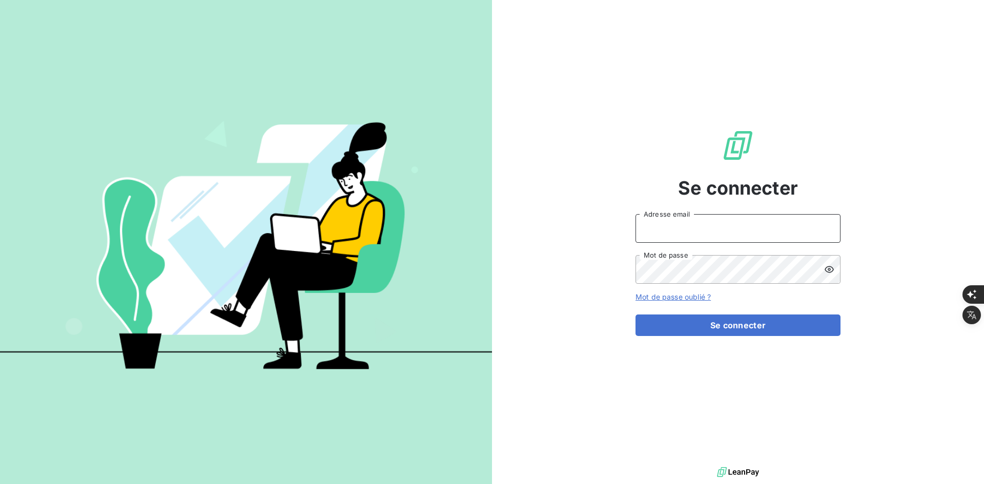
type input "[PERSON_NAME][EMAIL_ADDRESS][DOMAIN_NAME]"
drag, startPoint x: 568, startPoint y: 322, endPoint x: 348, endPoint y: 116, distance: 301.4
click at [563, 318] on div "Se connecter [PERSON_NAME][EMAIL_ADDRESS][DOMAIN_NAME] Adresse email Mot de pas…" at bounding box center [738, 232] width 492 height 465
click at [175, 137] on img at bounding box center [246, 242] width 492 height 308
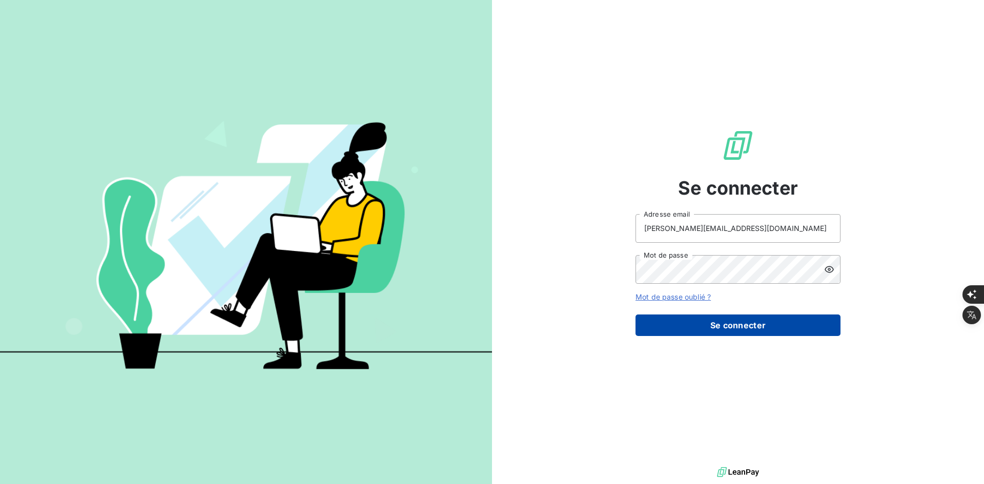
click at [682, 326] on button "Se connecter" at bounding box center [738, 326] width 205 height 22
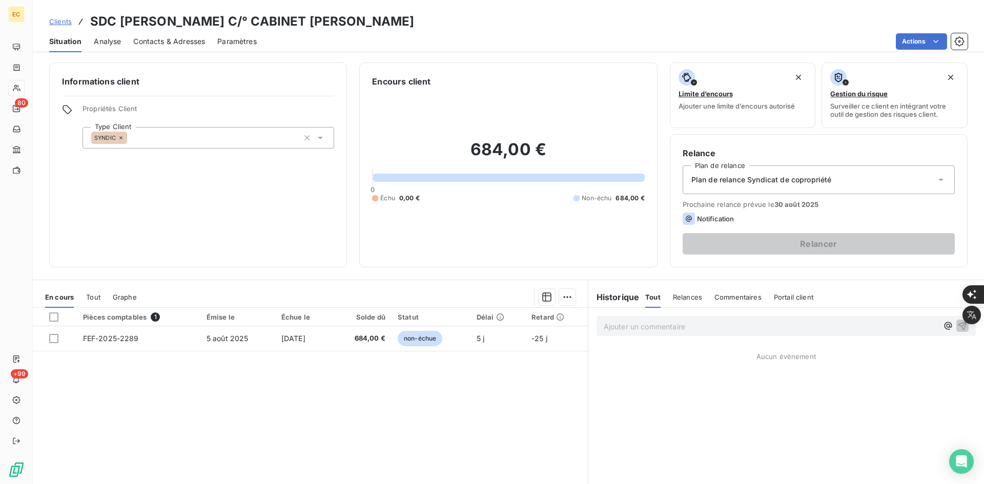
click at [149, 242] on div "Informations client Propriétés Client Type Client SYNDIC" at bounding box center [198, 165] width 298 height 205
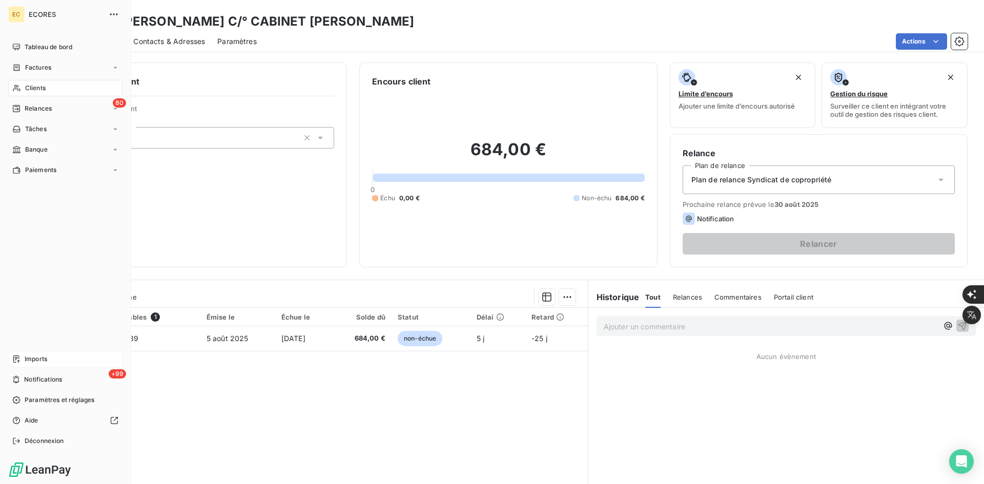
click at [58, 358] on div "Imports" at bounding box center [65, 359] width 114 height 16
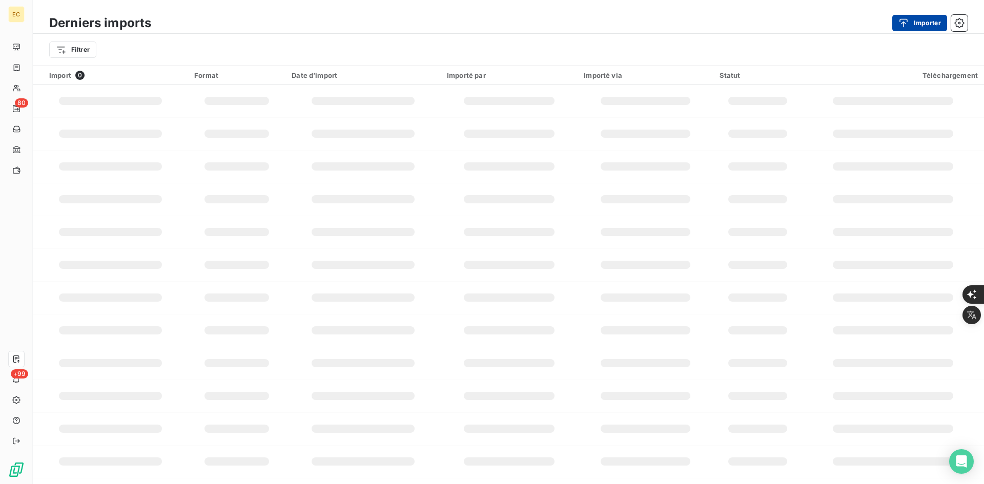
click at [909, 21] on div "button" at bounding box center [906, 23] width 15 height 10
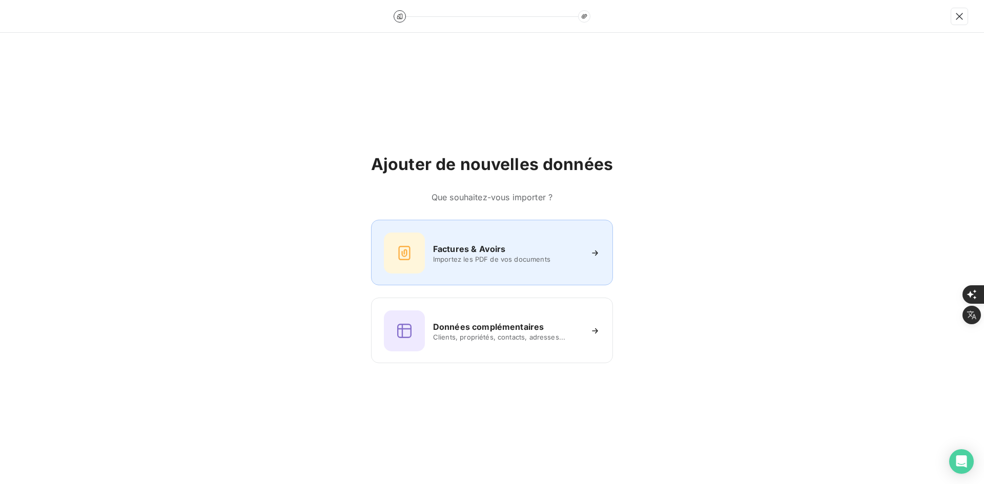
click at [527, 248] on div "Factures & Avoirs" at bounding box center [507, 249] width 149 height 12
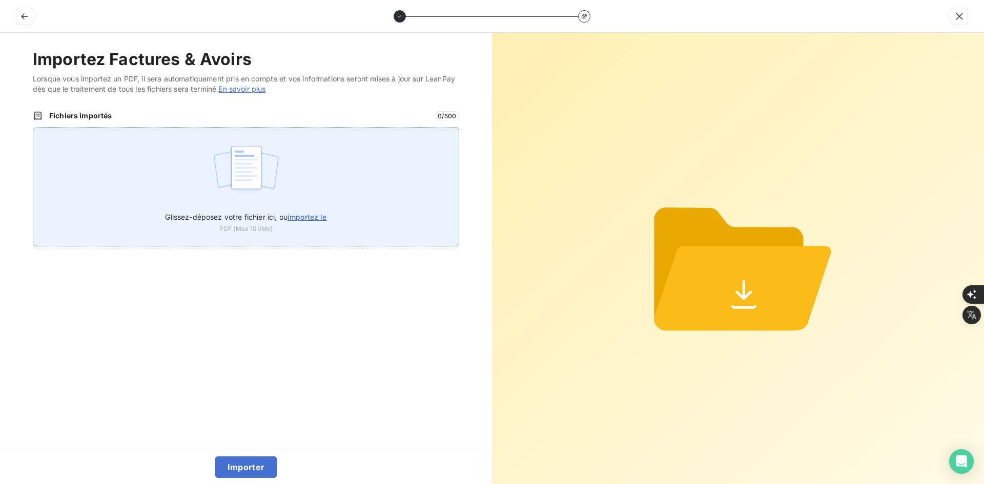
click at [433, 170] on div "Glissez-déposez votre fichier ici, ou importez le PDF (Max 100Mo)" at bounding box center [246, 186] width 427 height 119
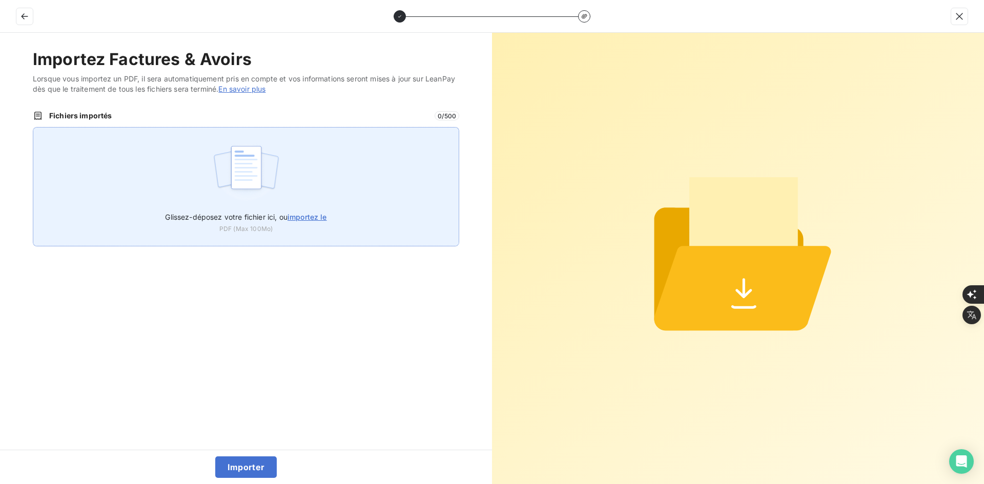
type input "C:\fakepath\FER-2025-0105.pdf"
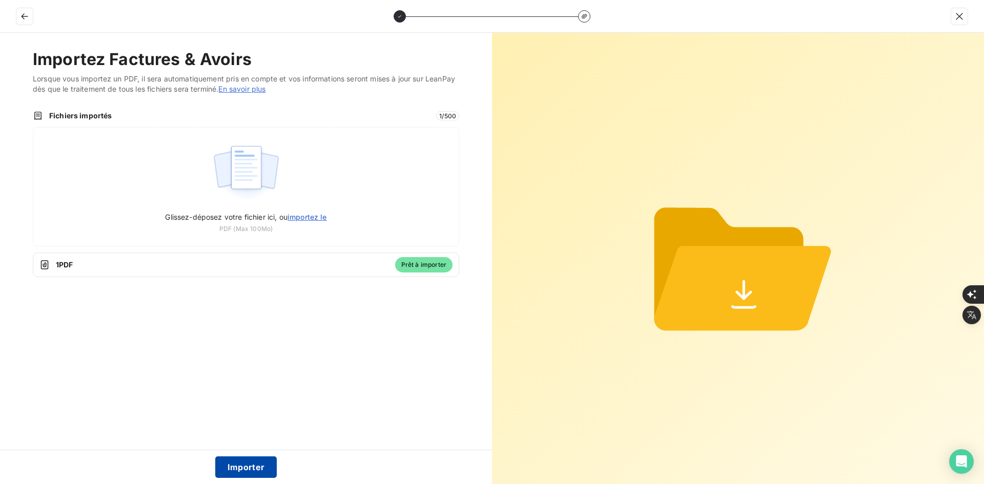
click at [273, 465] on button "Importer" at bounding box center [246, 468] width 62 height 22
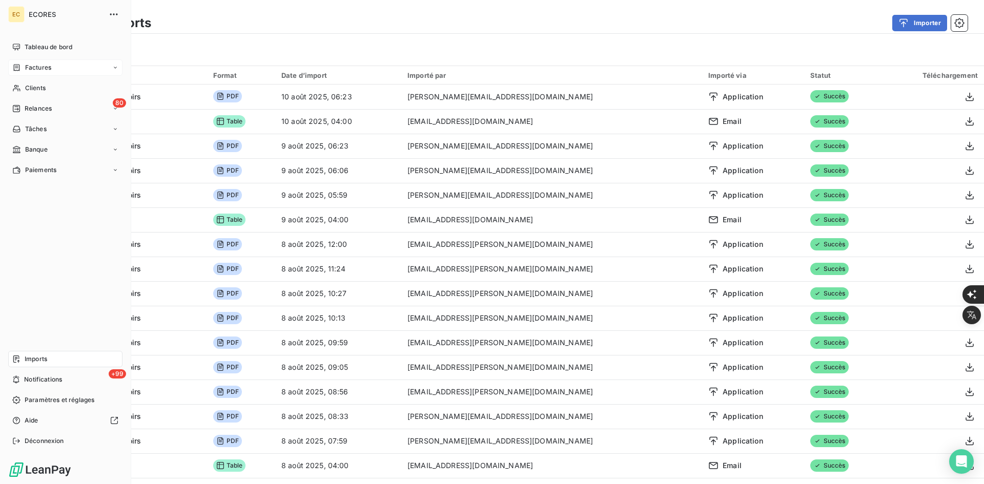
click at [41, 65] on span "Factures" at bounding box center [38, 67] width 26 height 9
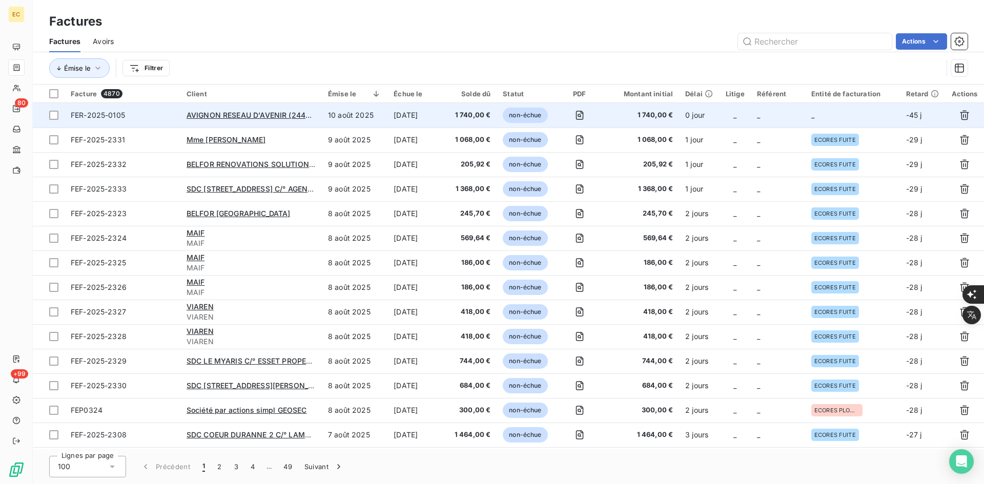
click at [773, 123] on td "_" at bounding box center [778, 115] width 54 height 25
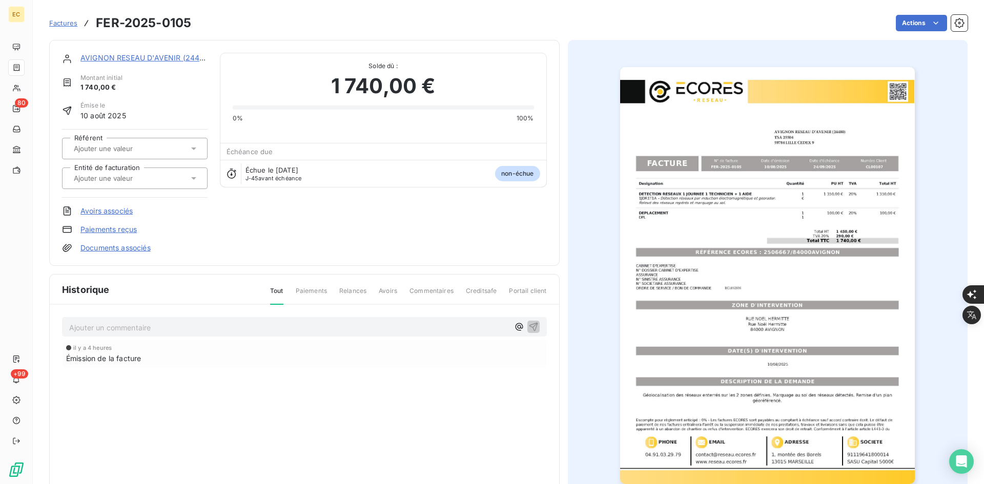
click at [135, 180] on input "text" at bounding box center [124, 178] width 103 height 9
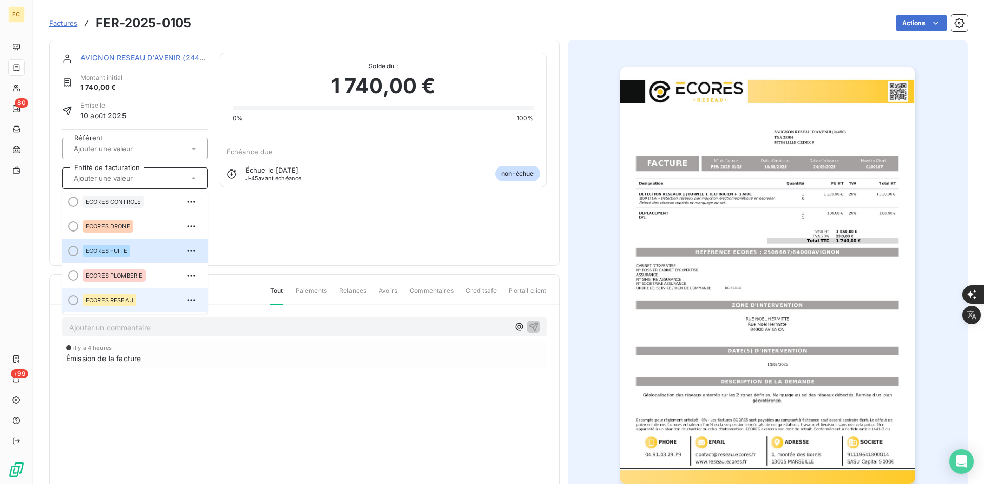
scroll to position [29, 0]
drag, startPoint x: 144, startPoint y: 304, endPoint x: 137, endPoint y: 274, distance: 30.4
click at [143, 304] on div "ECORES RESEAU" at bounding box center [141, 300] width 117 height 16
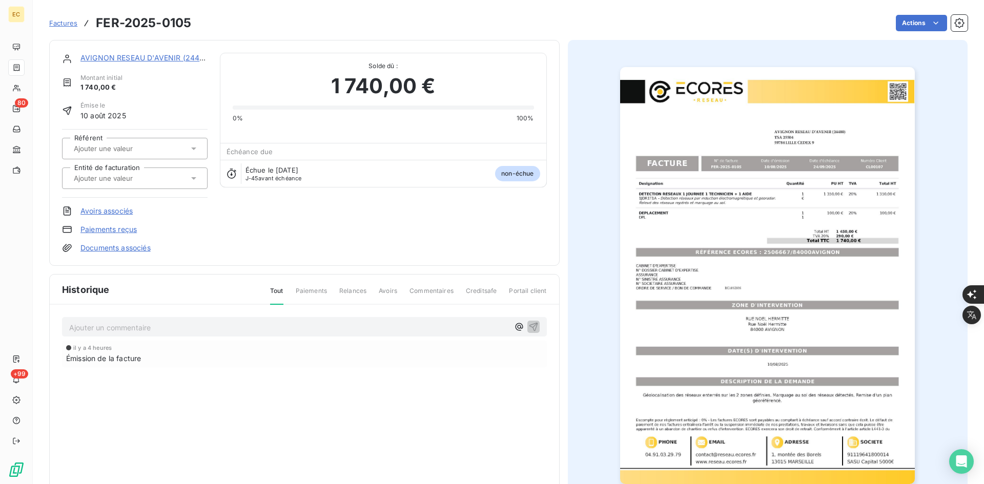
click at [132, 249] on link "Documents associés" at bounding box center [115, 248] width 70 height 10
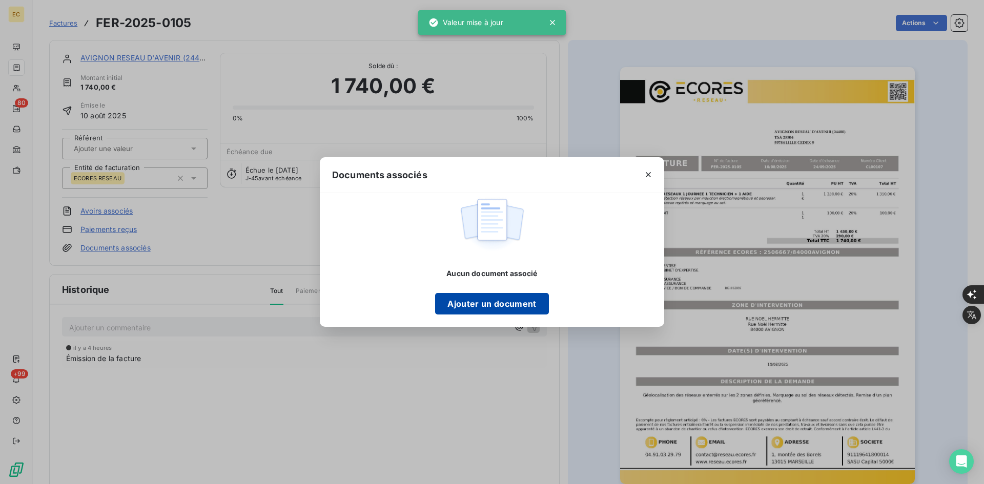
click at [463, 305] on button "Ajouter un document" at bounding box center [491, 304] width 113 height 22
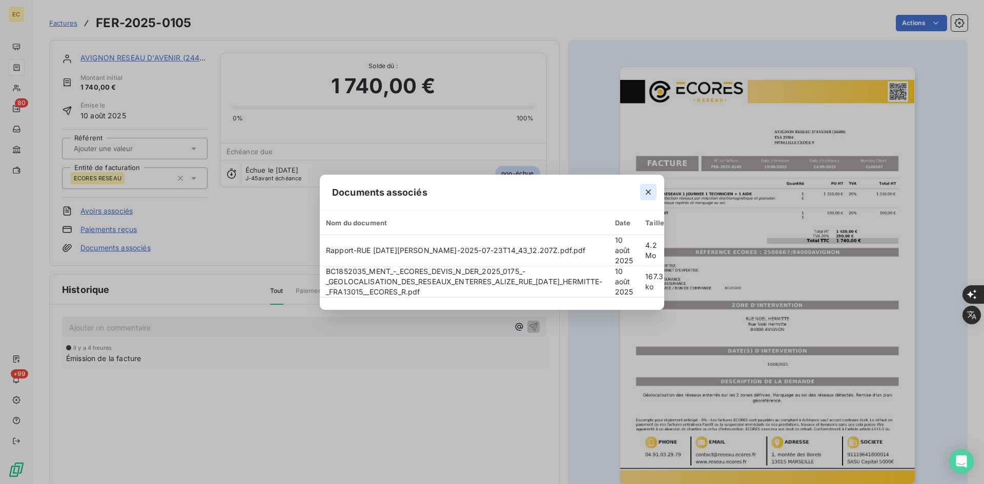
click at [646, 192] on icon "button" at bounding box center [648, 192] width 5 height 5
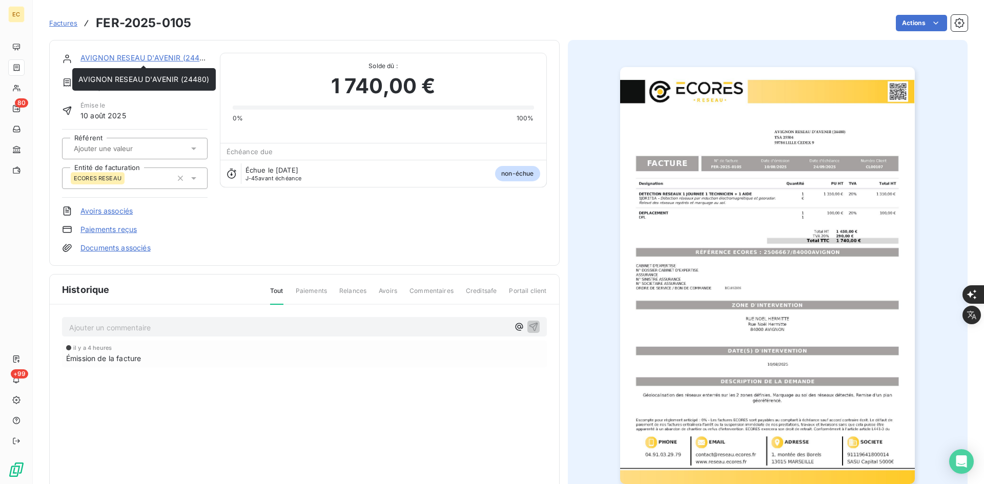
click at [164, 57] on link "AVIGNON RESEAU D'AVENIR (24480)" at bounding box center [145, 57] width 131 height 9
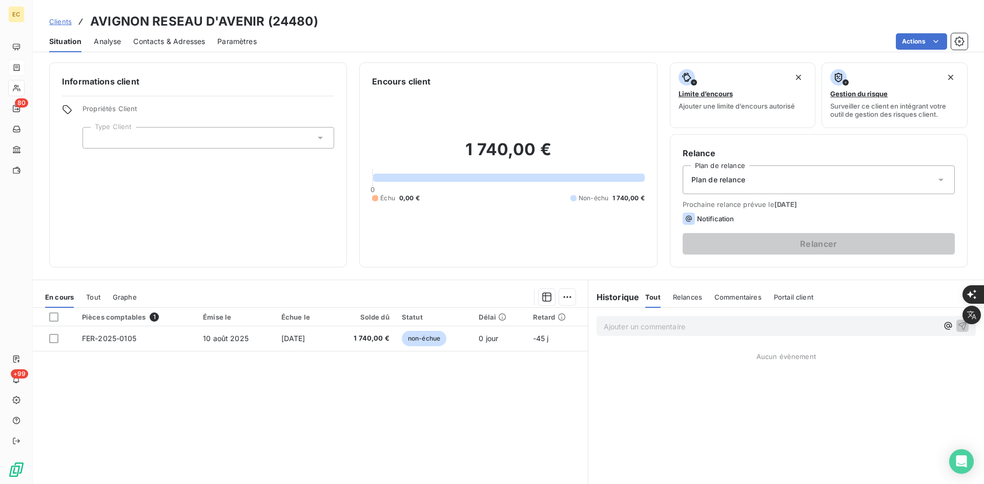
drag, startPoint x: 138, startPoint y: 130, endPoint x: 136, endPoint y: 135, distance: 6.2
click at [137, 130] on div at bounding box center [209, 138] width 252 height 22
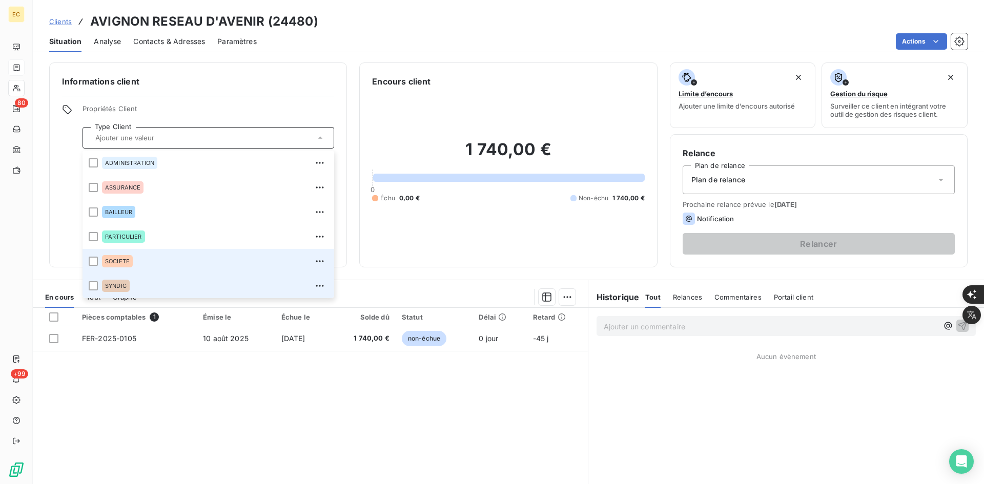
drag, startPoint x: 155, startPoint y: 268, endPoint x: 298, endPoint y: 282, distance: 143.7
click at [155, 267] on div "SOCIETE" at bounding box center [215, 261] width 226 height 16
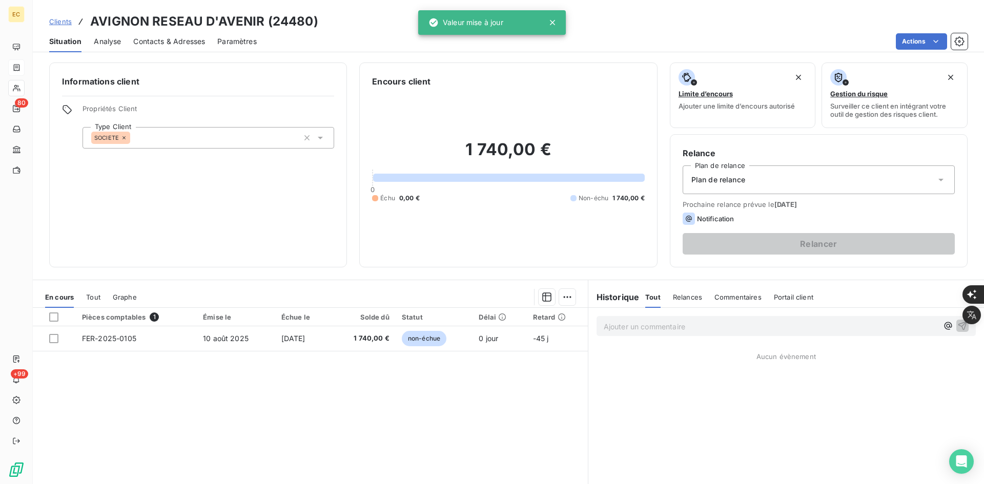
click at [724, 183] on span "Plan de relance" at bounding box center [719, 180] width 54 height 10
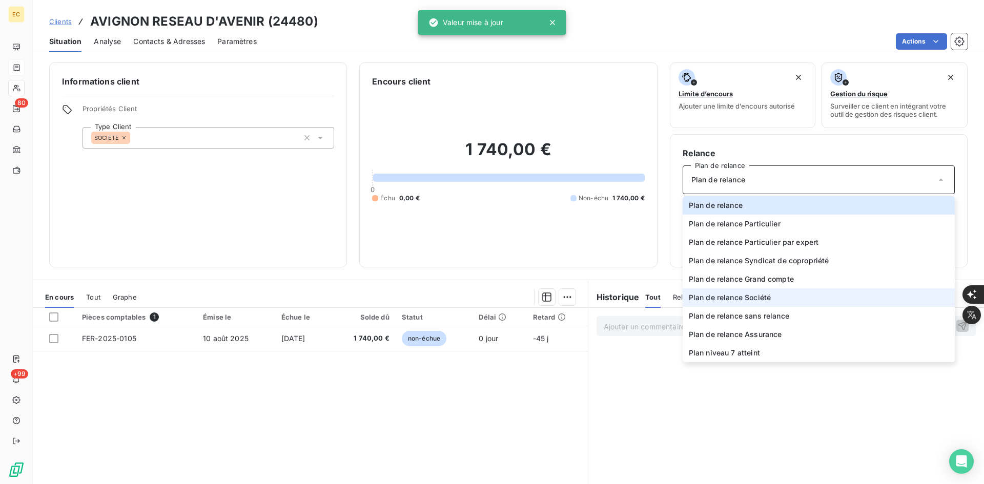
click at [764, 300] on span "Plan de relance Société" at bounding box center [730, 298] width 82 height 10
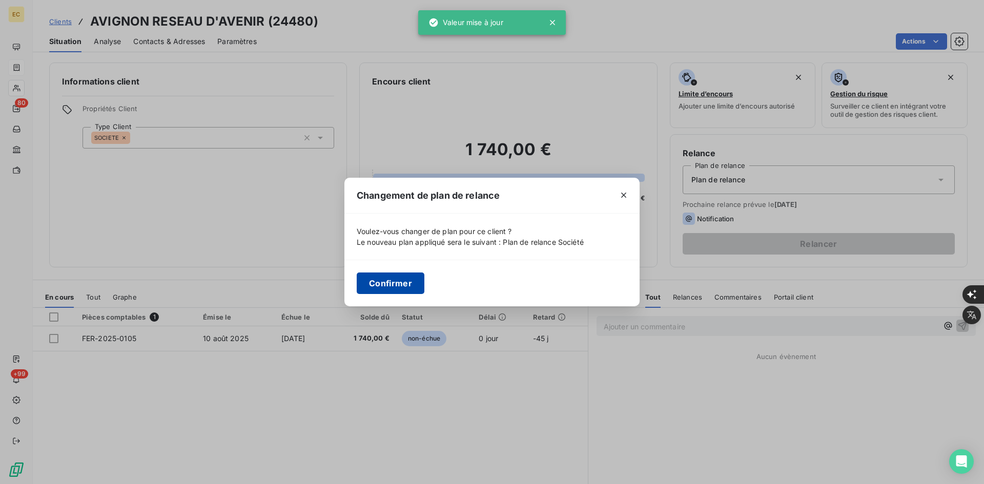
click at [389, 281] on button "Confirmer" at bounding box center [391, 284] width 68 height 22
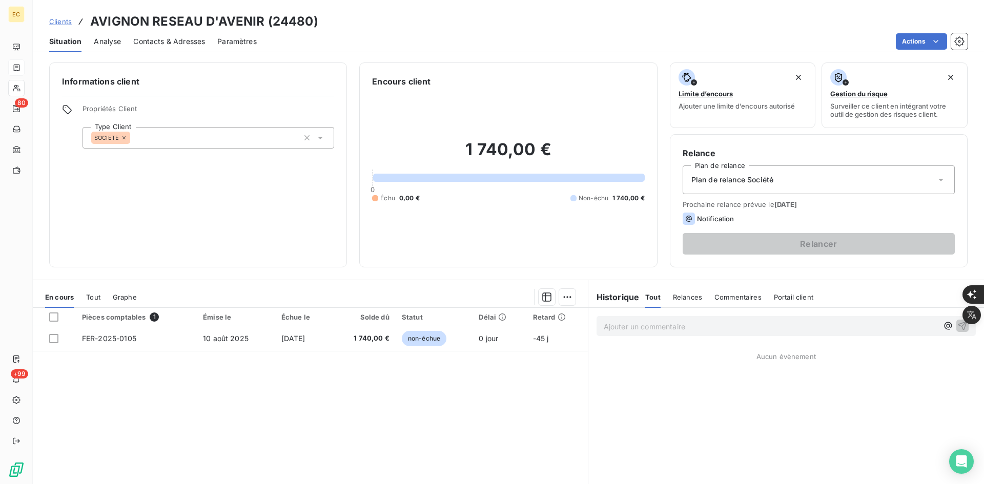
drag, startPoint x: 179, startPoint y: 41, endPoint x: 190, endPoint y: 45, distance: 11.3
click at [179, 40] on span "Contacts & Adresses" at bounding box center [169, 41] width 72 height 10
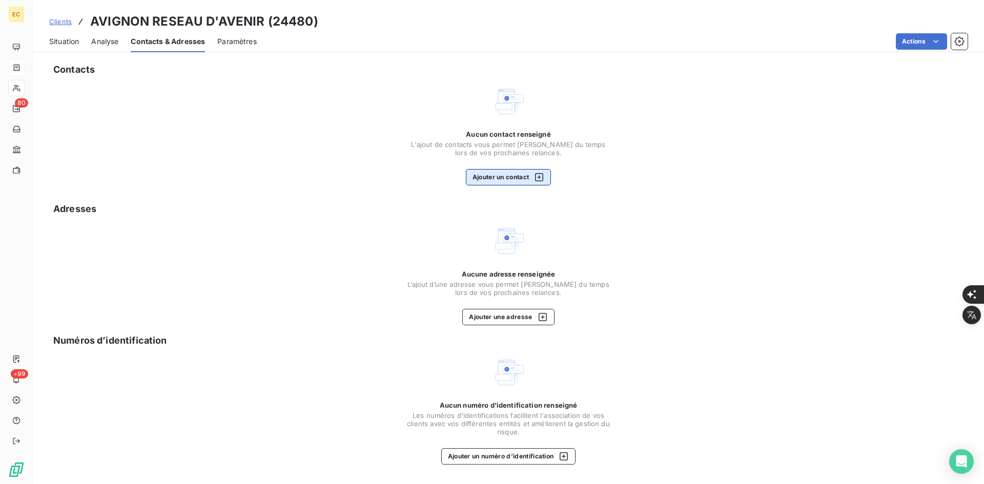
click at [519, 178] on button "Ajouter un contact" at bounding box center [509, 177] width 86 height 16
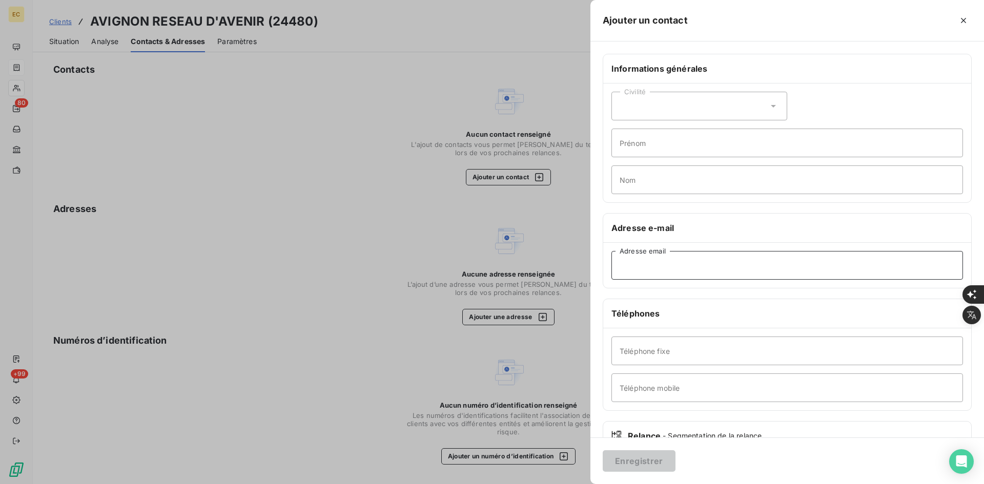
click at [727, 268] on input "Adresse email" at bounding box center [788, 265] width 352 height 29
paste input ""[EMAIL_ADDRESS][DOMAIN_NAME] ""
click at [623, 265] on input ""[EMAIL_ADDRESS][DOMAIN_NAME]" at bounding box center [788, 265] width 352 height 29
type input "[EMAIL_ADDRESS][DOMAIN_NAME]"
click at [656, 455] on button "Enregistrer" at bounding box center [639, 462] width 73 height 22
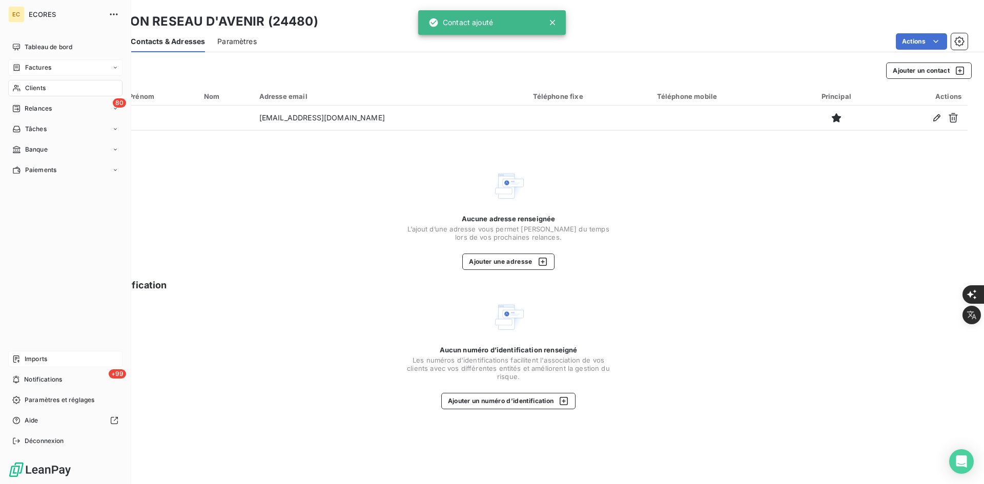
drag, startPoint x: 35, startPoint y: 361, endPoint x: 109, endPoint y: 363, distance: 73.8
click at [35, 361] on span "Imports" at bounding box center [36, 359] width 23 height 9
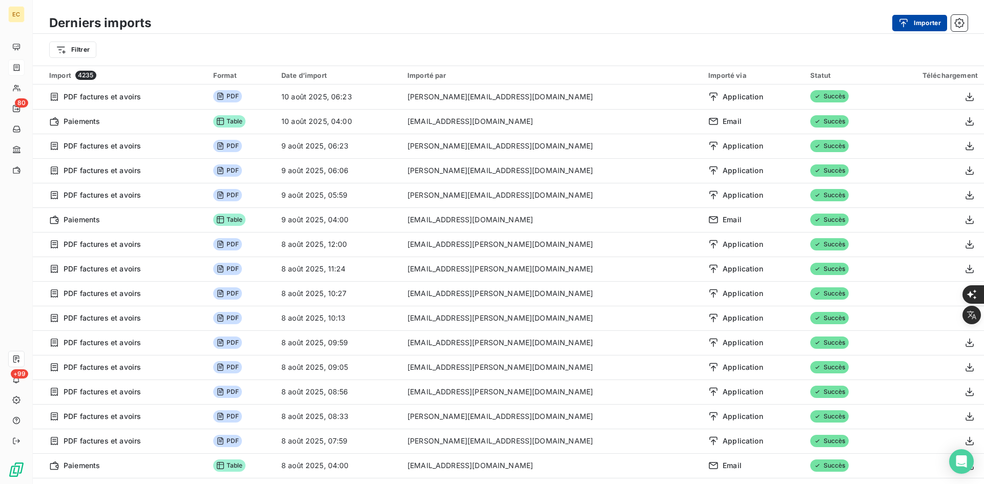
click at [924, 25] on button "Importer" at bounding box center [920, 23] width 55 height 16
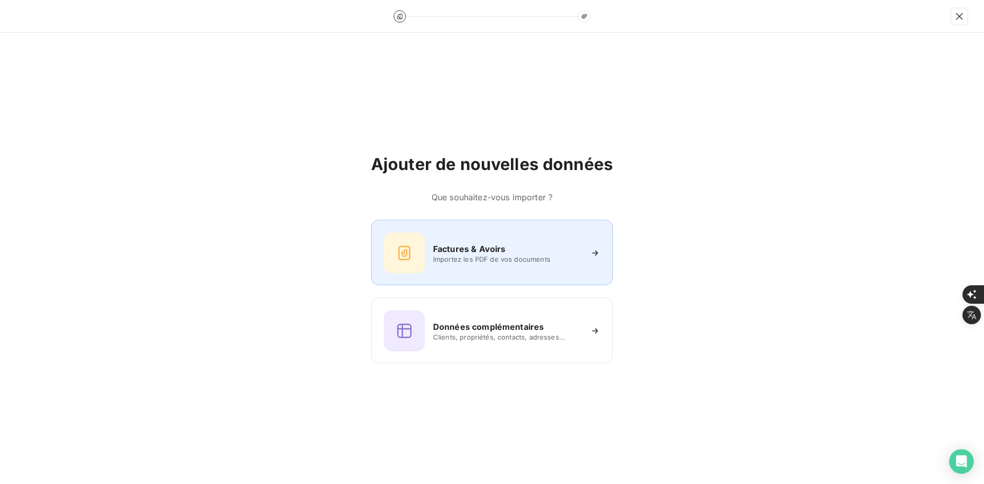
click at [492, 231] on div "Factures & Avoirs Importez les PDF de vos documents" at bounding box center [492, 253] width 242 height 66
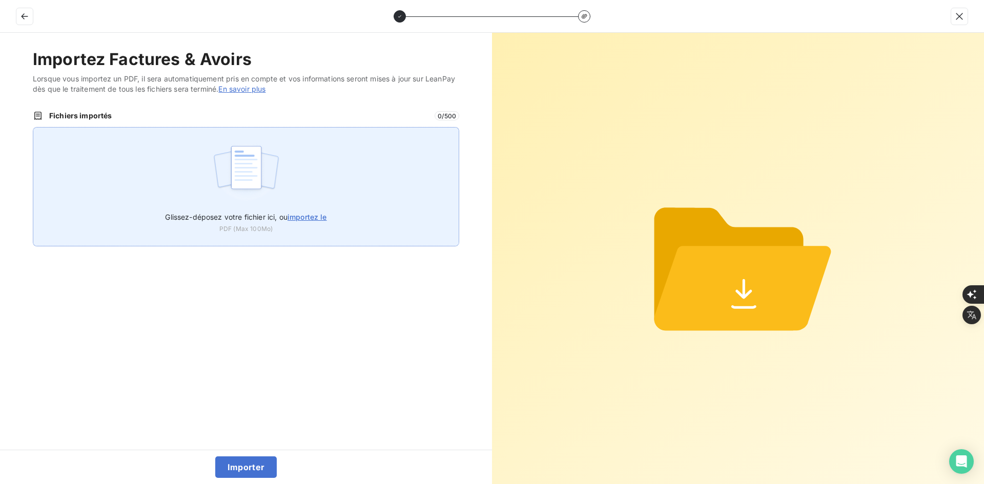
click at [335, 166] on div "Glissez-déposez votre fichier ici, ou importez le PDF (Max 100Mo)" at bounding box center [246, 186] width 427 height 119
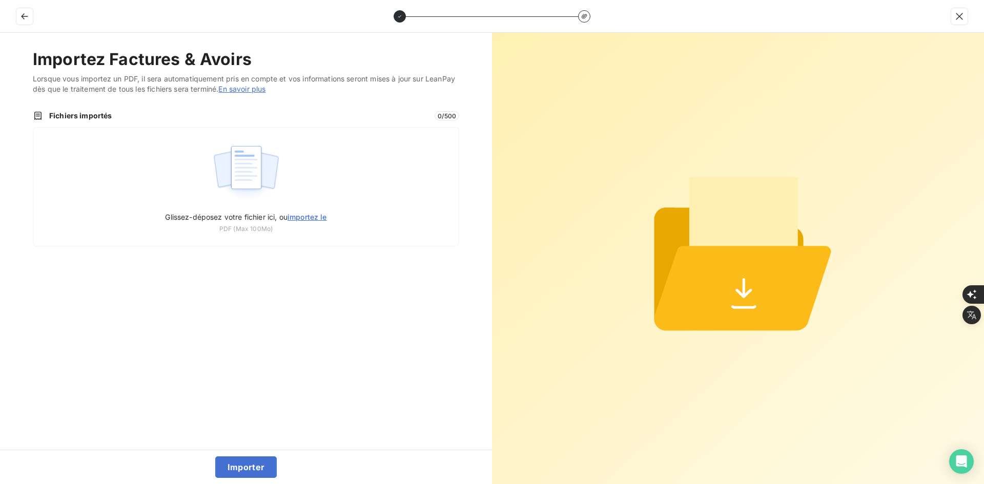
type input "C:\fakepath\FEF-2025-2334.pdf"
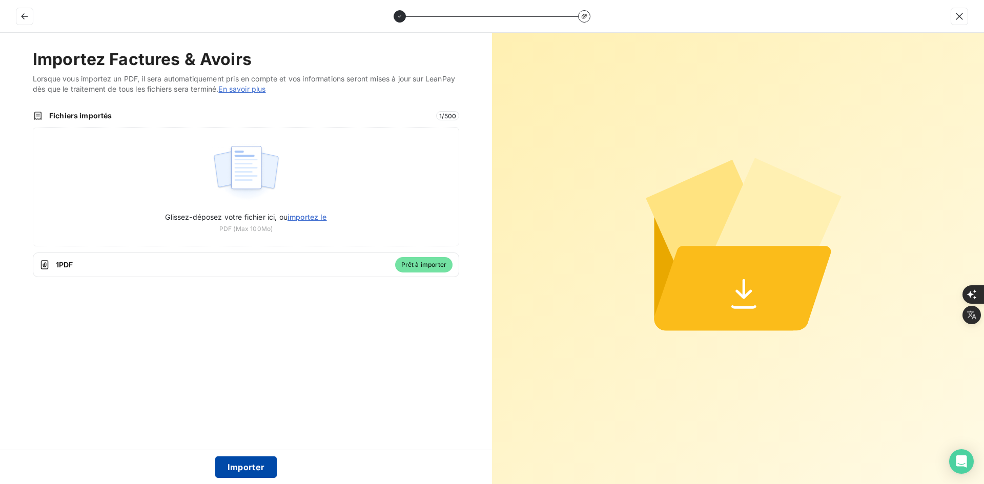
click at [251, 471] on button "Importer" at bounding box center [246, 468] width 62 height 22
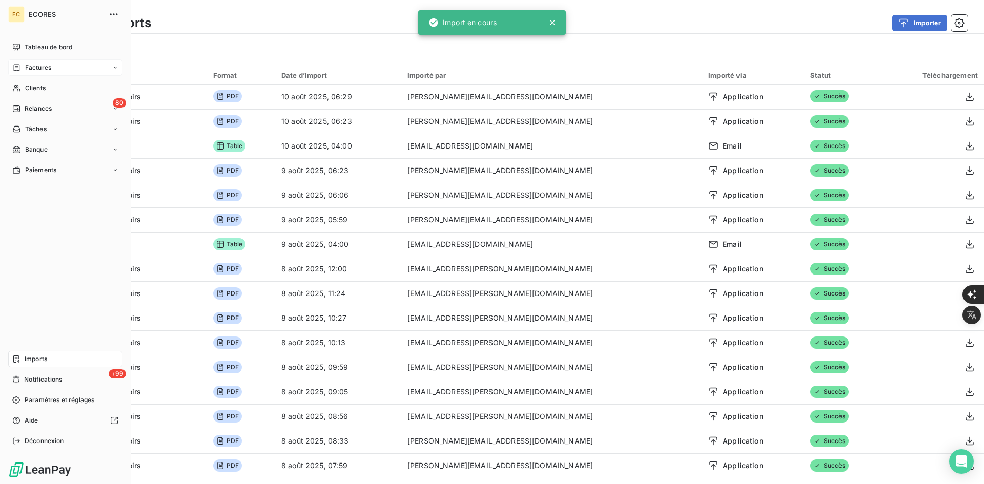
click at [30, 66] on span "Factures" at bounding box center [38, 67] width 26 height 9
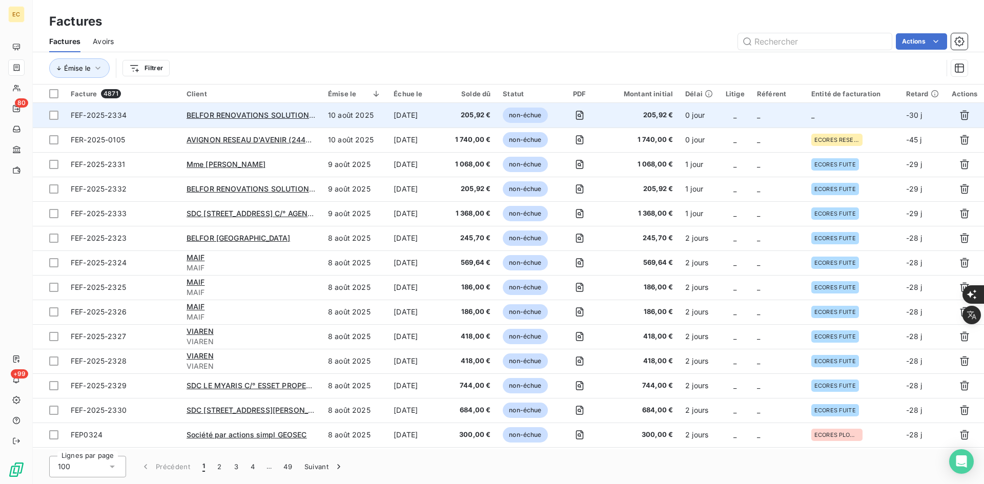
click at [810, 124] on td "_" at bounding box center [852, 115] width 95 height 25
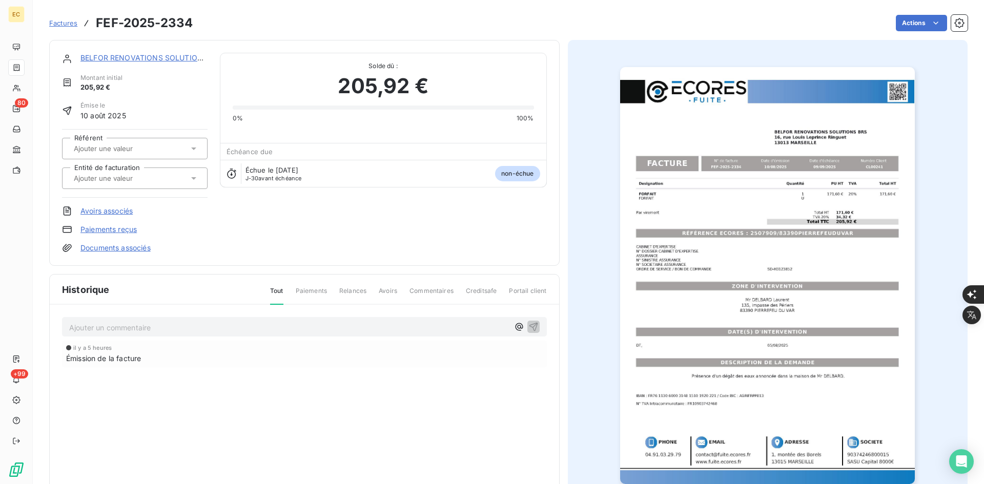
click at [117, 179] on input "text" at bounding box center [124, 178] width 103 height 9
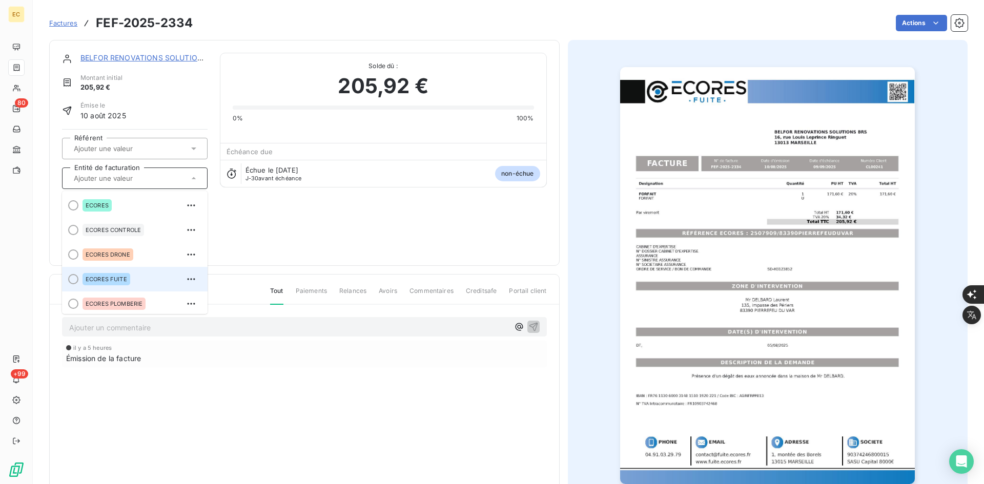
click at [122, 276] on span "ECORES FUITE" at bounding box center [107, 279] width 42 height 6
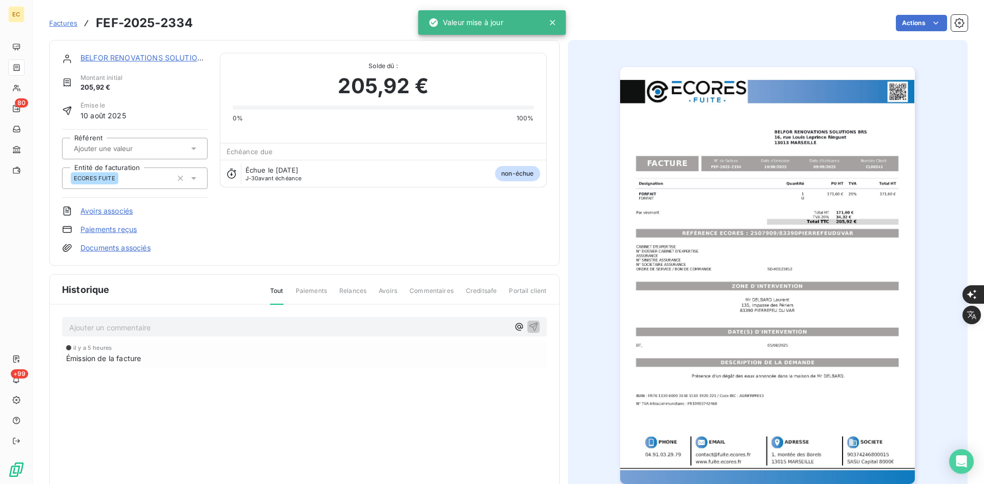
click at [132, 247] on link "Documents associés" at bounding box center [115, 248] width 70 height 10
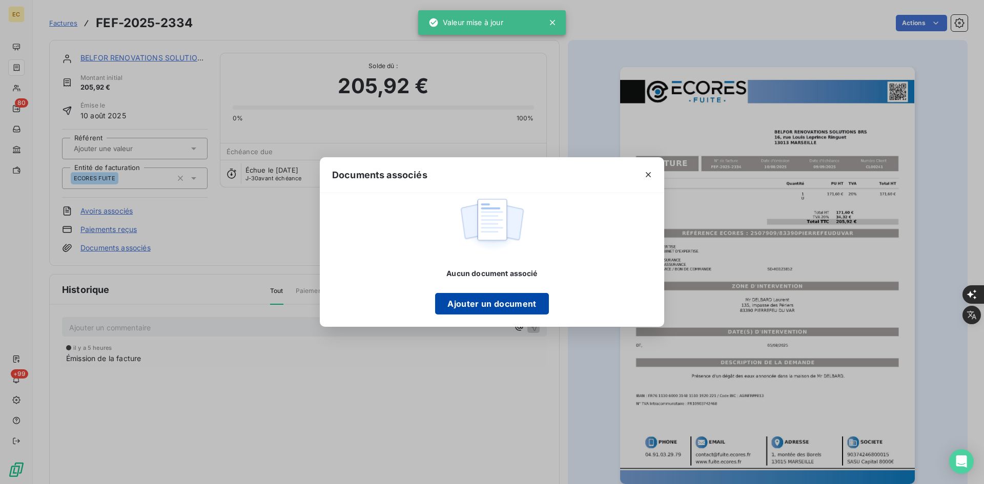
click at [517, 307] on button "Ajouter un document" at bounding box center [491, 304] width 113 height 22
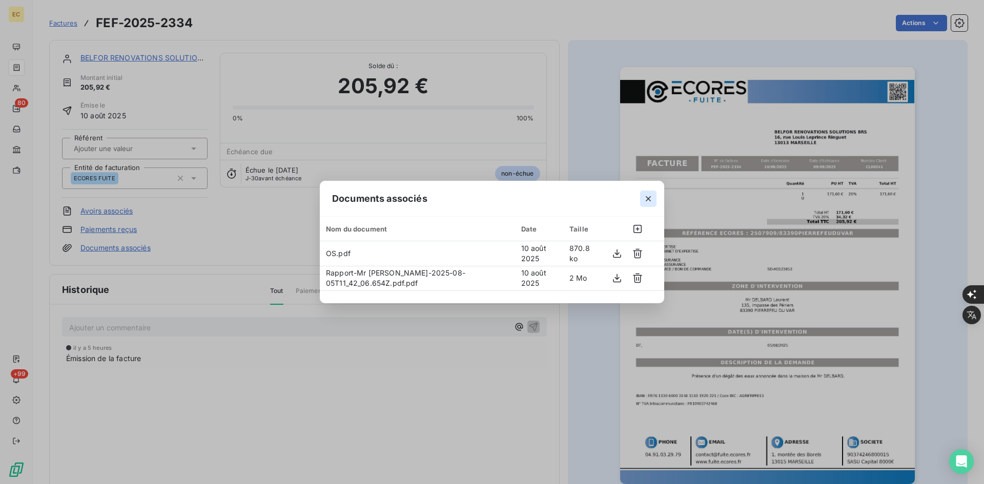
click at [650, 200] on icon "button" at bounding box center [648, 198] width 5 height 5
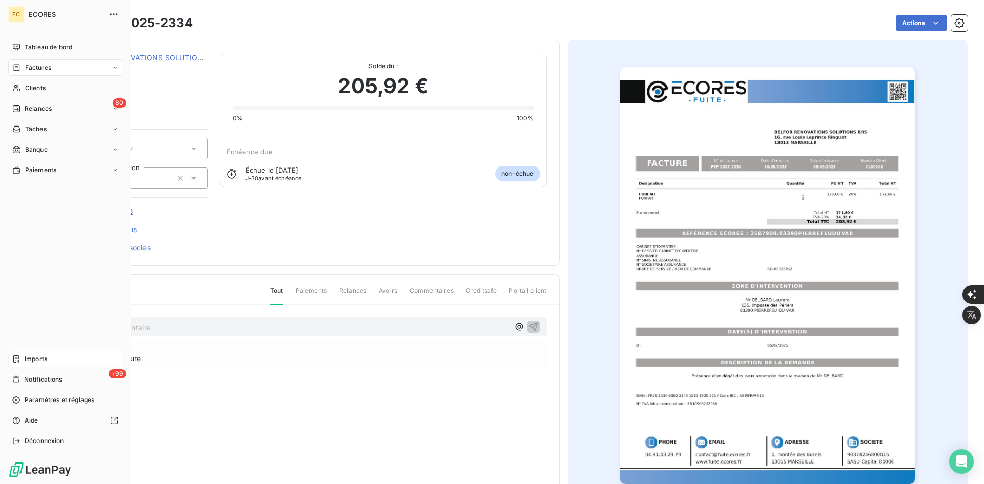
drag, startPoint x: 57, startPoint y: 363, endPoint x: 65, endPoint y: 361, distance: 8.3
click at [57, 362] on div "Imports" at bounding box center [65, 359] width 114 height 16
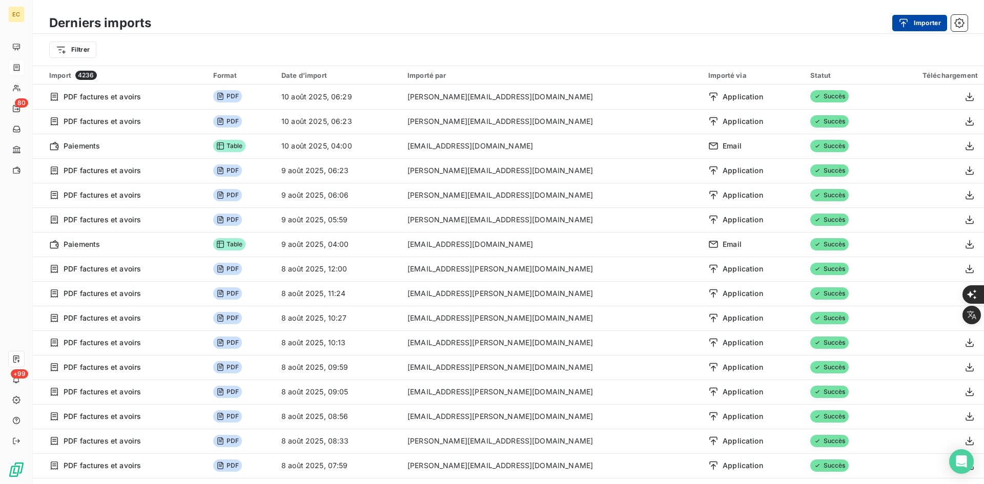
click at [926, 22] on button "Importer" at bounding box center [920, 23] width 55 height 16
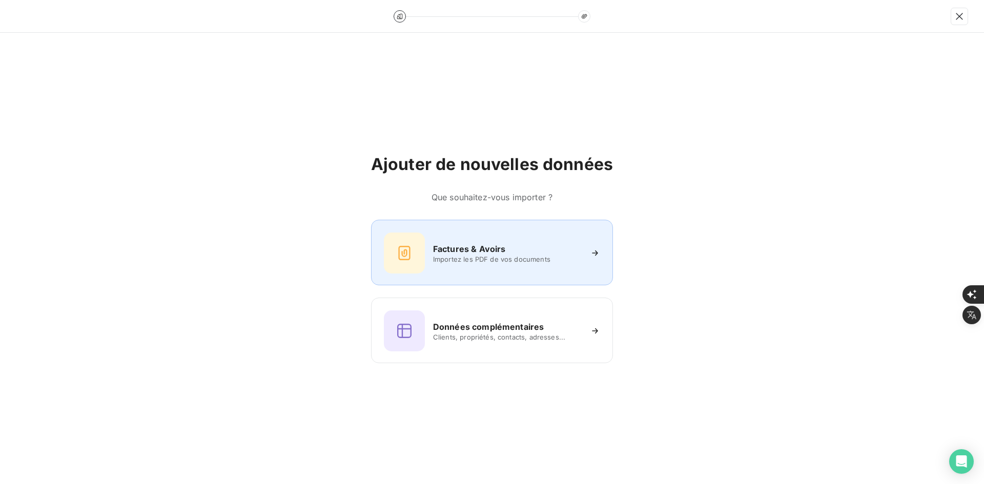
click at [556, 245] on div "Factures & Avoirs" at bounding box center [507, 249] width 149 height 12
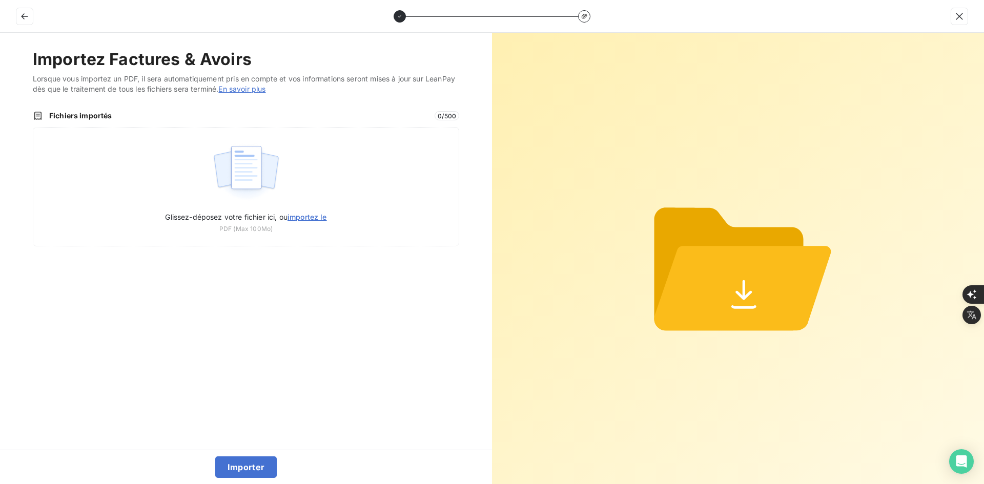
click at [339, 123] on div "Fichiers importés 0 / 500 Glissez-déposez votre fichier ici, ou importez le PDF…" at bounding box center [246, 179] width 427 height 136
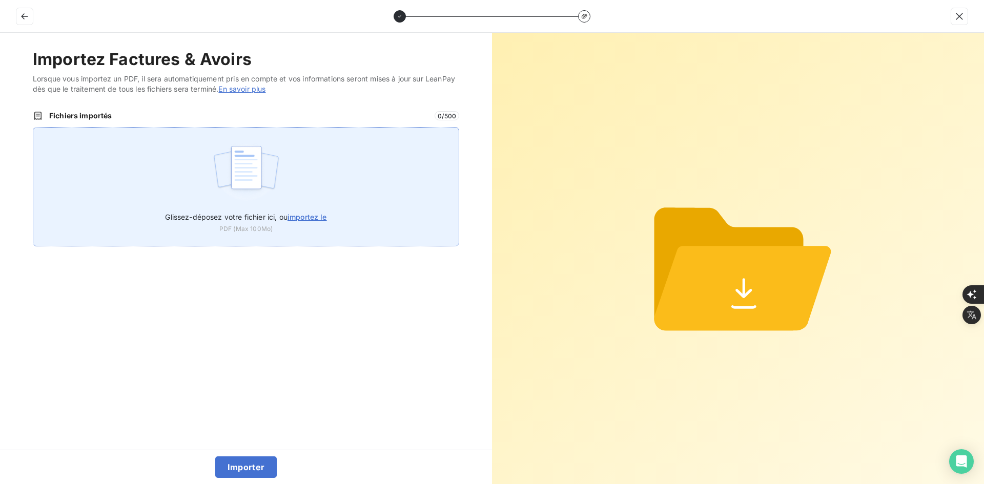
click at [333, 159] on div "Glissez-déposez votre fichier ici, ou importez le PDF (Max 100Mo)" at bounding box center [246, 186] width 427 height 119
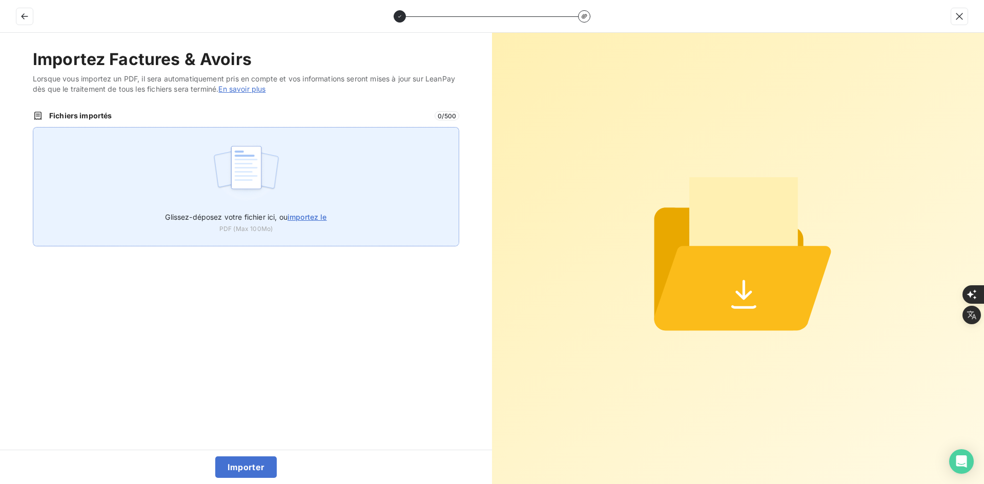
type input "C:\fakepath\FER-2025-0106.pdf"
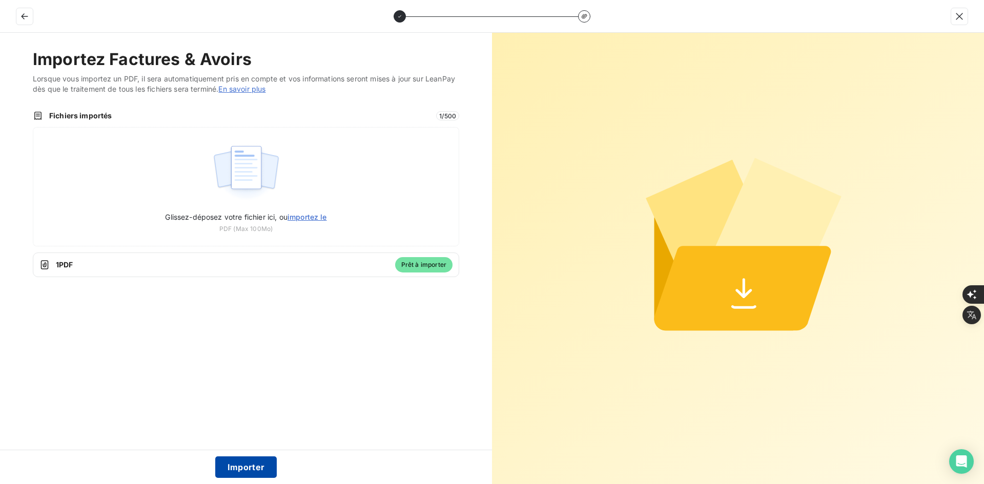
click at [251, 473] on button "Importer" at bounding box center [246, 468] width 62 height 22
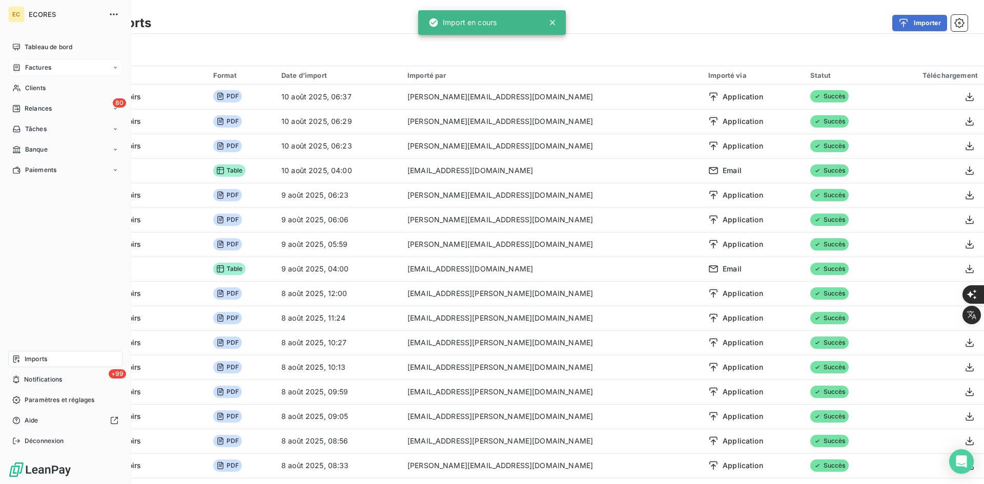
click at [34, 67] on span "Factures" at bounding box center [38, 67] width 26 height 9
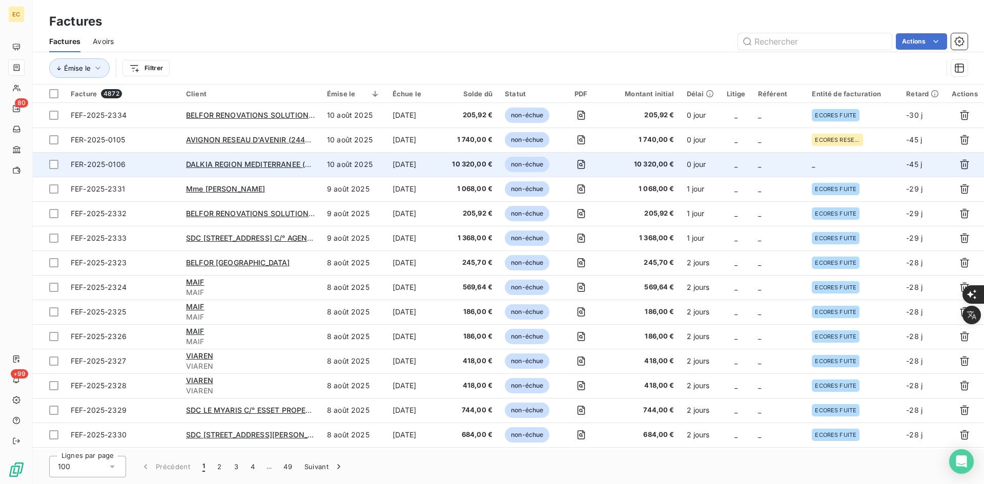
click at [769, 171] on td "_" at bounding box center [779, 164] width 54 height 25
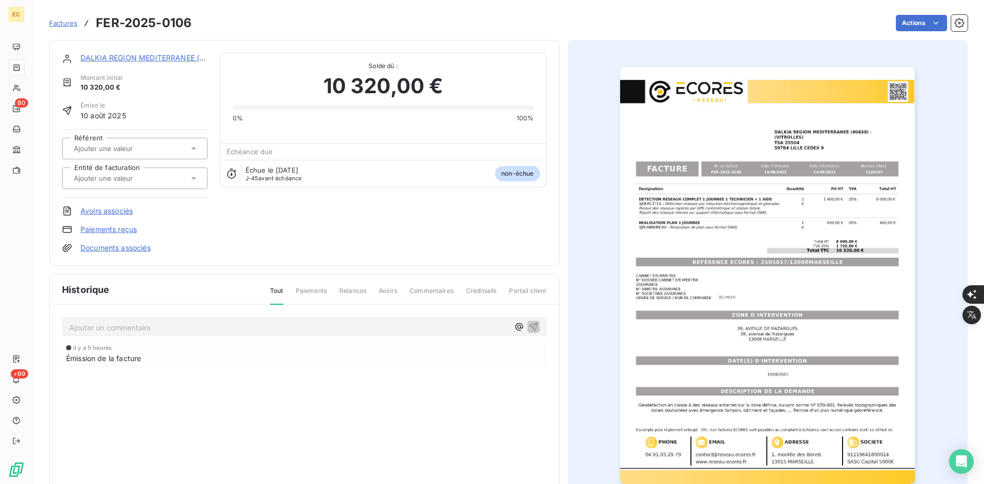
drag, startPoint x: 181, startPoint y: 181, endPoint x: 178, endPoint y: 186, distance: 5.7
click at [179, 184] on div at bounding box center [130, 178] width 118 height 13
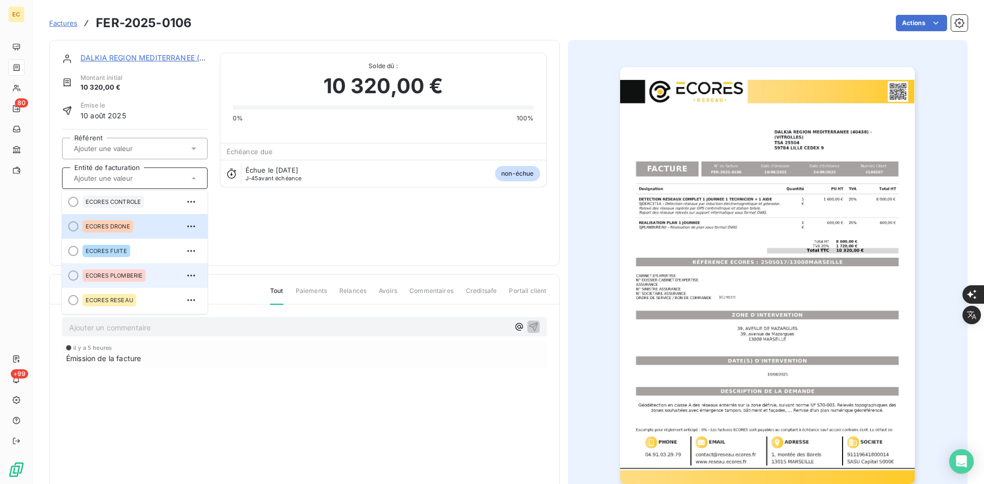
scroll to position [29, 0]
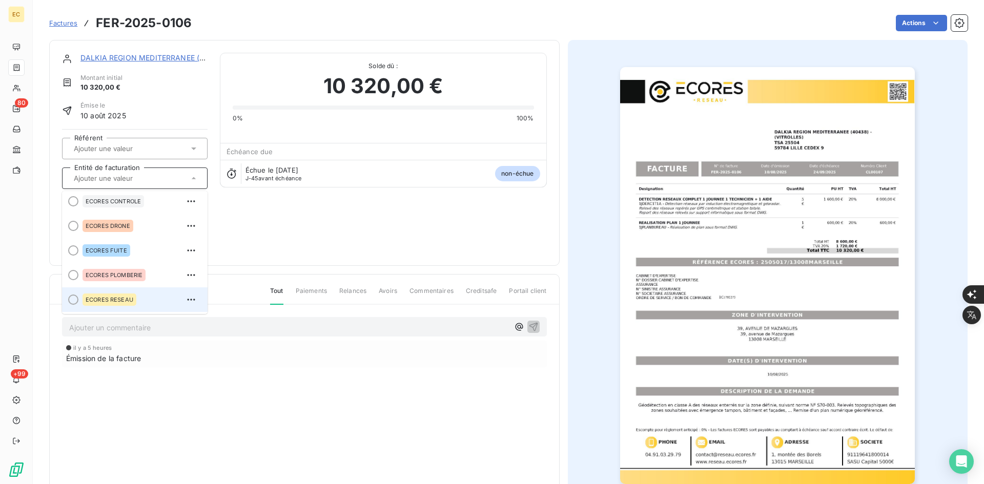
click at [124, 298] on span "ECORES RESEAU" at bounding box center [110, 300] width 48 height 6
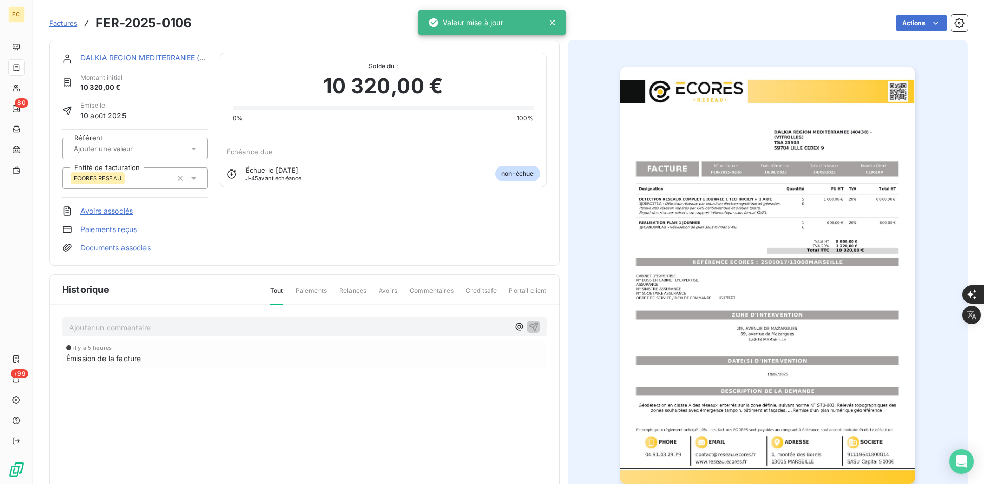
click at [123, 251] on link "Documents associés" at bounding box center [115, 248] width 70 height 10
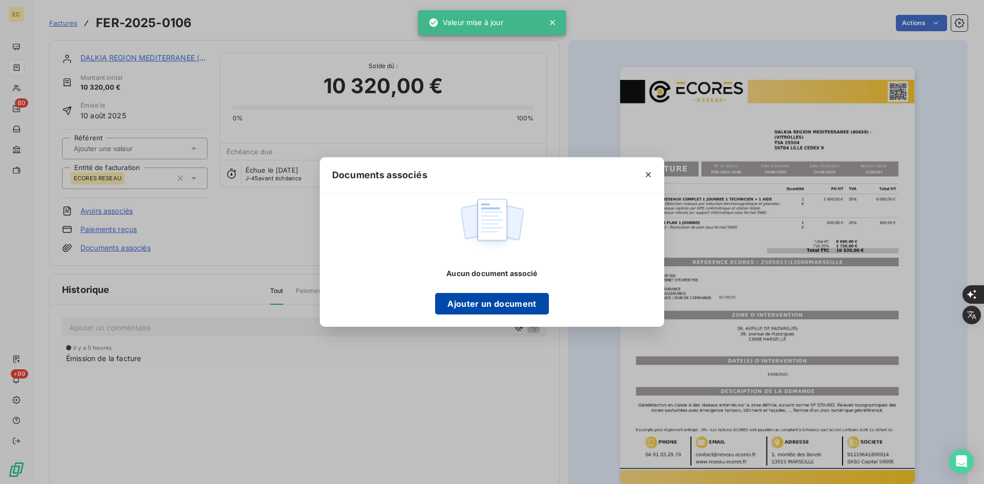
click at [518, 311] on button "Ajouter un document" at bounding box center [491, 304] width 113 height 22
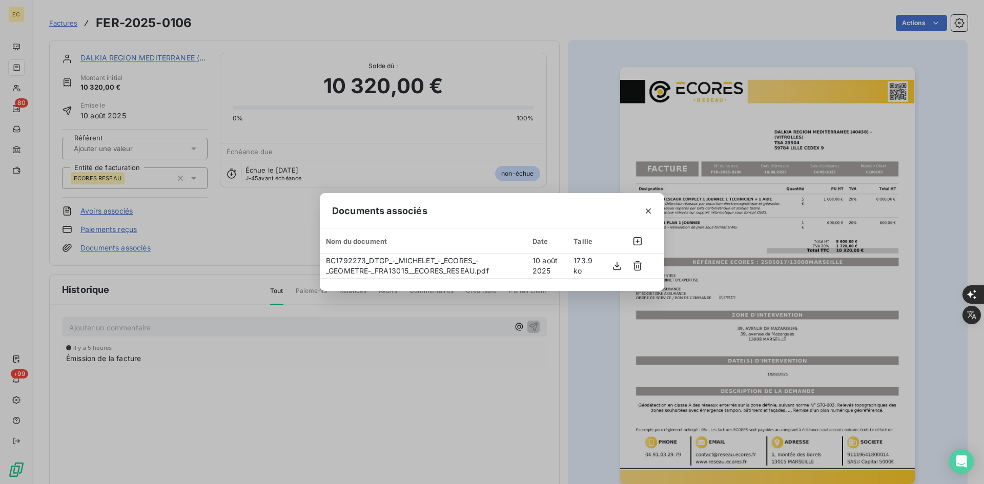
drag, startPoint x: 650, startPoint y: 218, endPoint x: 386, endPoint y: 31, distance: 324.3
click at [650, 218] on button "button" at bounding box center [648, 211] width 16 height 16
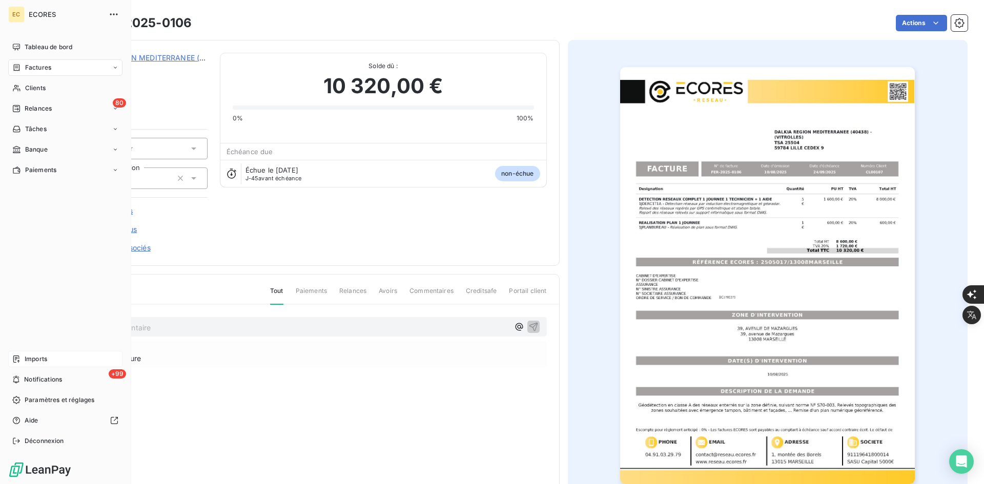
click at [32, 361] on span "Imports" at bounding box center [36, 359] width 23 height 9
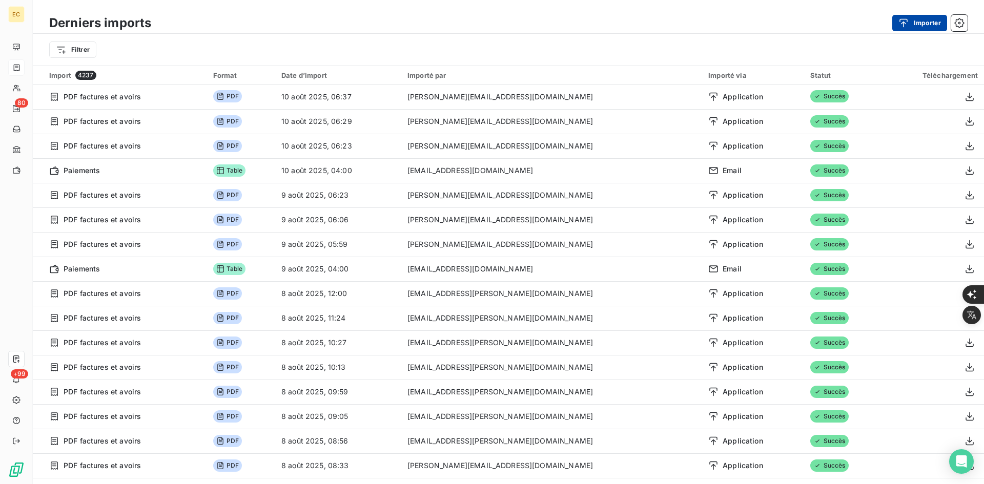
click at [925, 22] on button "Importer" at bounding box center [920, 23] width 55 height 16
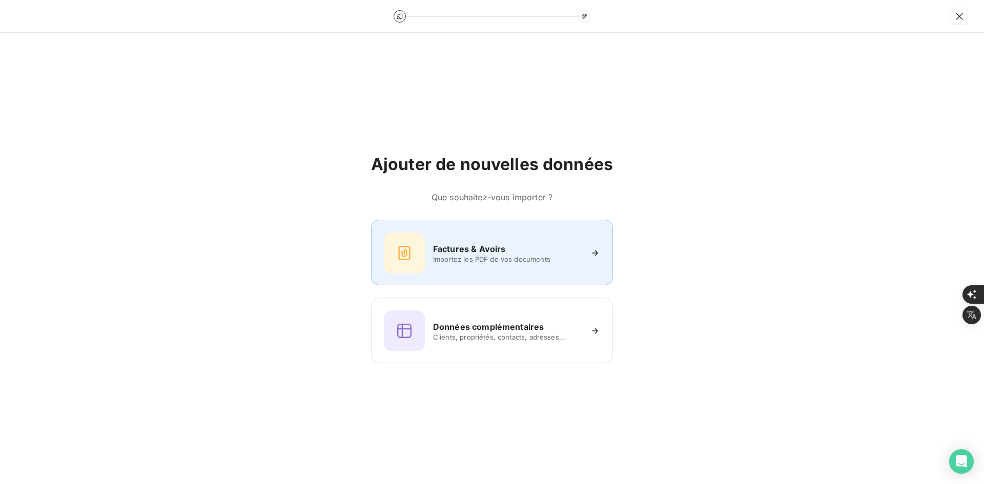
click at [539, 252] on div "Factures & Avoirs" at bounding box center [507, 249] width 149 height 12
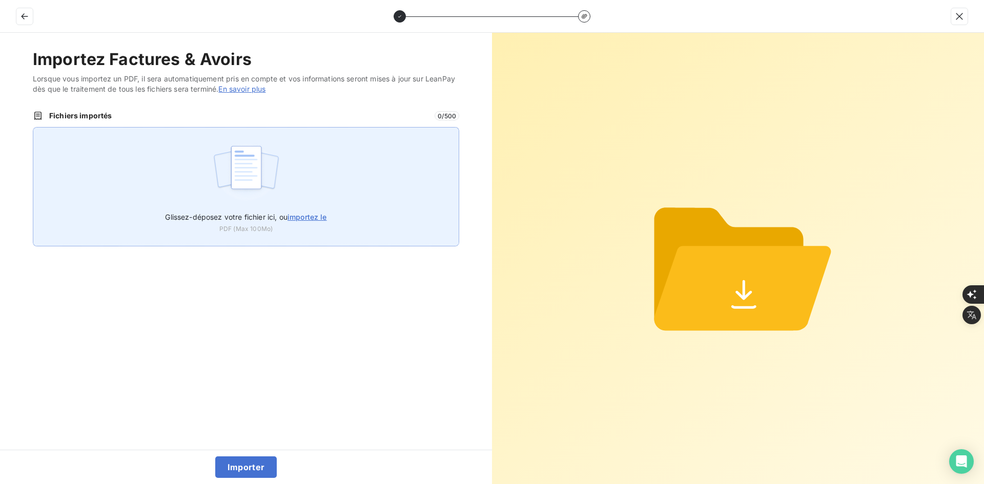
click at [361, 189] on div "Glissez-déposez votre fichier ici, ou importez le PDF (Max 100Mo)" at bounding box center [246, 186] width 427 height 119
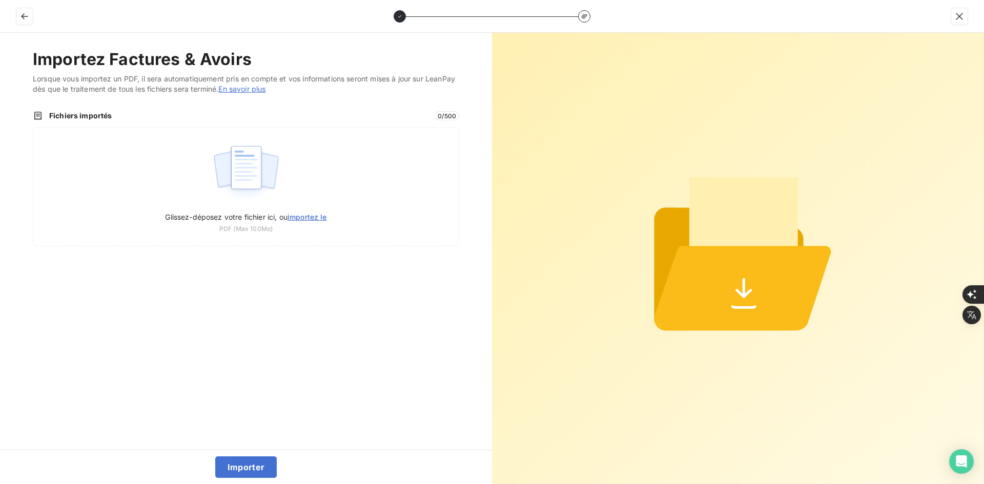
type input "C:\fakepath\FEF-2025-2335.pdf"
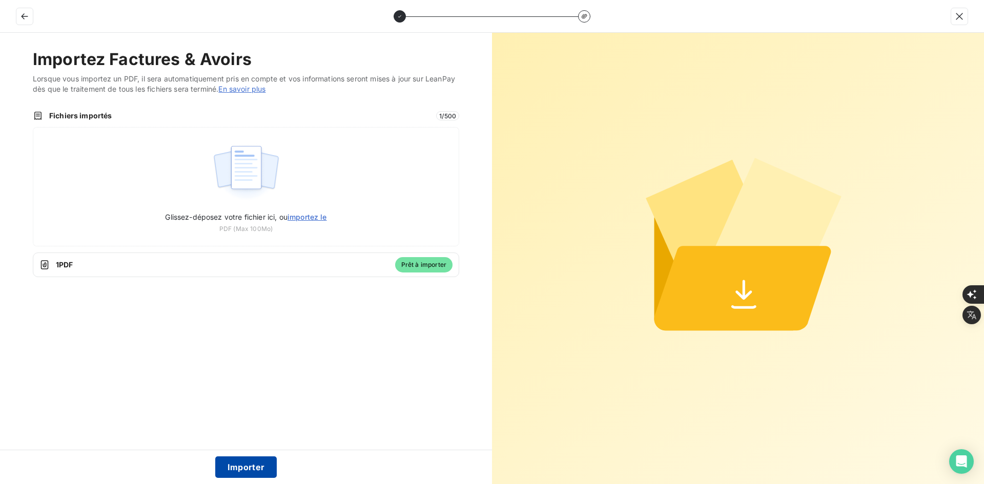
click at [251, 468] on button "Importer" at bounding box center [246, 468] width 62 height 22
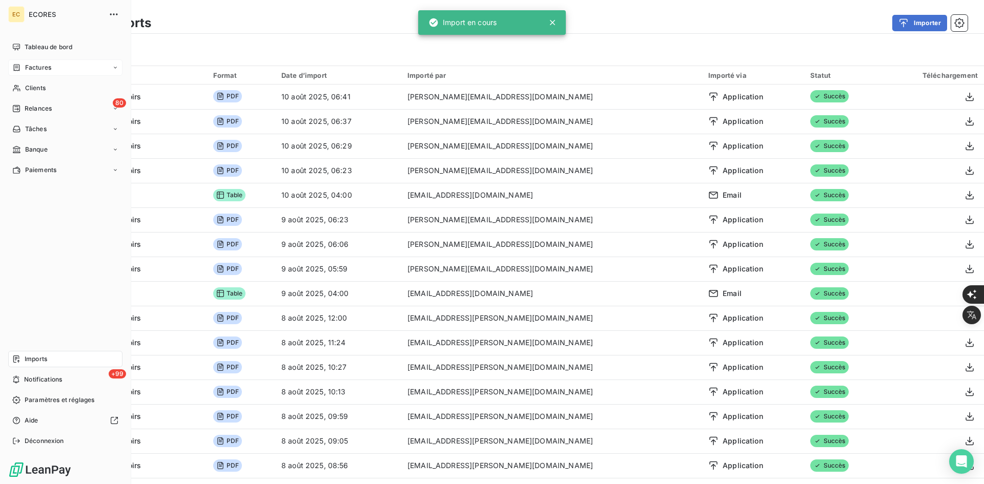
click at [29, 63] on div "Factures" at bounding box center [65, 67] width 114 height 16
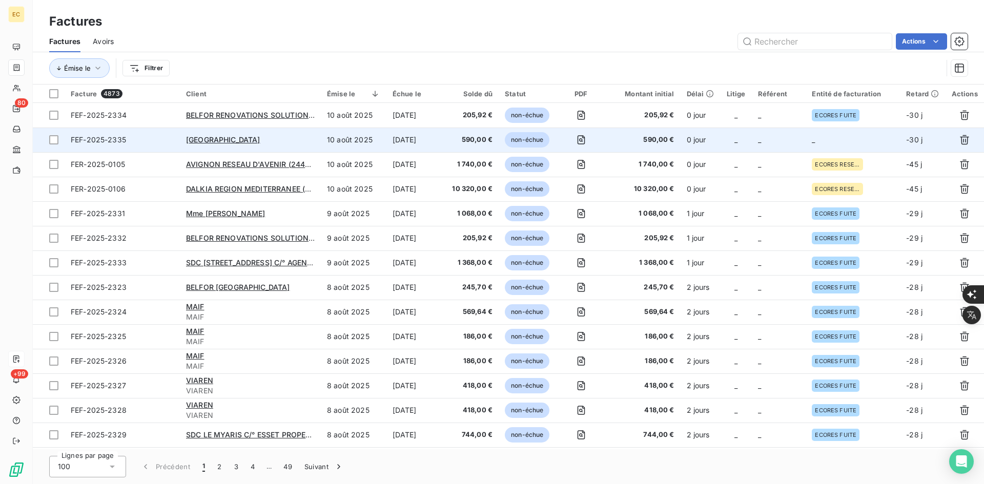
click at [753, 148] on td "_" at bounding box center [779, 140] width 54 height 25
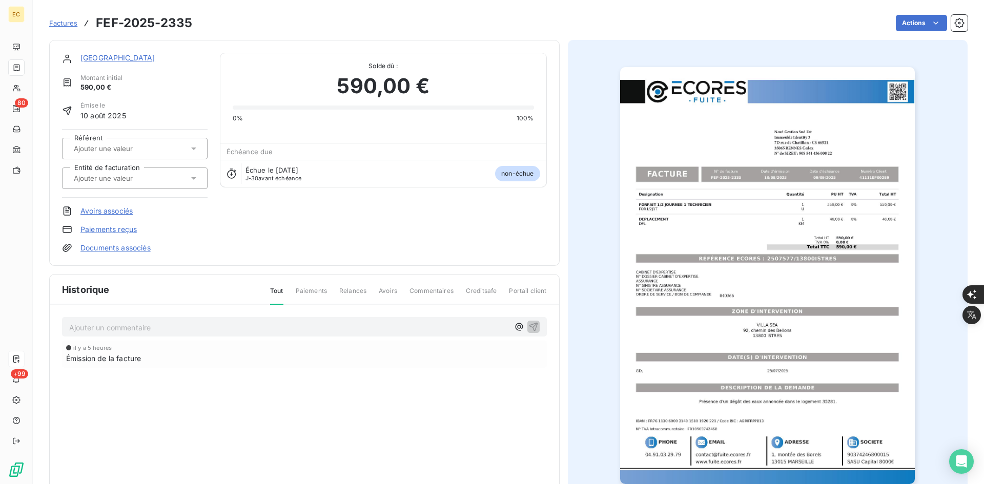
drag, startPoint x: 187, startPoint y: 184, endPoint x: 185, endPoint y: 189, distance: 6.0
click at [187, 183] on div at bounding box center [135, 179] width 146 height 22
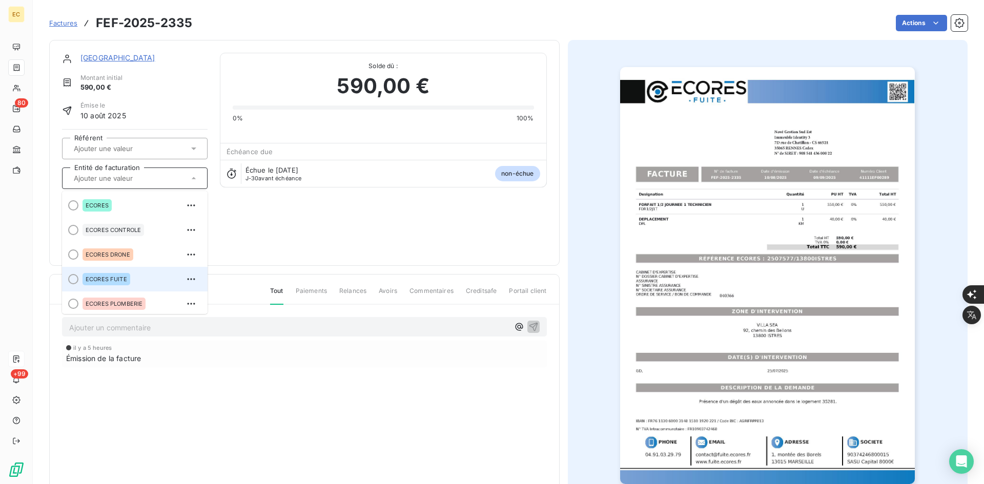
click at [140, 274] on div "ECORES FUITE" at bounding box center [141, 279] width 117 height 16
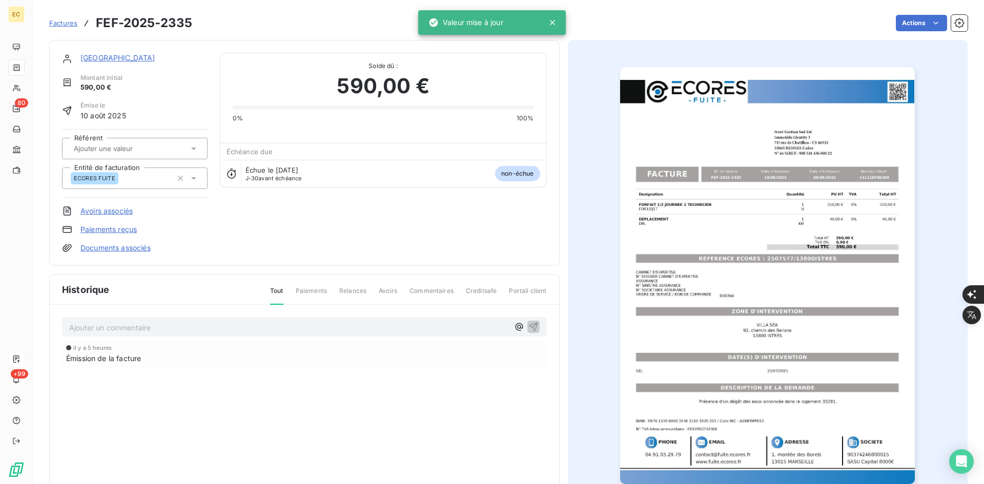
click at [138, 249] on link "Documents associés" at bounding box center [115, 248] width 70 height 10
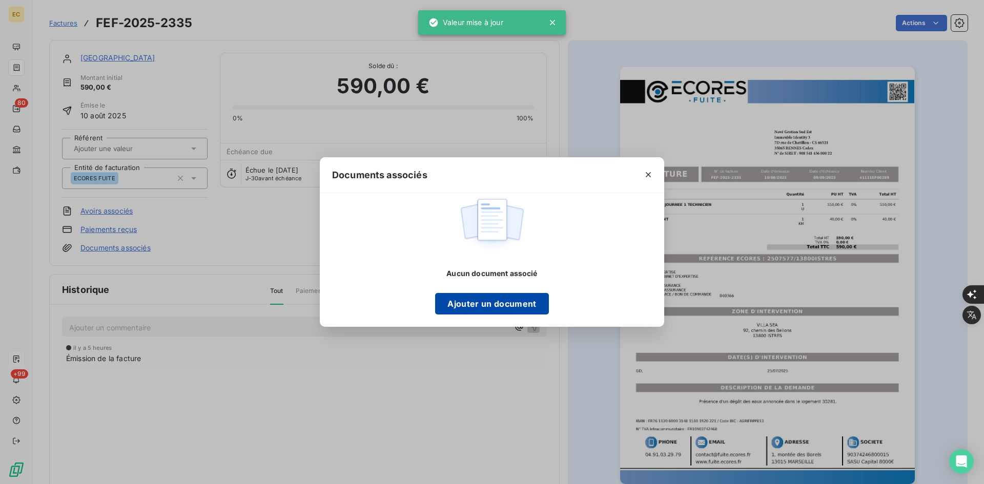
click at [504, 305] on button "Ajouter un document" at bounding box center [491, 304] width 113 height 22
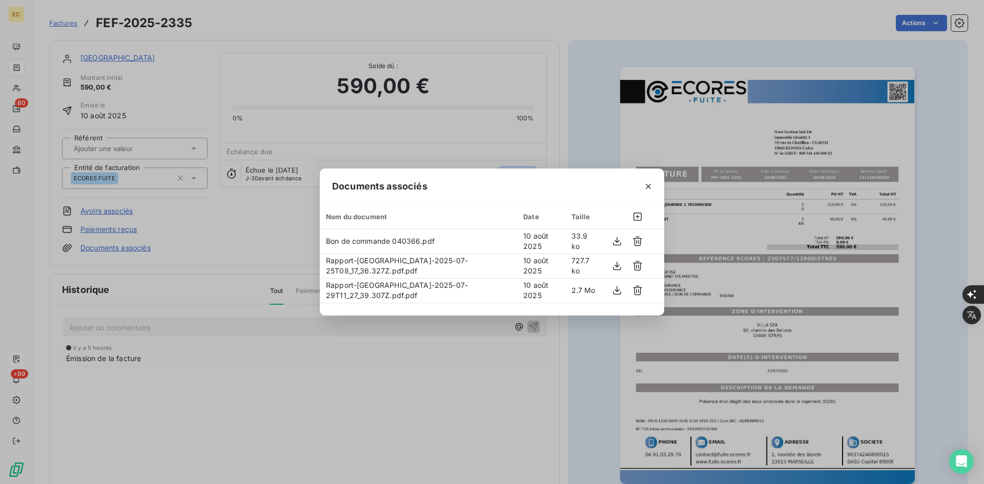
drag, startPoint x: 650, startPoint y: 187, endPoint x: 580, endPoint y: 181, distance: 70.5
click at [650, 188] on icon "button" at bounding box center [648, 186] width 10 height 10
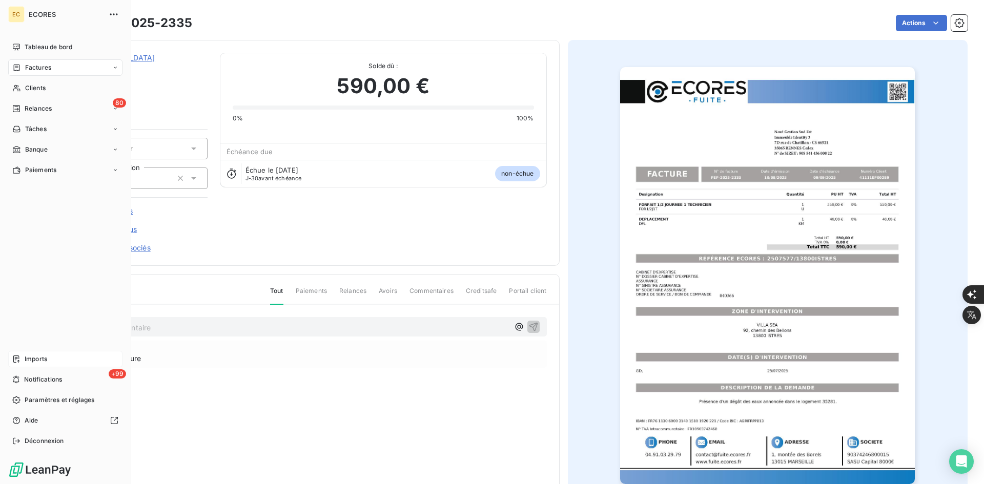
click at [50, 356] on div "Imports" at bounding box center [65, 359] width 114 height 16
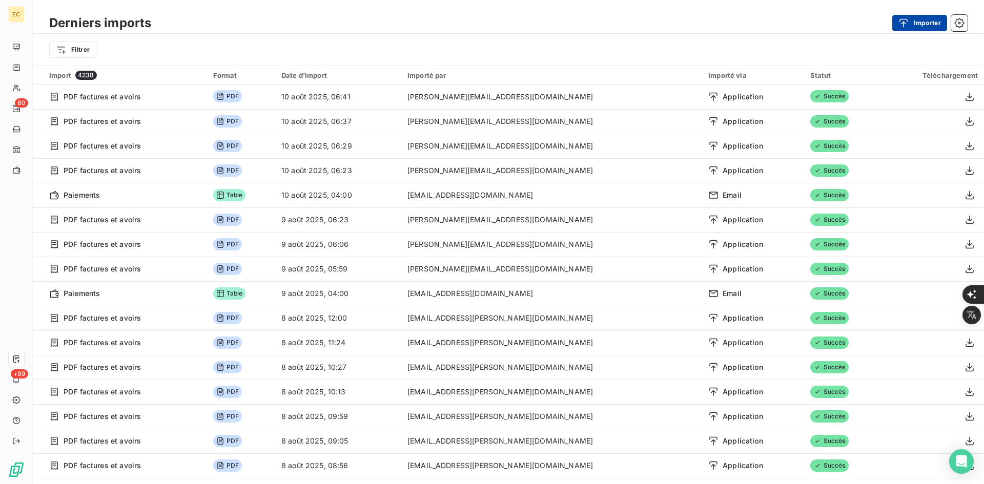
click at [914, 27] on button "Importer" at bounding box center [920, 23] width 55 height 16
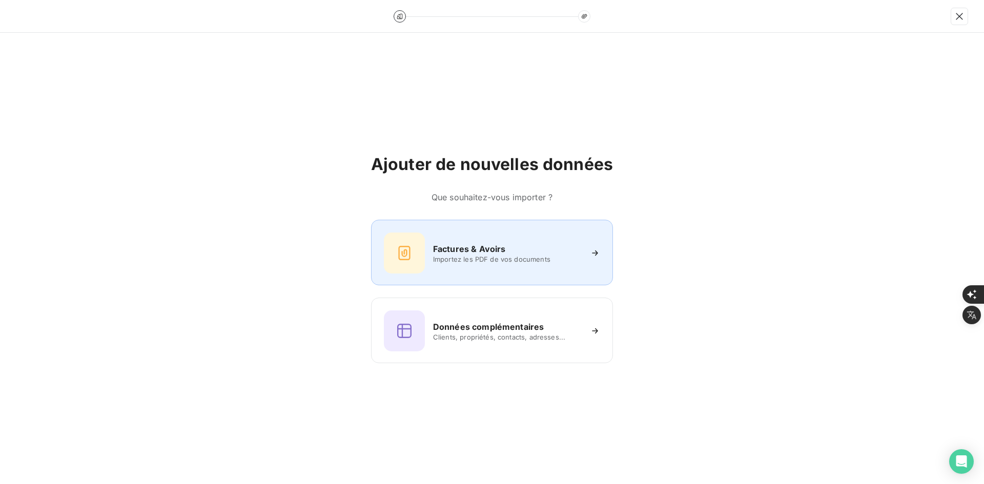
click at [525, 270] on div "Factures & Avoirs Importez les PDF de vos documents" at bounding box center [492, 253] width 216 height 41
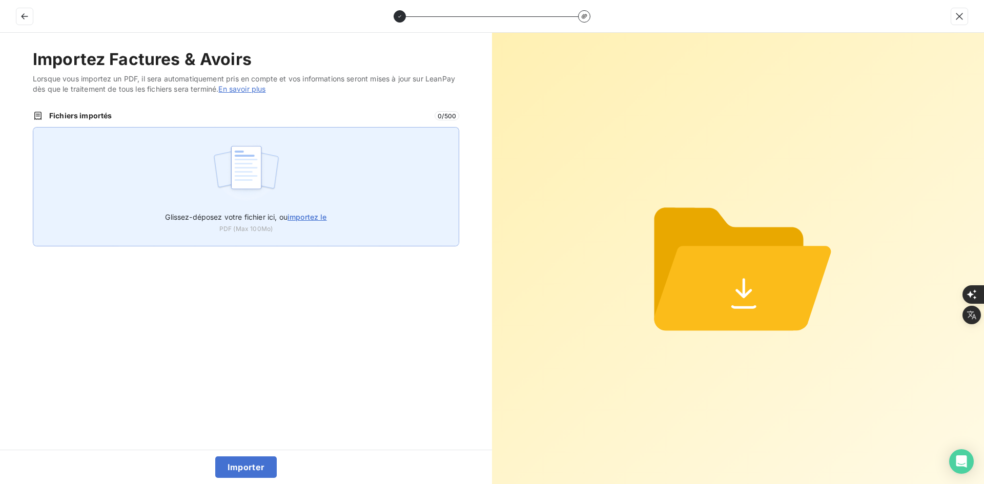
click at [372, 202] on div "Glissez-déposez votre fichier ici, ou importez le PDF (Max 100Mo)" at bounding box center [246, 186] width 427 height 119
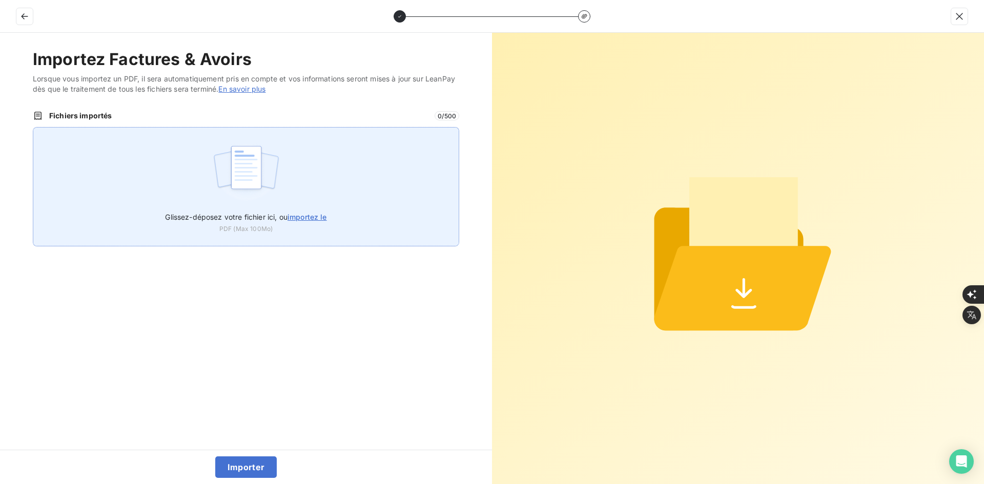
type input "C:\fakepath\FEF-2025-2336.pdf"
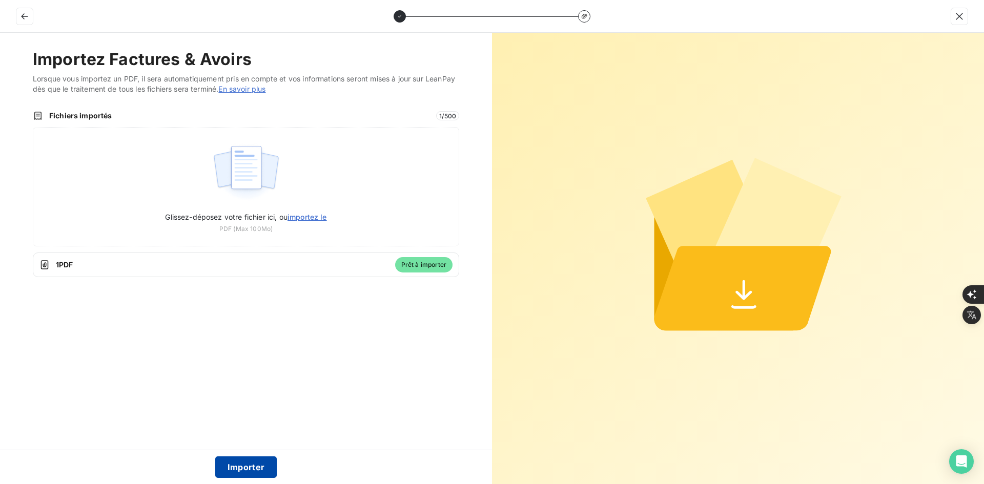
click at [269, 465] on button "Importer" at bounding box center [246, 468] width 62 height 22
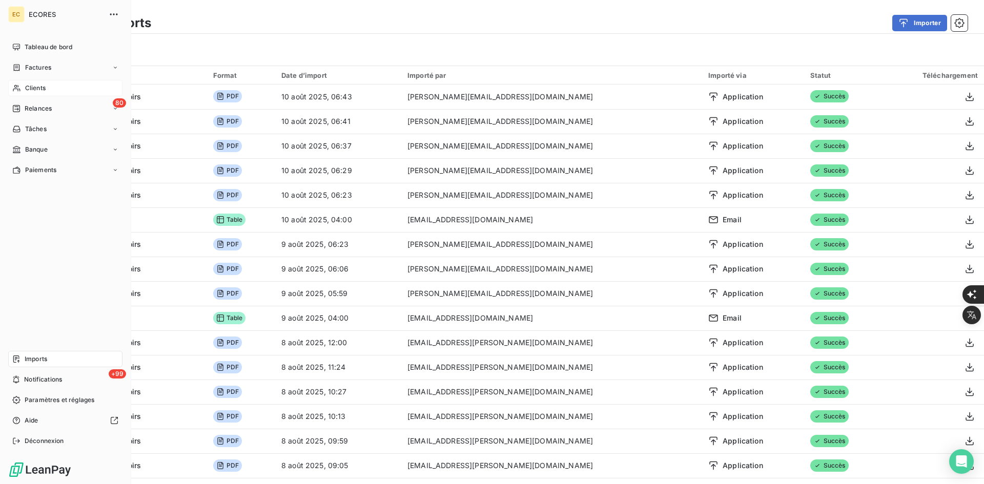
drag, startPoint x: 31, startPoint y: 69, endPoint x: 92, endPoint y: 82, distance: 62.3
click at [31, 68] on span "Factures" at bounding box center [38, 67] width 26 height 9
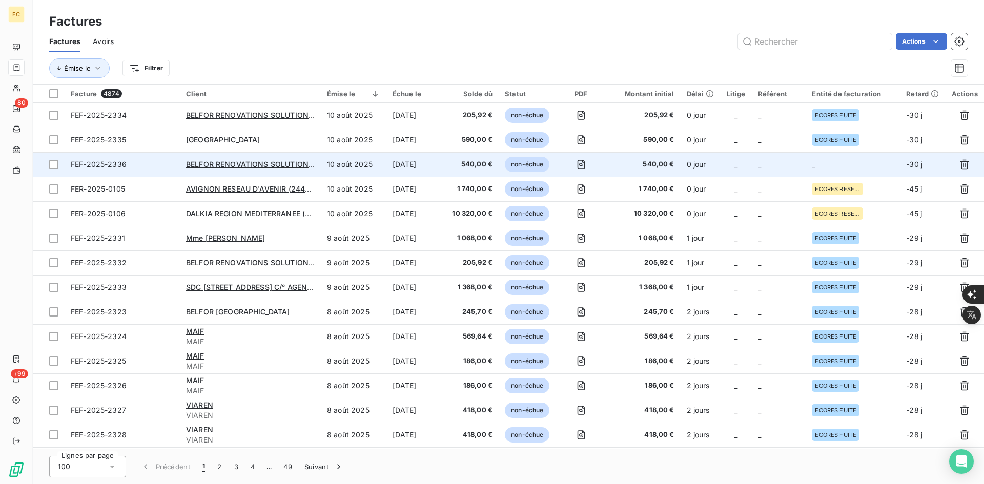
click at [777, 160] on td "_" at bounding box center [779, 164] width 54 height 25
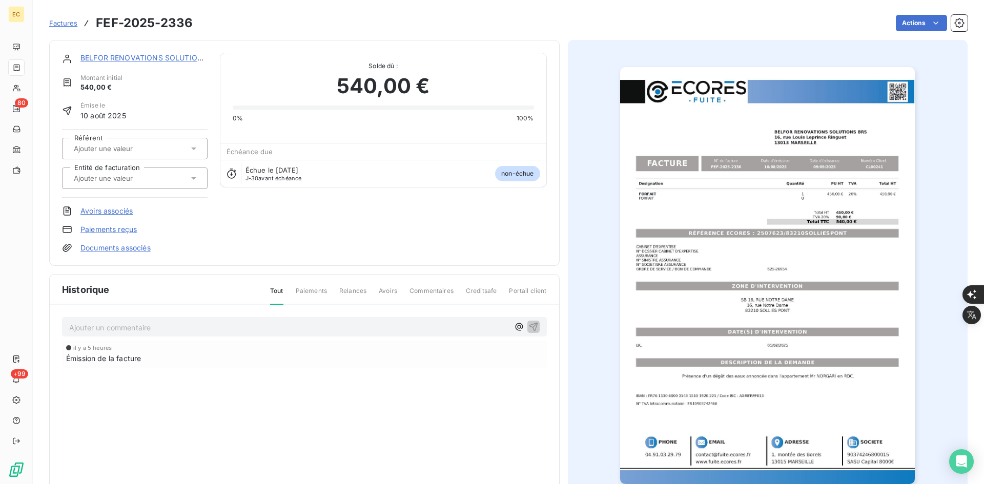
click at [150, 180] on input "text" at bounding box center [124, 178] width 103 height 9
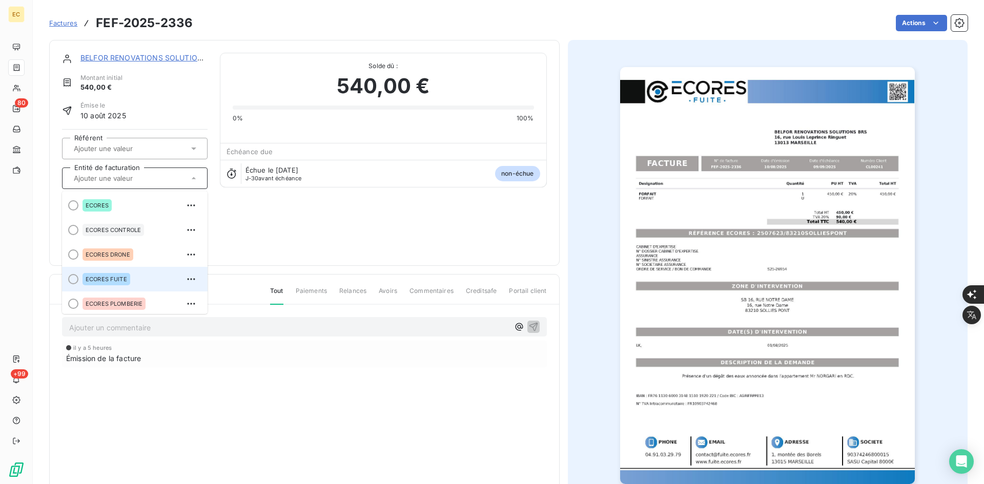
click at [119, 270] on li "ECORES FUITE" at bounding box center [135, 279] width 146 height 25
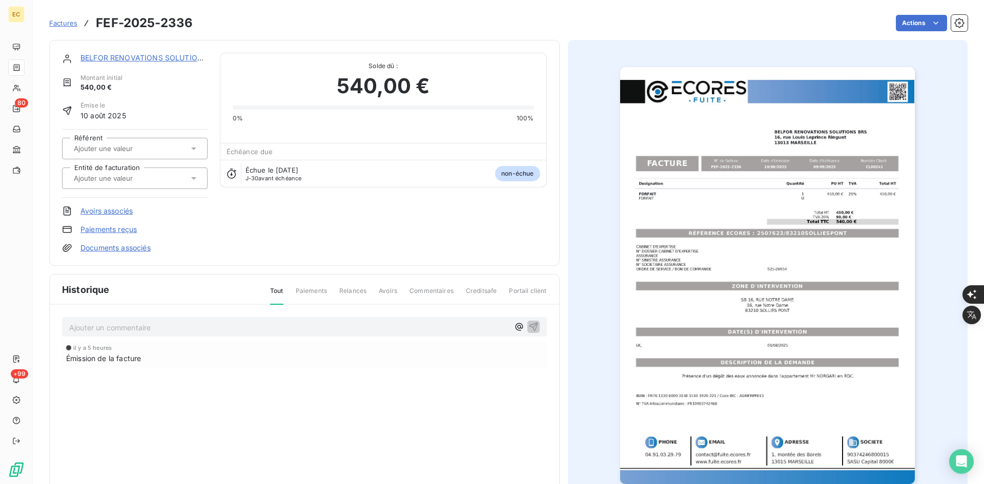
click at [120, 247] on link "Documents associés" at bounding box center [115, 248] width 70 height 10
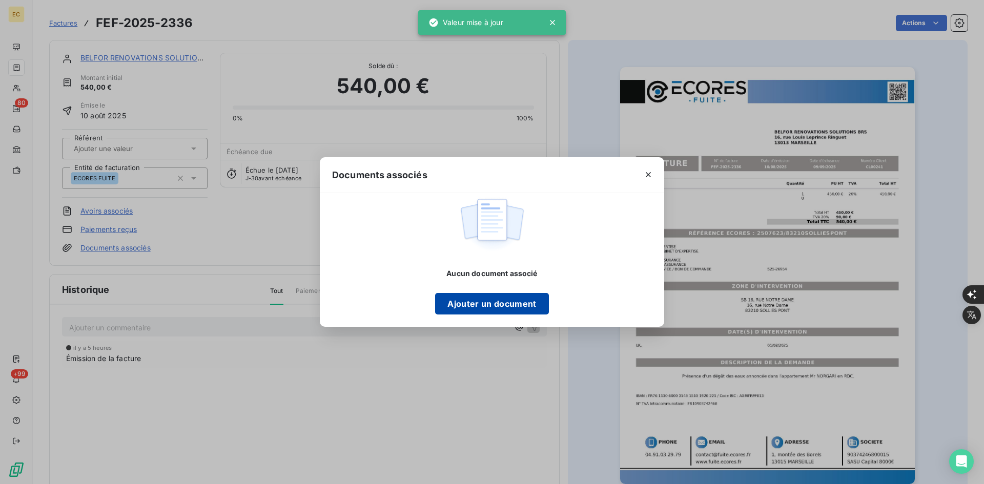
click at [501, 299] on button "Ajouter un document" at bounding box center [491, 304] width 113 height 22
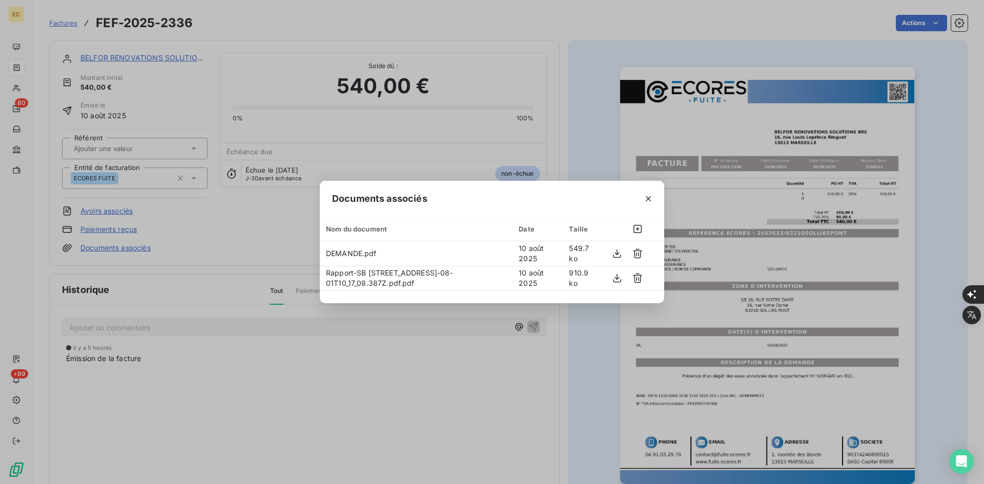
drag, startPoint x: 649, startPoint y: 201, endPoint x: 367, endPoint y: 10, distance: 340.7
click at [649, 200] on icon "button" at bounding box center [648, 199] width 10 height 10
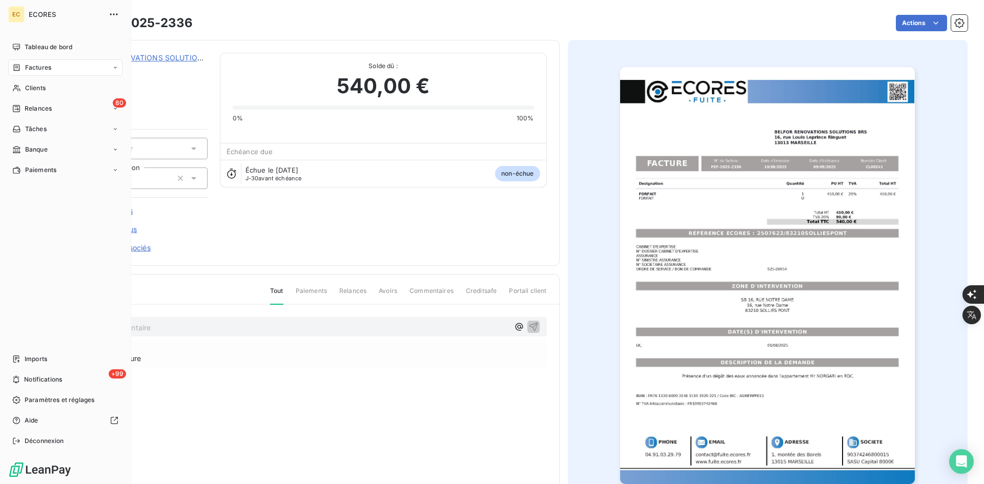
click at [28, 362] on span "Imports" at bounding box center [36, 359] width 23 height 9
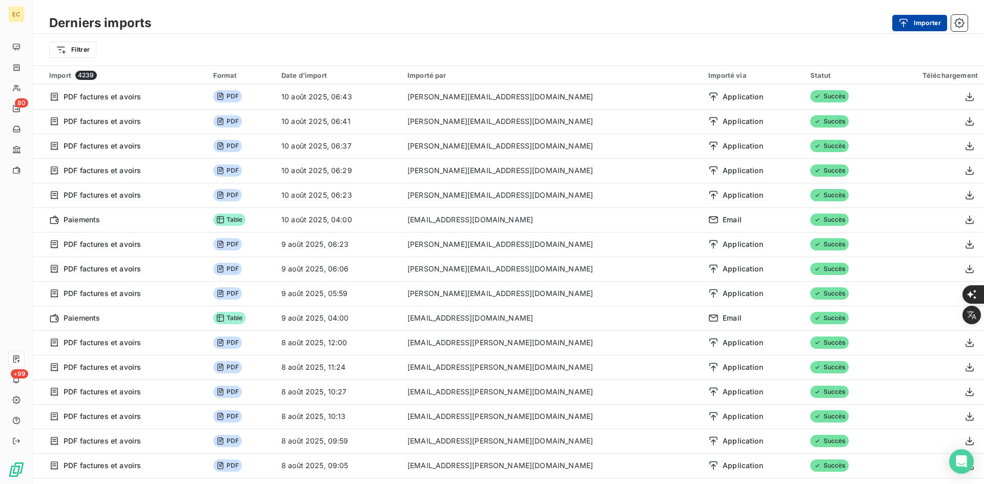
click at [898, 27] on button "Importer" at bounding box center [920, 23] width 55 height 16
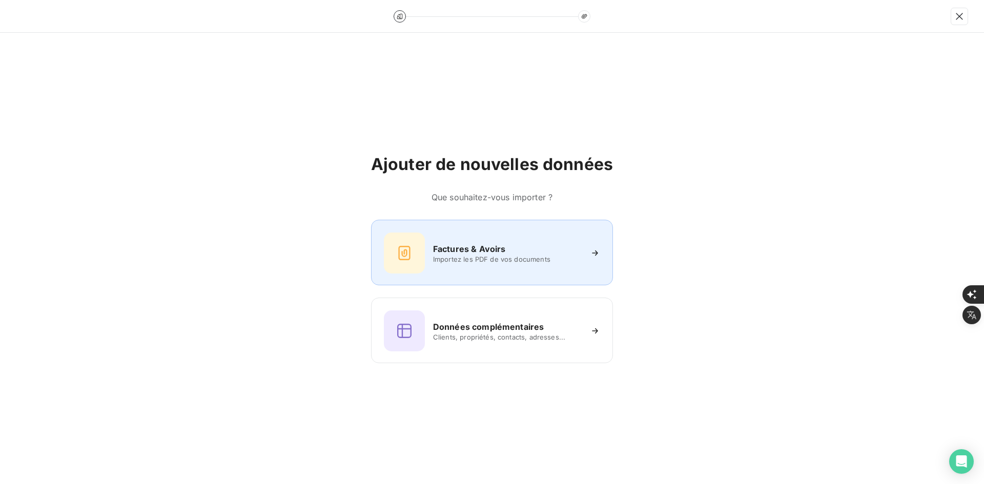
click at [477, 256] on span "Importez les PDF de vos documents" at bounding box center [507, 259] width 149 height 8
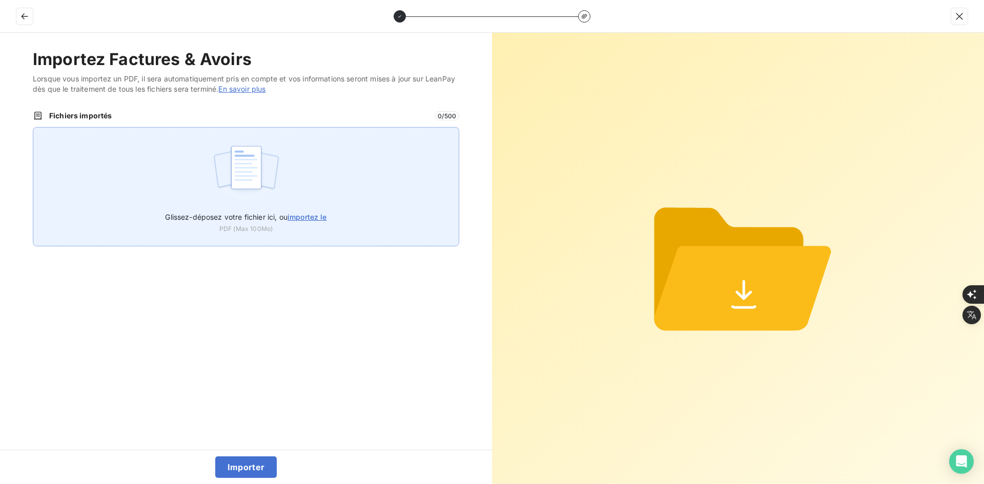
click at [270, 157] on img at bounding box center [246, 173] width 68 height 66
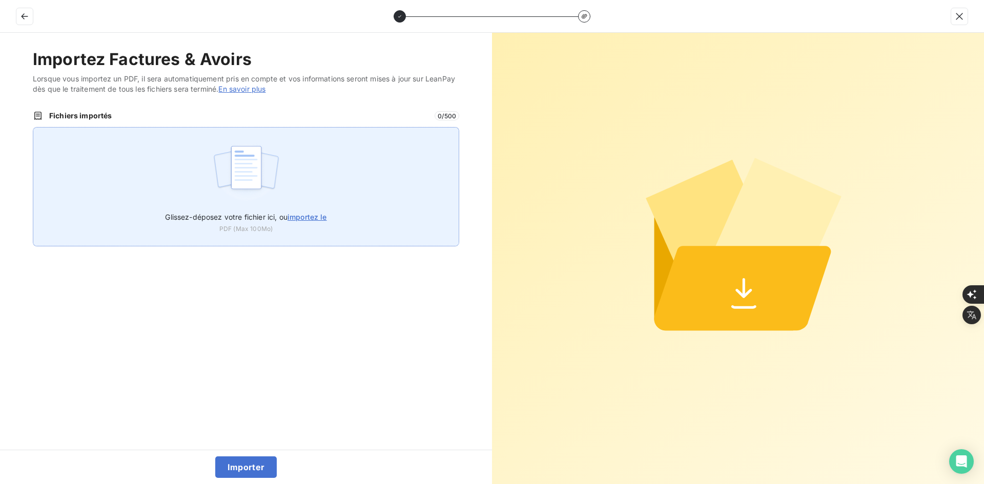
type input "C:\fakepath\FEF-2025-2337.pdf"
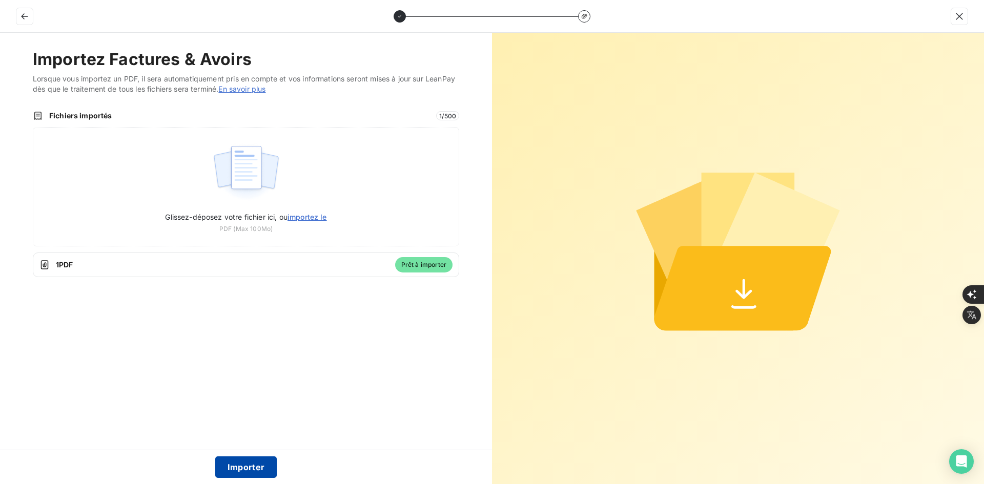
click at [247, 462] on button "Importer" at bounding box center [246, 468] width 62 height 22
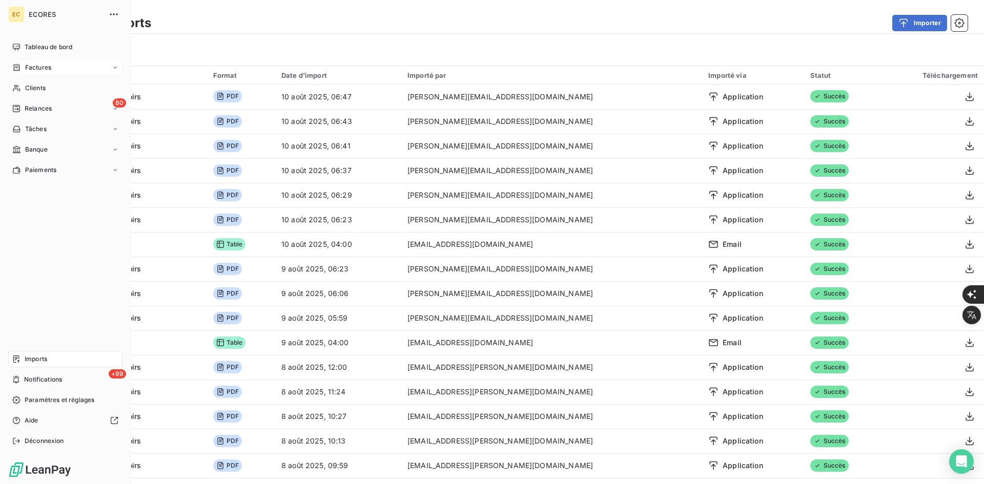
click at [31, 67] on span "Factures" at bounding box center [38, 67] width 26 height 9
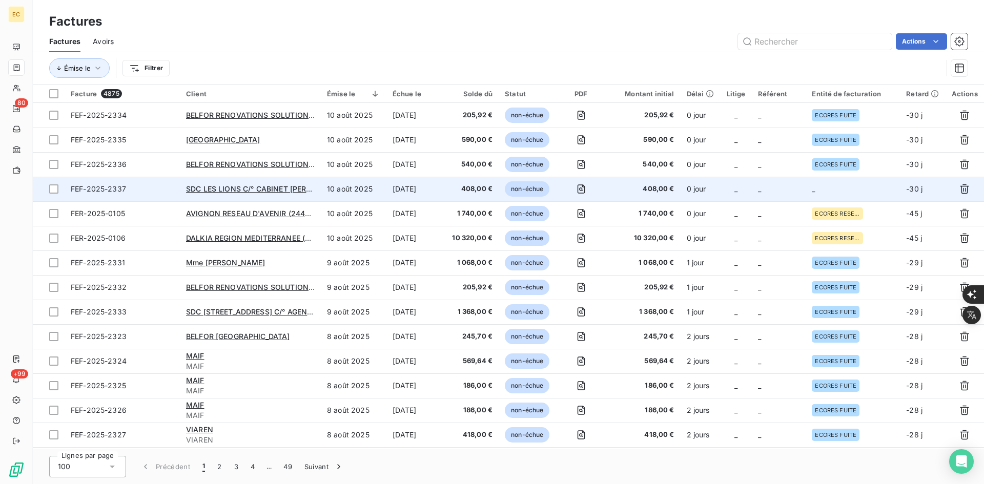
click at [773, 188] on td "_" at bounding box center [779, 189] width 54 height 25
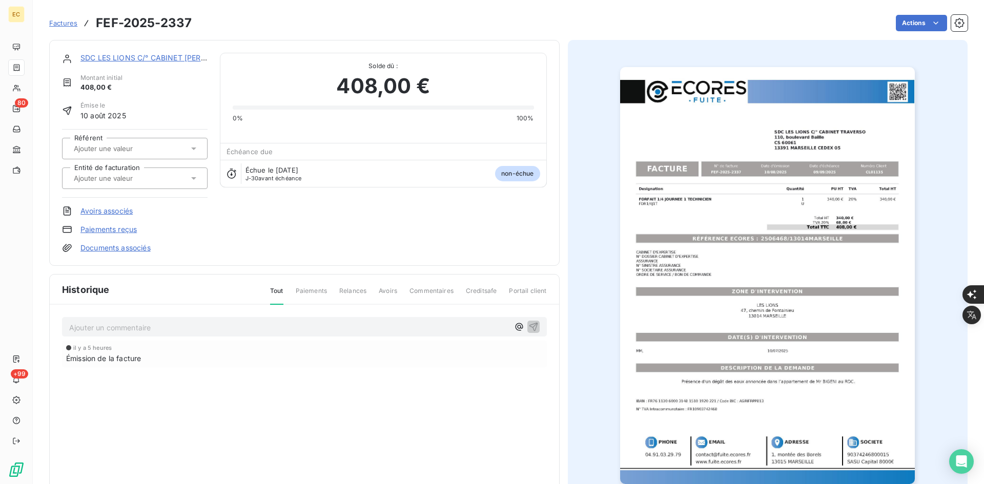
drag, startPoint x: 125, startPoint y: 176, endPoint x: 123, endPoint y: 183, distance: 6.5
click at [124, 176] on input "text" at bounding box center [124, 178] width 103 height 9
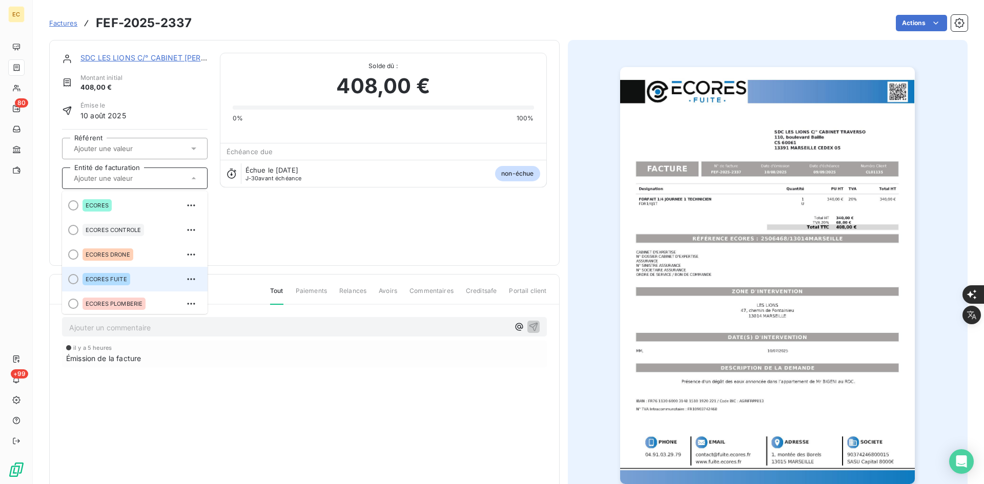
click at [118, 276] on span "ECORES FUITE" at bounding box center [107, 279] width 42 height 6
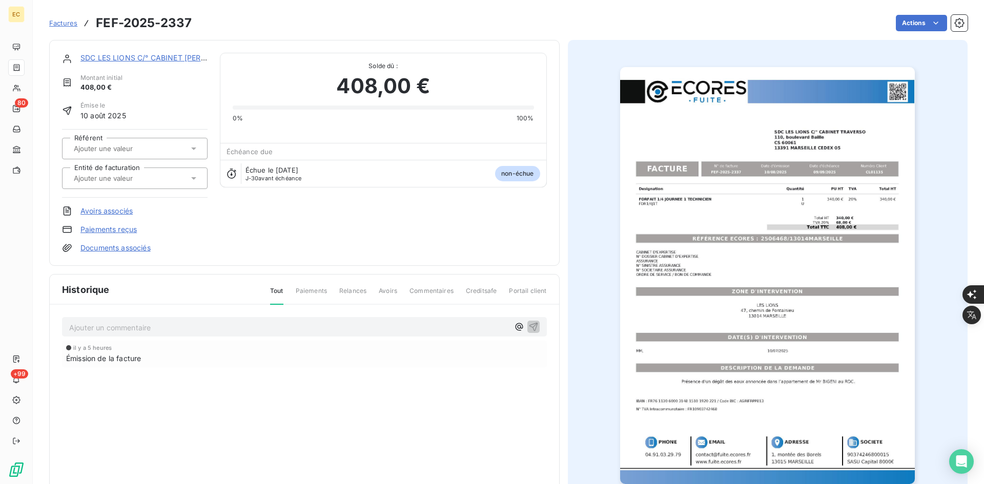
click at [117, 247] on link "Documents associés" at bounding box center [115, 248] width 70 height 10
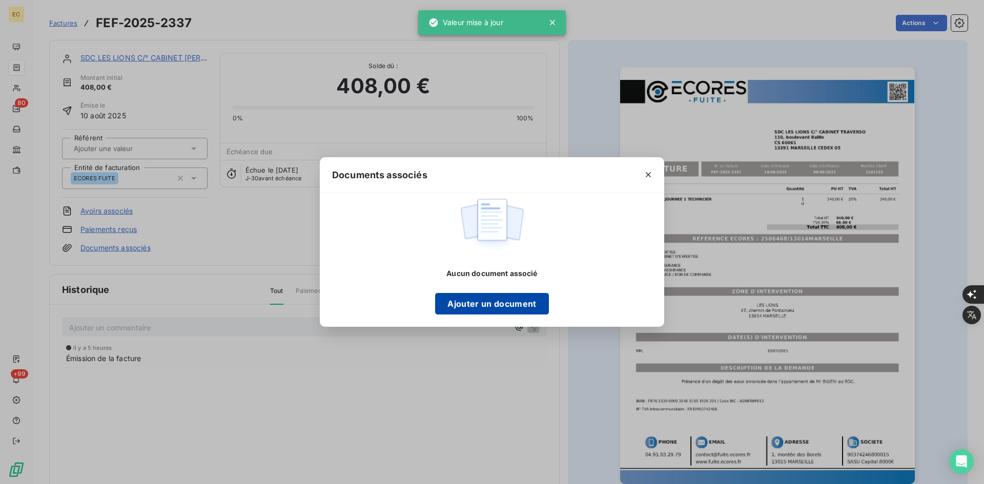
click at [503, 299] on button "Ajouter un document" at bounding box center [491, 304] width 113 height 22
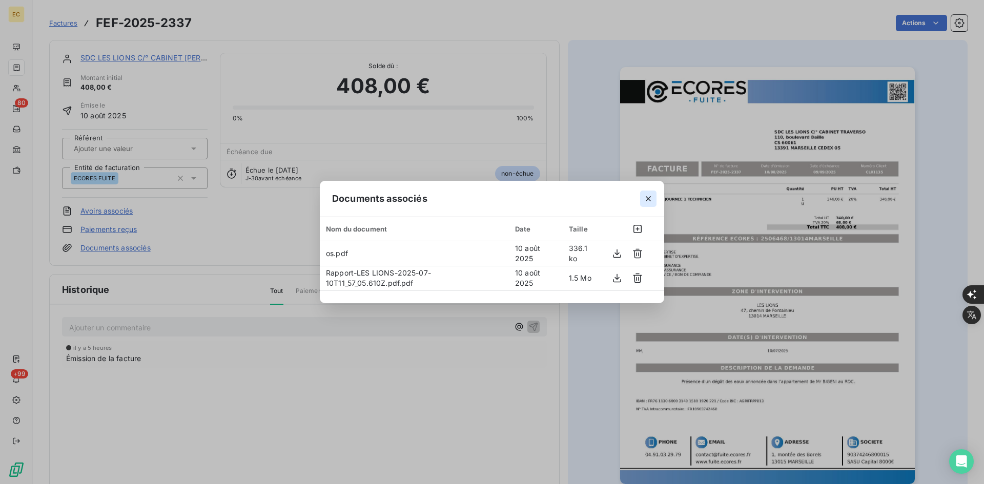
click at [647, 195] on icon "button" at bounding box center [648, 199] width 10 height 10
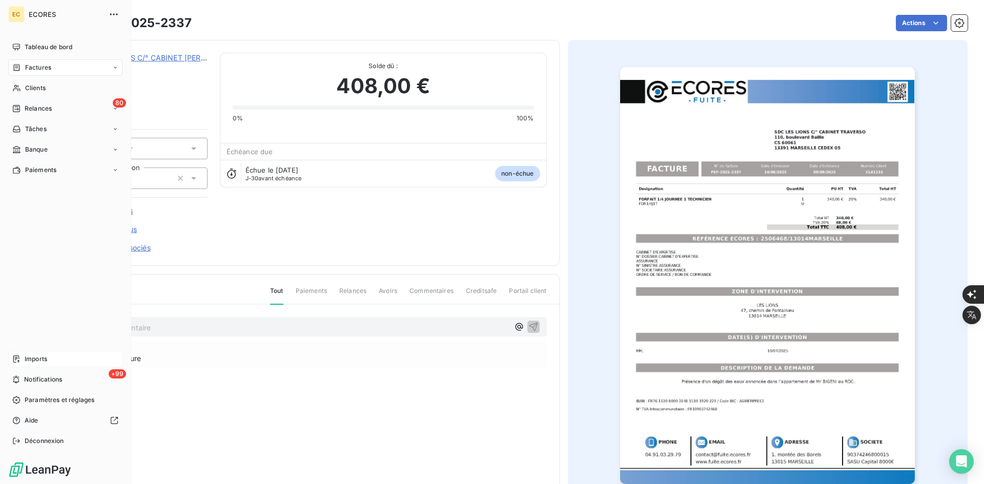
click at [29, 359] on span "Imports" at bounding box center [36, 359] width 23 height 9
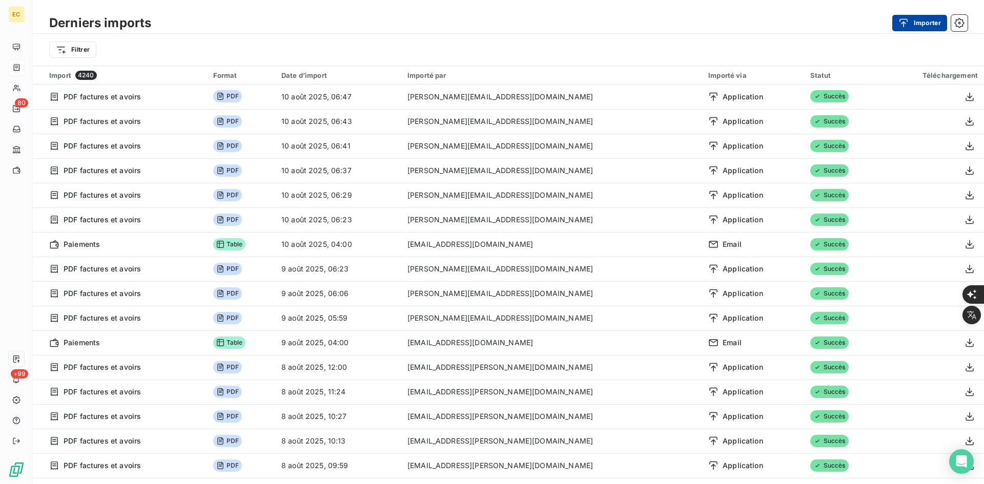
click at [924, 28] on button "Importer" at bounding box center [920, 23] width 55 height 16
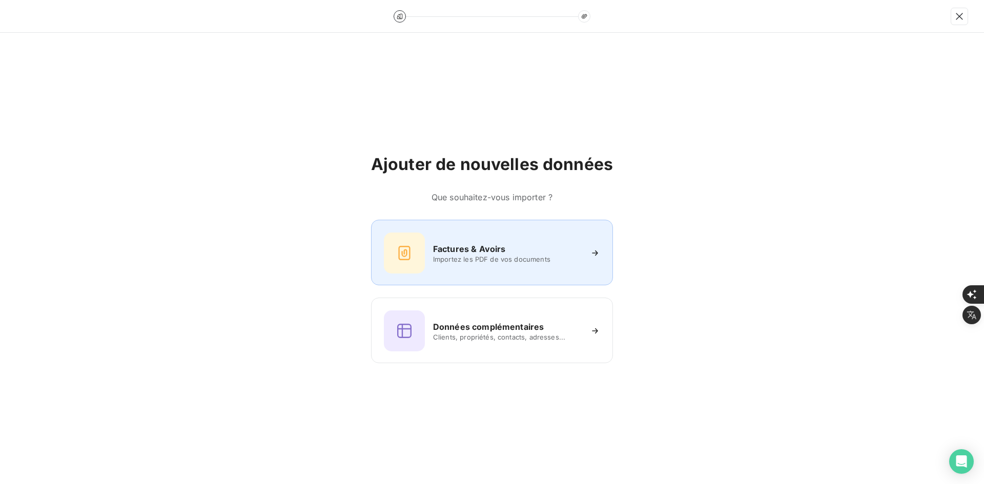
click at [473, 251] on h6 "Factures & Avoirs" at bounding box center [469, 249] width 73 height 12
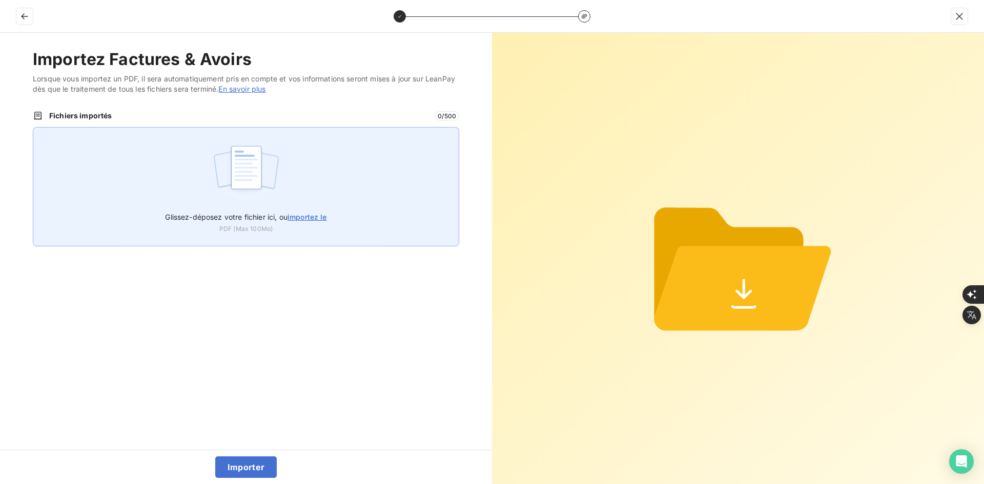
click at [355, 169] on div "Glissez-déposez votre fichier ici, ou importez le PDF (Max 100Mo)" at bounding box center [246, 186] width 427 height 119
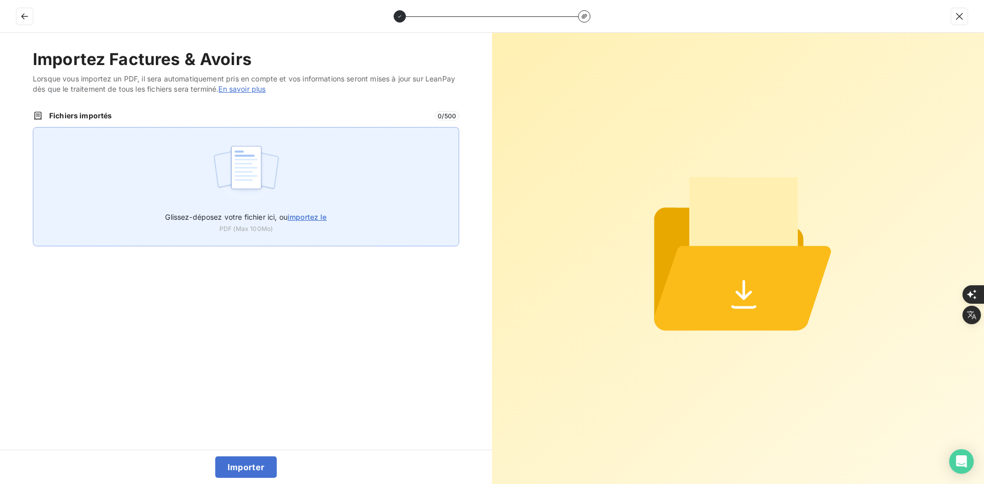
type input "C:\fakepath\FEF-2025-2338.pdf"
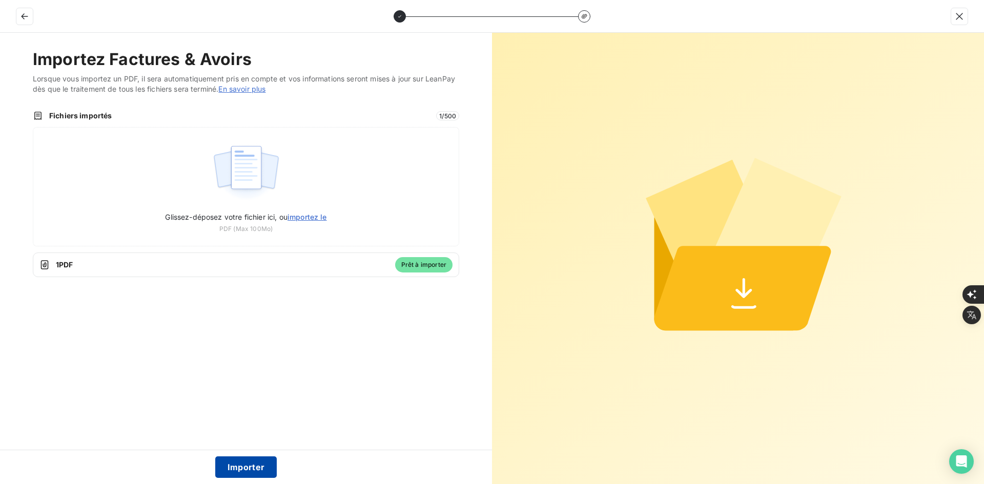
click at [272, 473] on button "Importer" at bounding box center [246, 468] width 62 height 22
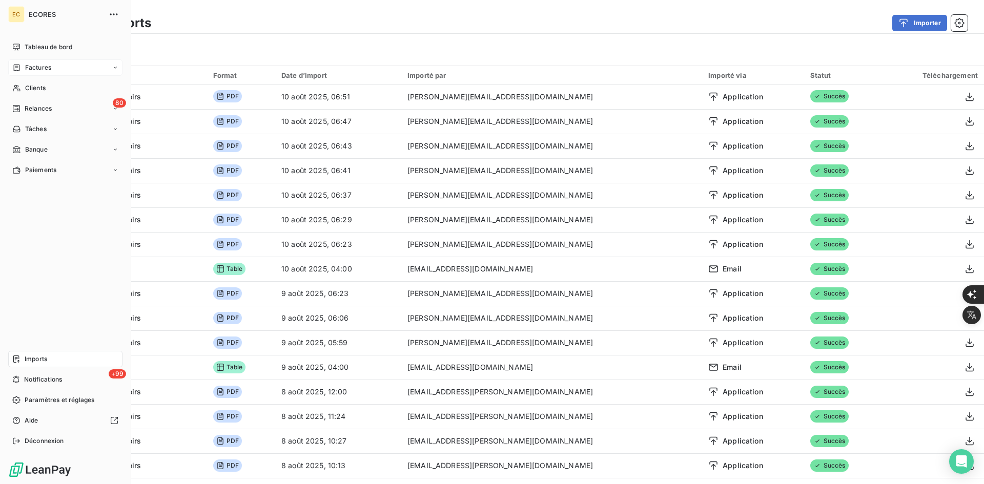
drag, startPoint x: 19, startPoint y: 69, endPoint x: 49, endPoint y: 75, distance: 30.0
click at [19, 68] on icon at bounding box center [17, 67] width 6 height 7
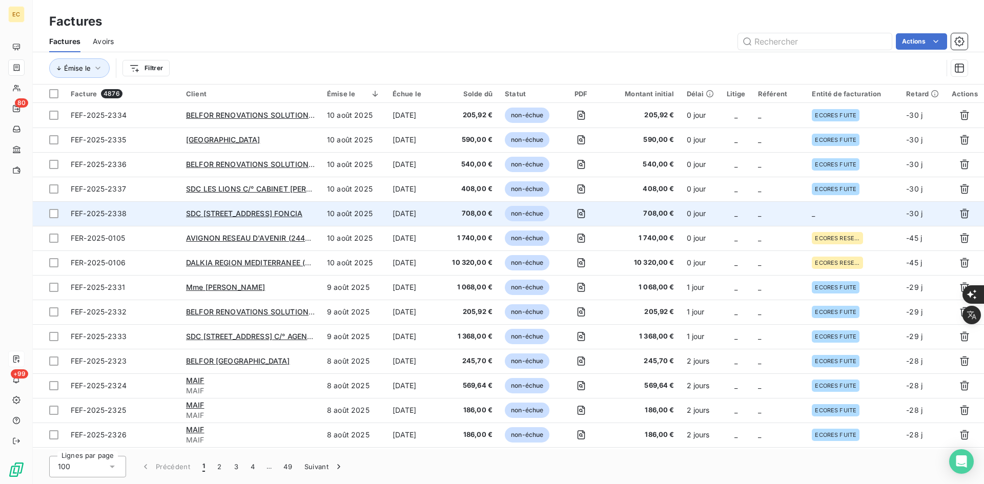
click at [819, 218] on td "_" at bounding box center [853, 213] width 94 height 25
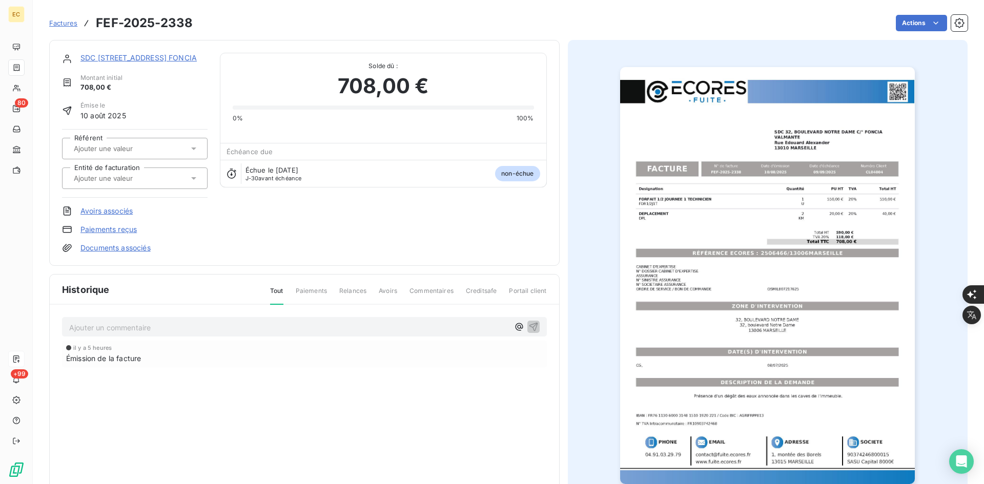
click at [152, 179] on input "text" at bounding box center [124, 178] width 103 height 9
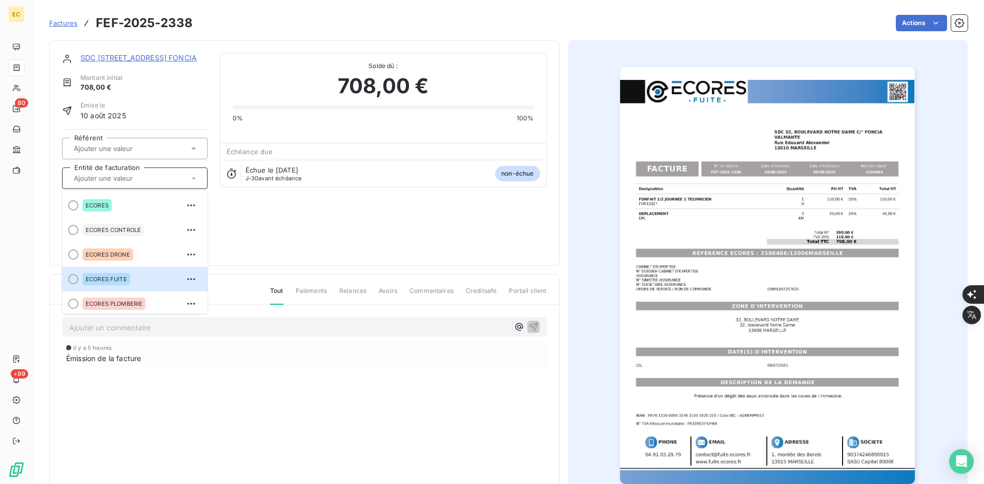
click at [128, 271] on div "ECORES FUITE" at bounding box center [141, 279] width 117 height 16
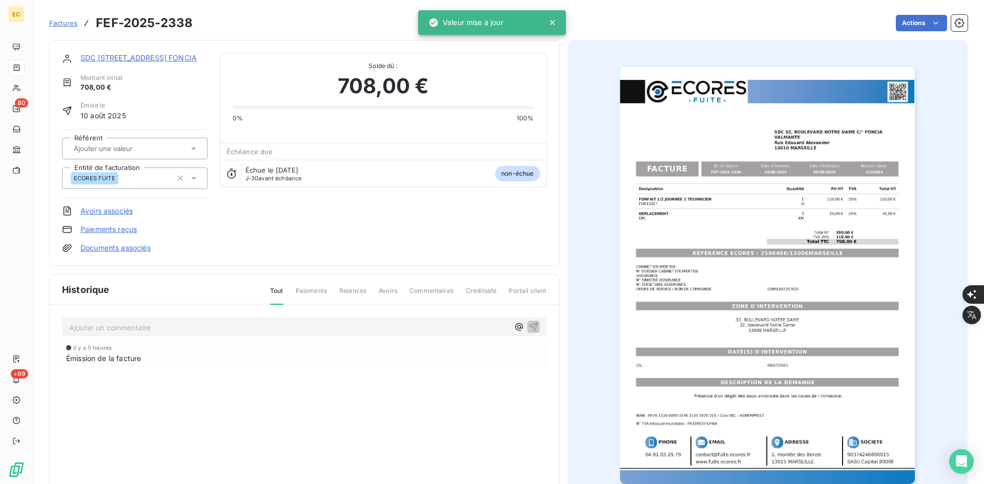
click at [126, 251] on link "Documents associés" at bounding box center [115, 248] width 70 height 10
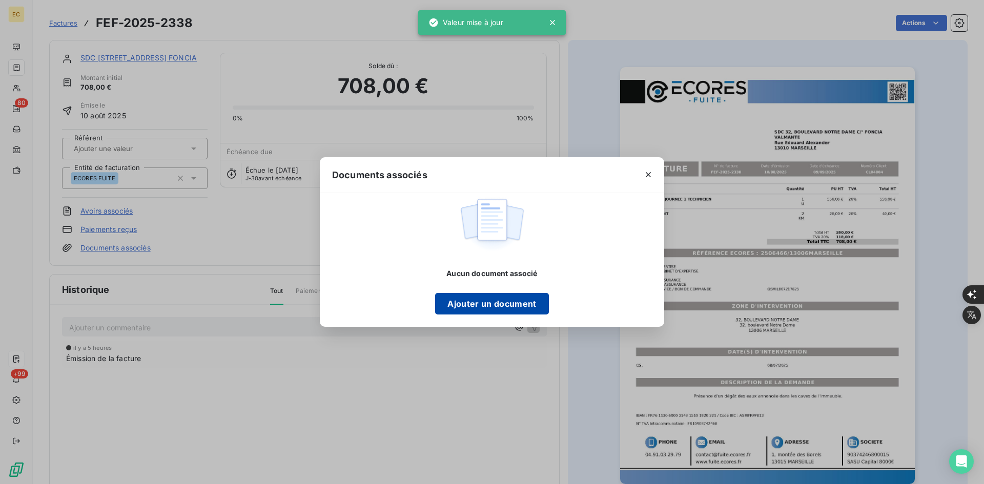
click at [505, 301] on button "Ajouter un document" at bounding box center [491, 304] width 113 height 22
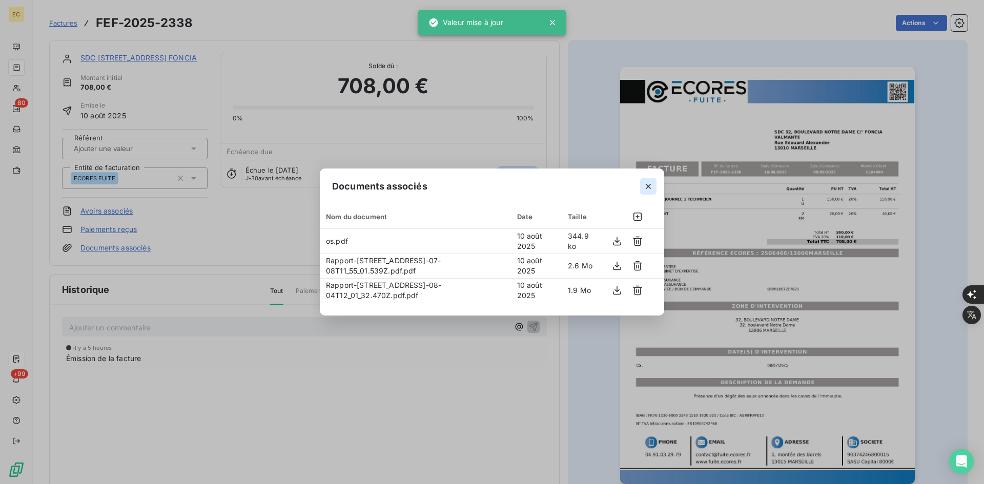
click at [652, 184] on icon "button" at bounding box center [648, 186] width 10 height 10
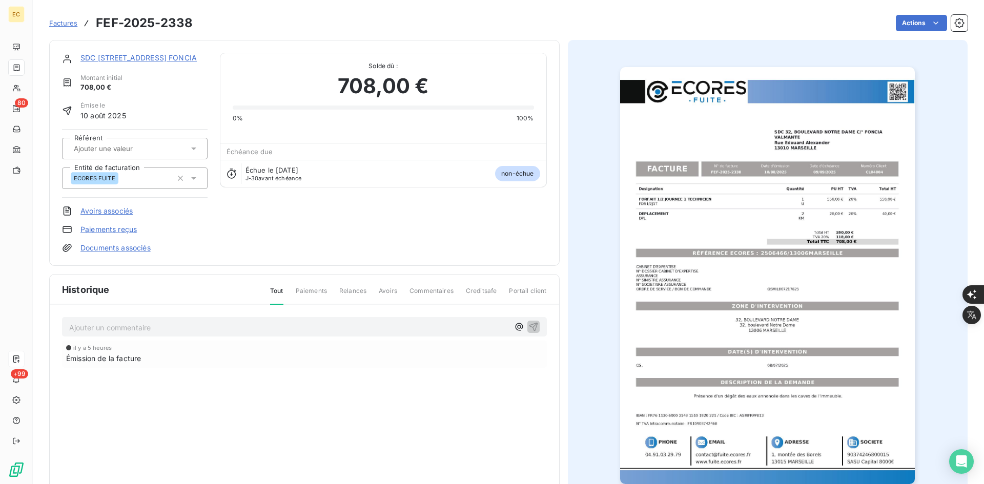
click at [125, 61] on link "SDC [STREET_ADDRESS] FONCIA" at bounding box center [138, 57] width 116 height 9
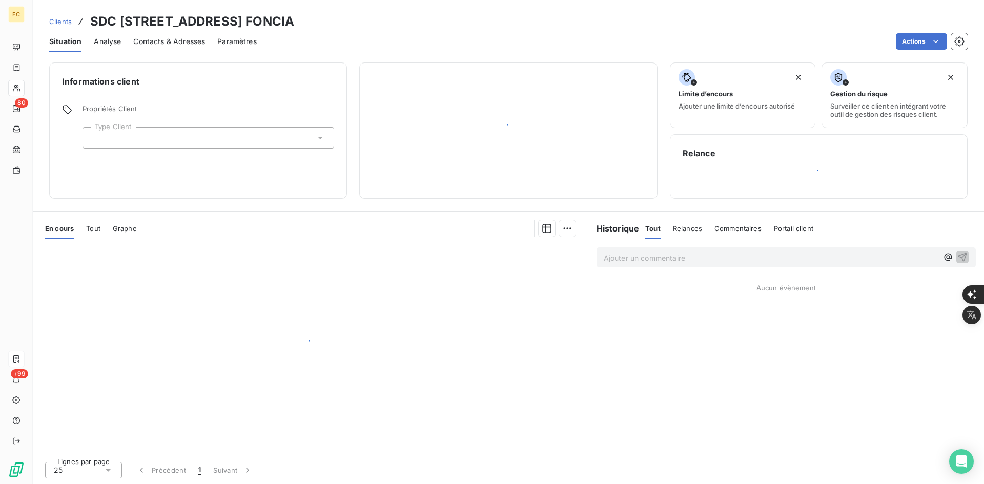
click at [147, 145] on div at bounding box center [209, 138] width 252 height 22
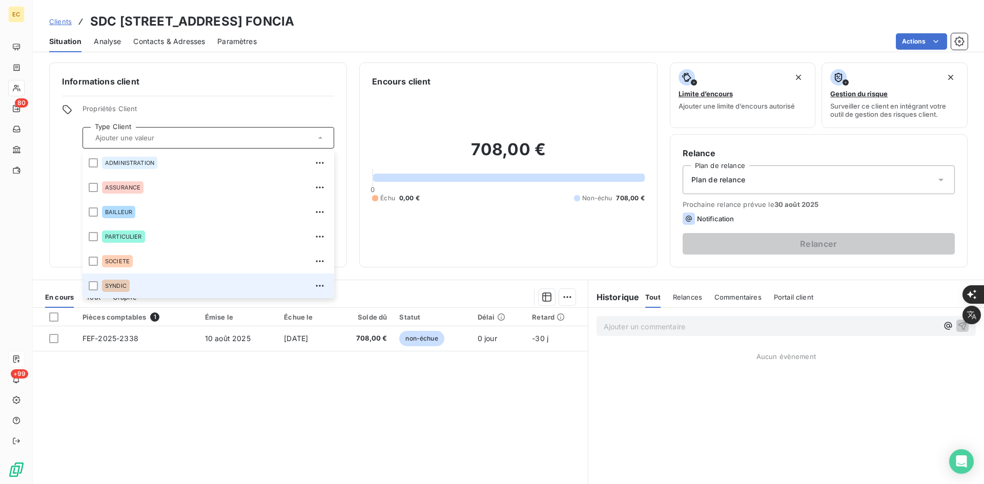
click at [145, 280] on div "SYNDIC" at bounding box center [215, 286] width 226 height 16
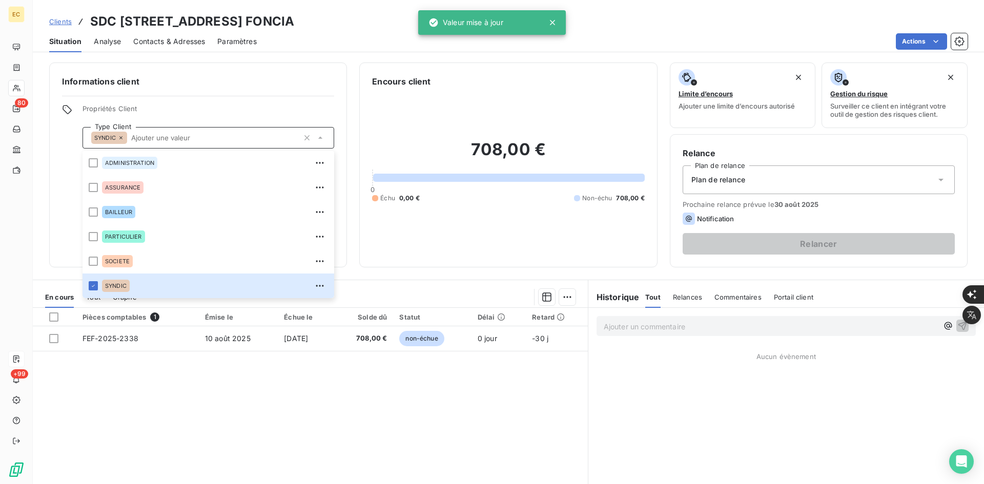
click at [770, 174] on div "Plan de relance" at bounding box center [819, 180] width 272 height 29
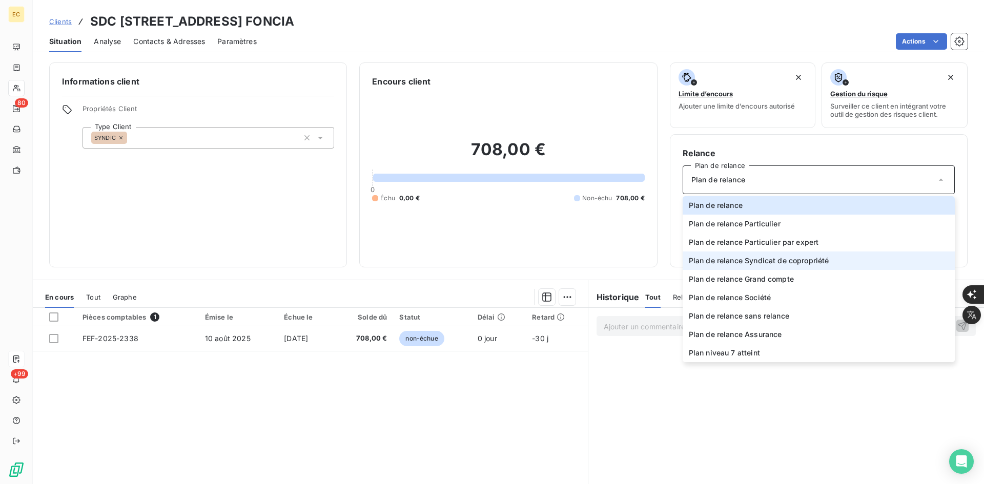
click at [748, 256] on span "Plan de relance Syndicat de copropriété" at bounding box center [759, 261] width 140 height 10
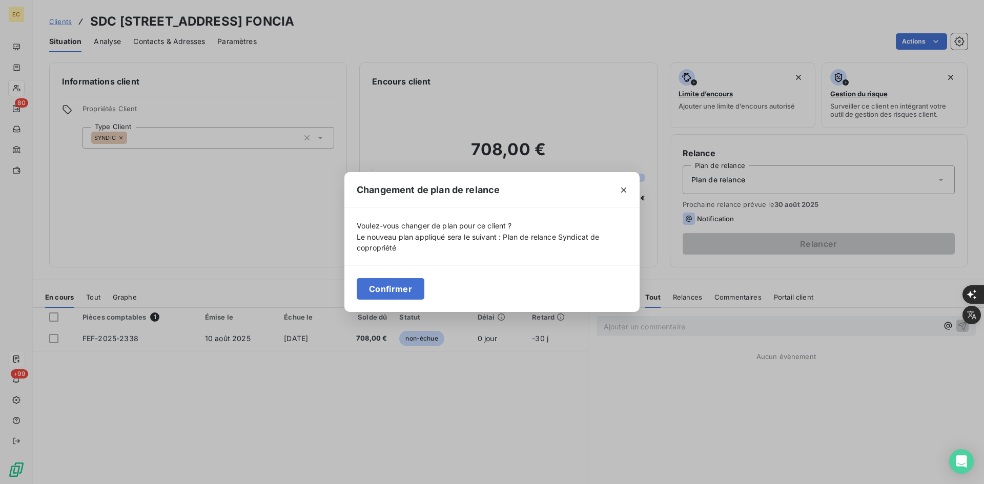
click at [386, 285] on button "Confirmer" at bounding box center [391, 289] width 68 height 22
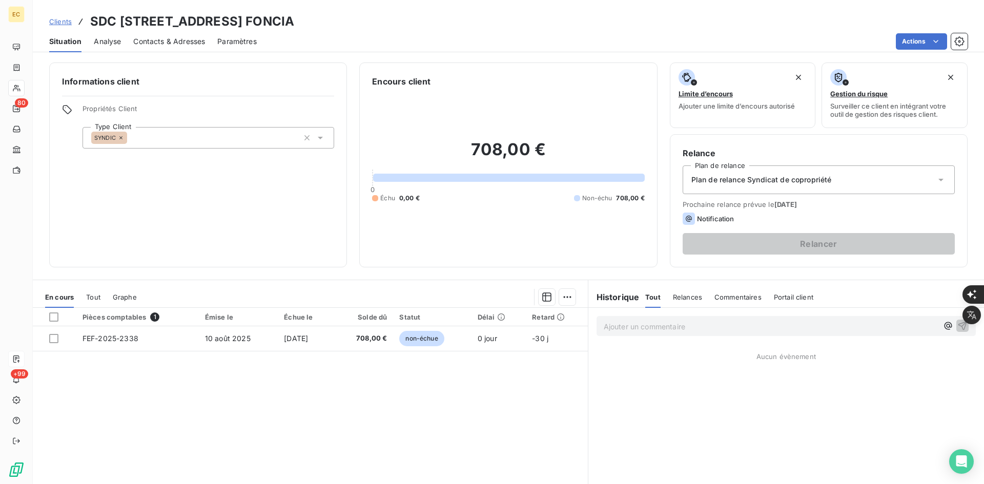
click at [156, 64] on div "Informations client Propriétés Client Type Client SYNDIC" at bounding box center [198, 165] width 298 height 205
click at [168, 37] on span "Contacts & Adresses" at bounding box center [169, 41] width 72 height 10
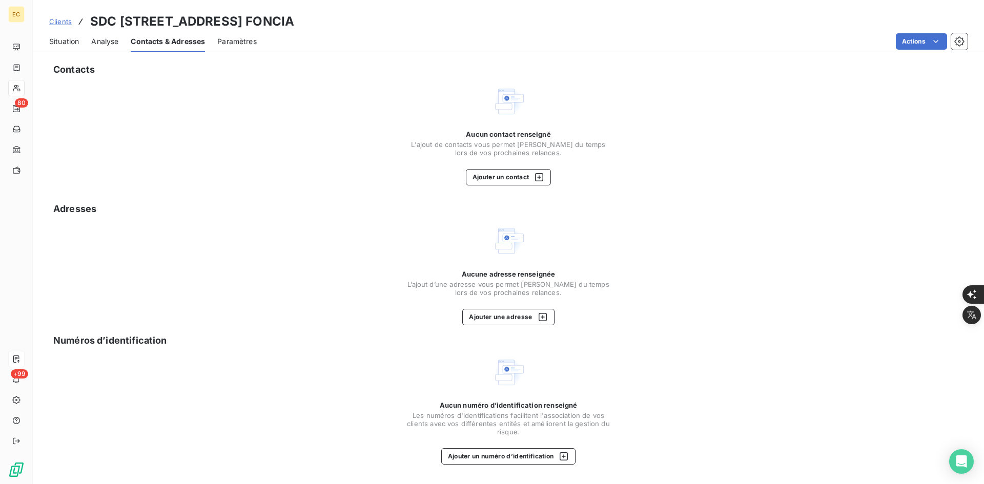
click at [491, 156] on span "L'ajout de contacts vous permet [PERSON_NAME] du temps lors de vos prochaines r…" at bounding box center [508, 148] width 205 height 16
click at [500, 178] on button "Ajouter un contact" at bounding box center [509, 177] width 86 height 16
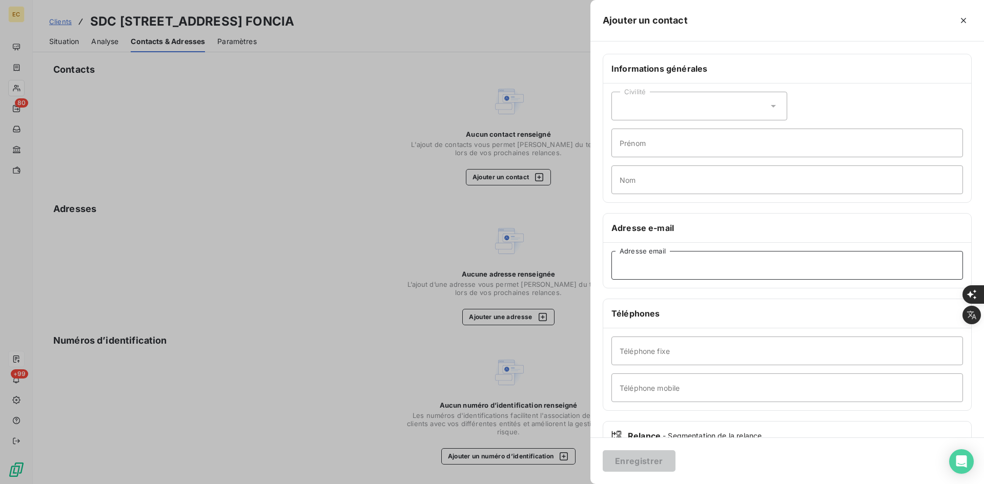
click at [702, 269] on input "Adresse email" at bounding box center [788, 265] width 352 height 29
paste input "[PERSON_NAME][EMAIL_ADDRESS][PERSON_NAME][DOMAIN_NAME]"
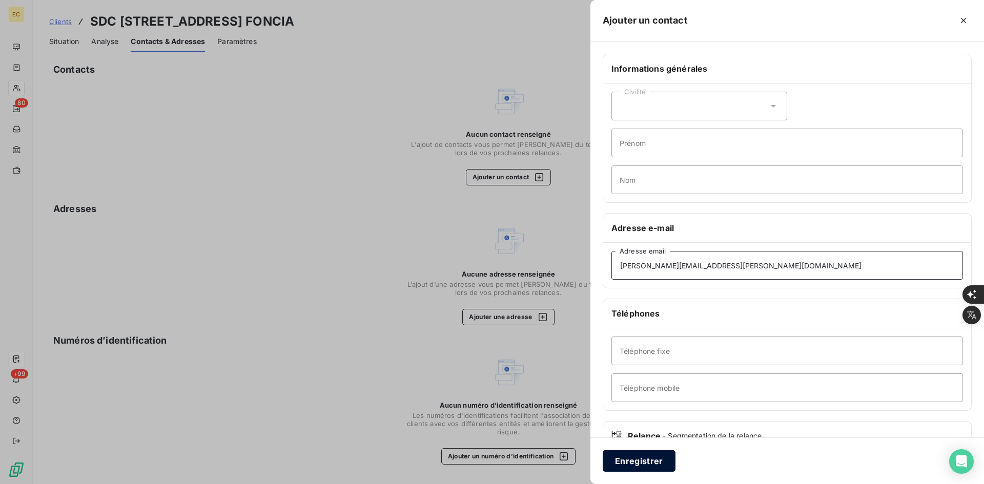
type input "[PERSON_NAME][EMAIL_ADDRESS][PERSON_NAME][DOMAIN_NAME]"
click at [661, 460] on button "Enregistrer" at bounding box center [639, 462] width 73 height 22
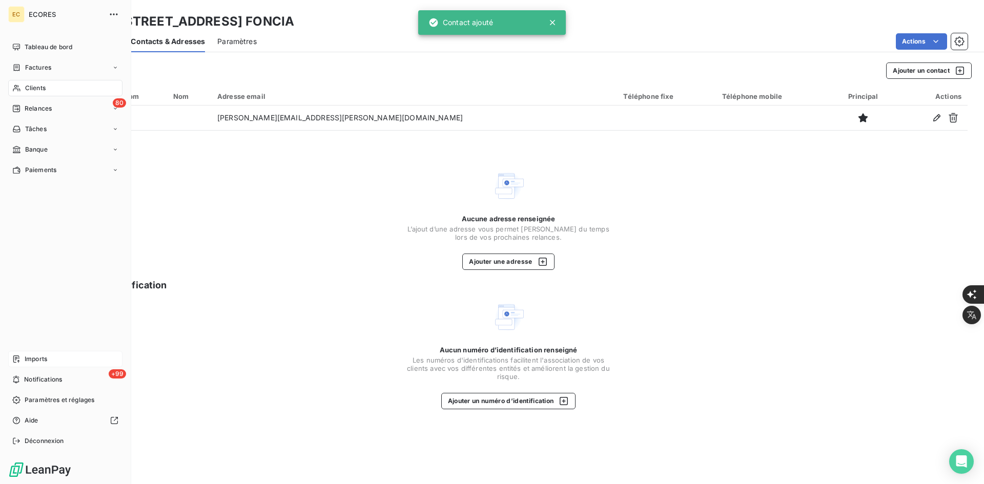
click at [14, 362] on icon at bounding box center [16, 359] width 6 height 7
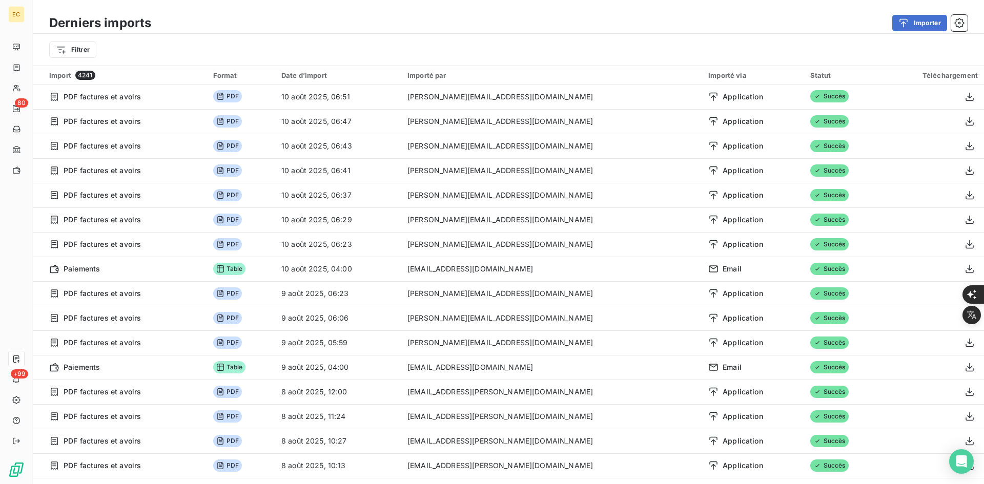
click at [901, 33] on div "Derniers imports Importer" at bounding box center [509, 23] width 952 height 22
click at [902, 29] on button "Importer" at bounding box center [920, 23] width 55 height 16
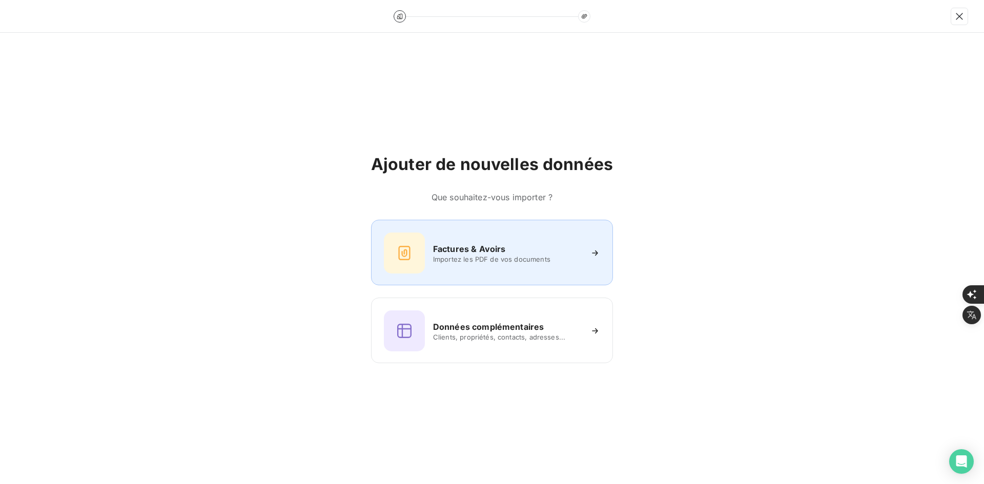
click at [489, 259] on span "Importez les PDF de vos documents" at bounding box center [507, 259] width 149 height 8
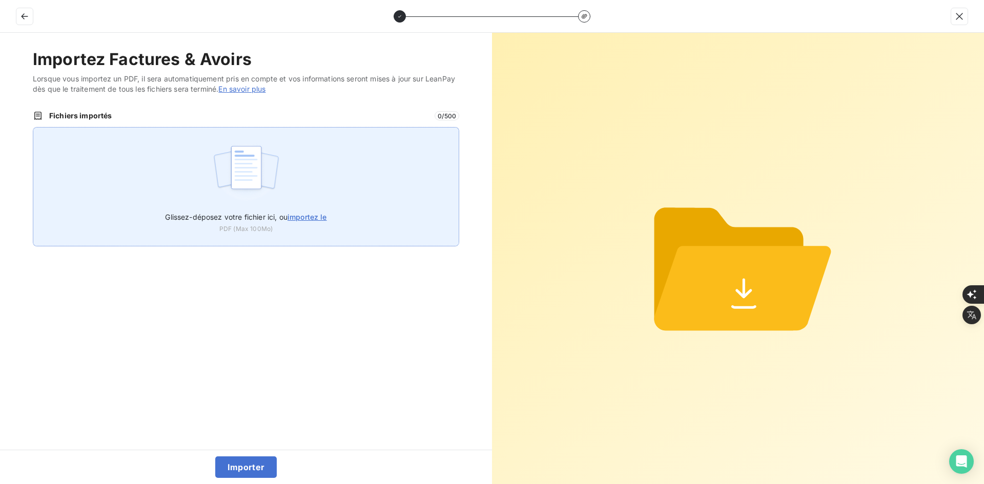
click at [200, 132] on div "Glissez-déposez votre fichier ici, ou importez le PDF (Max 100Mo)" at bounding box center [246, 186] width 427 height 119
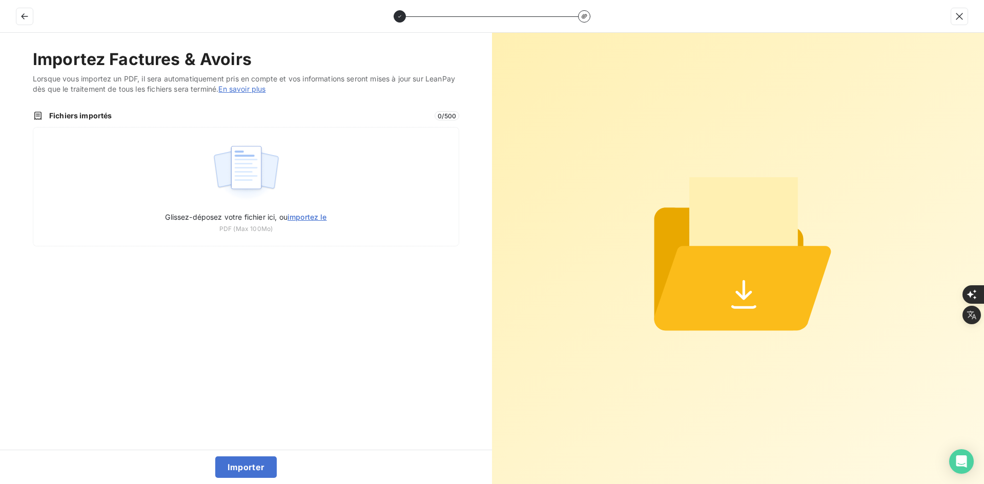
type input "C:\fakepath\FEF-2025-2339.pdf"
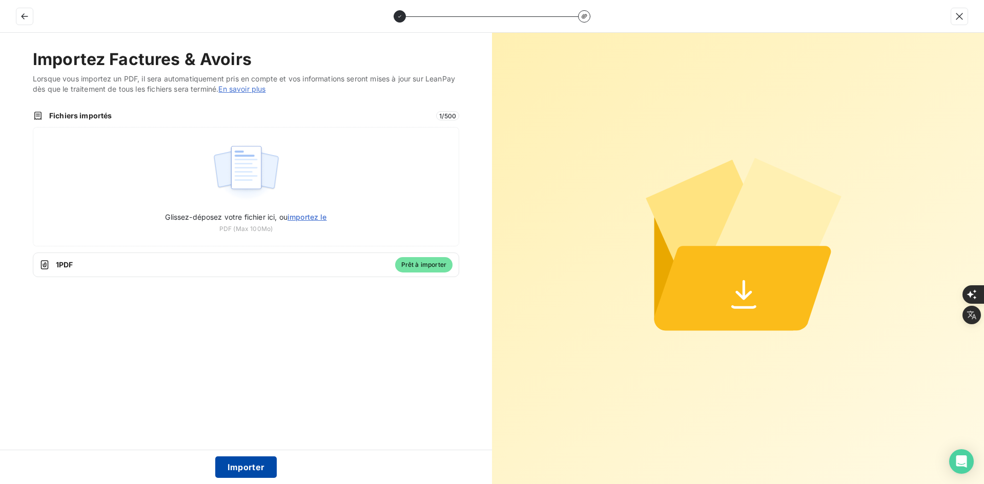
click at [247, 470] on button "Importer" at bounding box center [246, 468] width 62 height 22
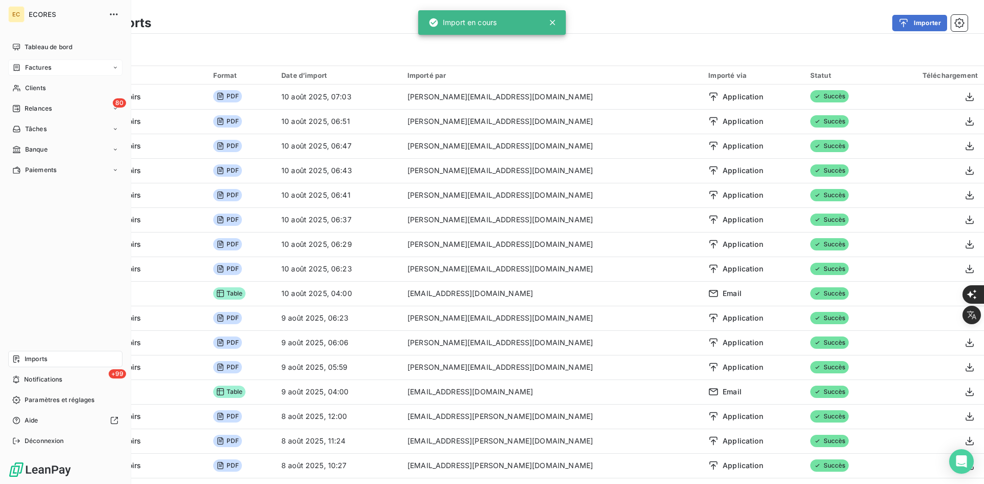
click at [28, 70] on span "Factures" at bounding box center [38, 67] width 26 height 9
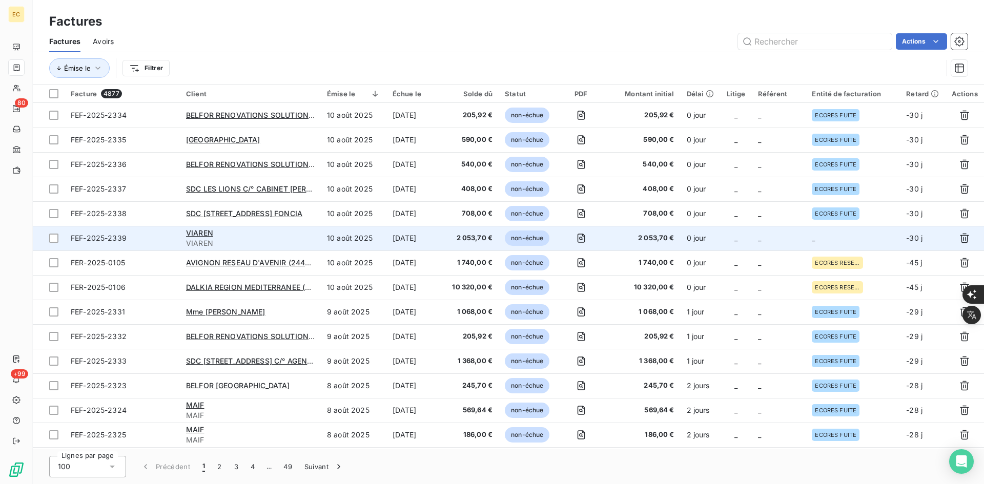
click at [845, 249] on td "_" at bounding box center [853, 238] width 94 height 25
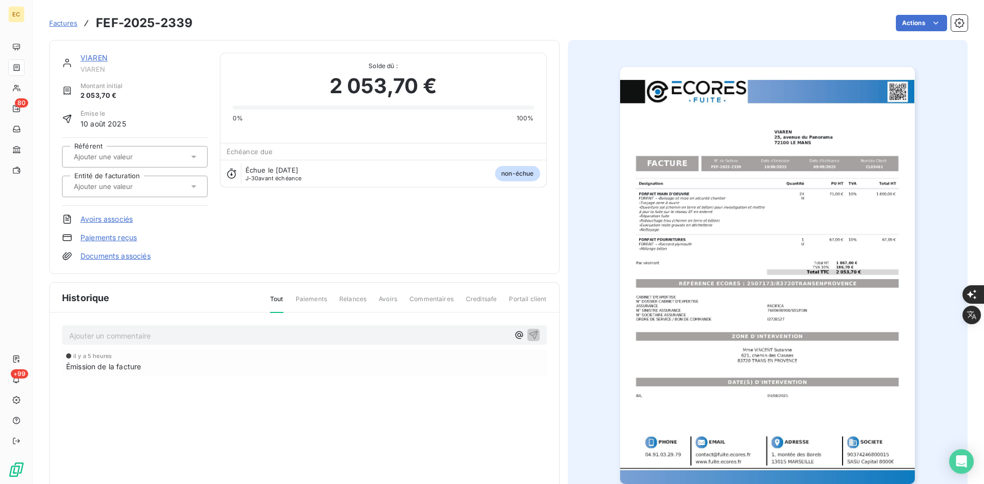
click at [142, 180] on div at bounding box center [130, 186] width 118 height 13
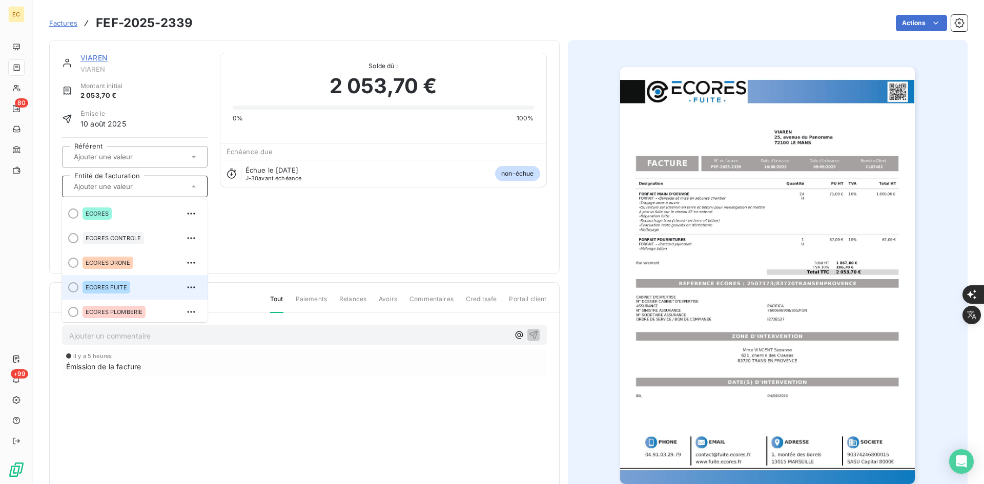
click at [152, 292] on div "ECORES FUITE" at bounding box center [141, 287] width 117 height 16
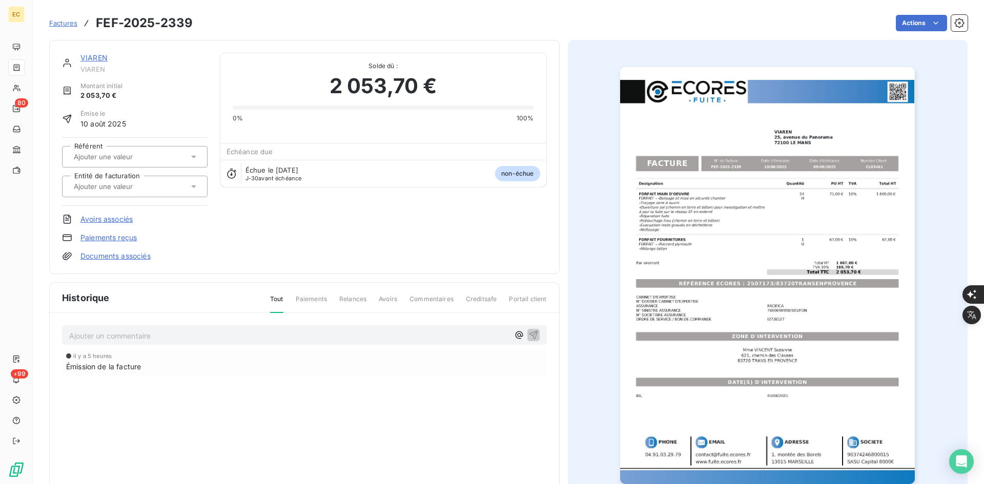
click at [113, 257] on link "Documents associés" at bounding box center [115, 256] width 70 height 10
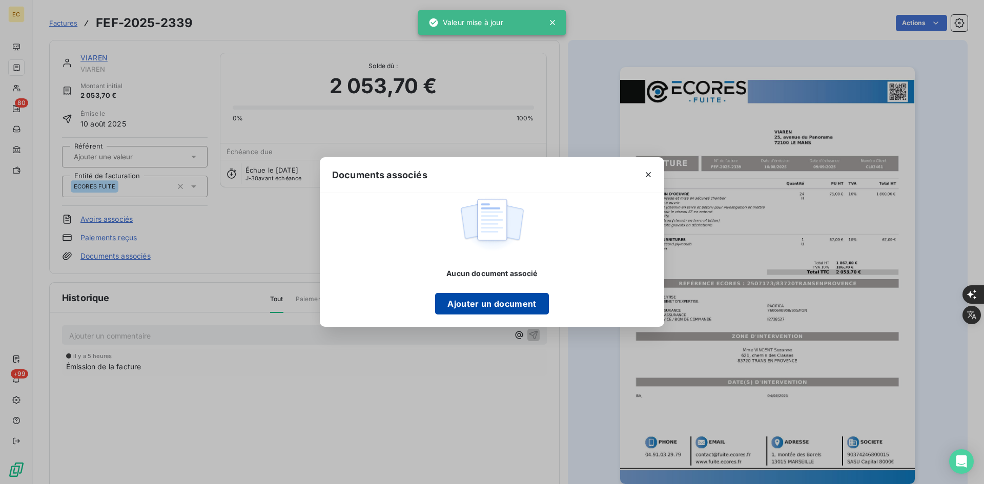
click at [447, 301] on button "Ajouter un document" at bounding box center [491, 304] width 113 height 22
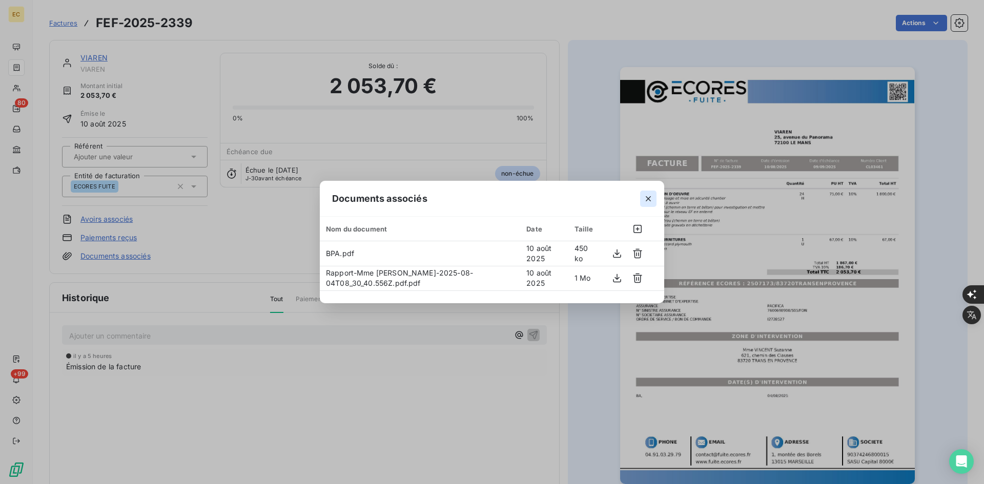
click at [651, 201] on icon "button" at bounding box center [648, 199] width 10 height 10
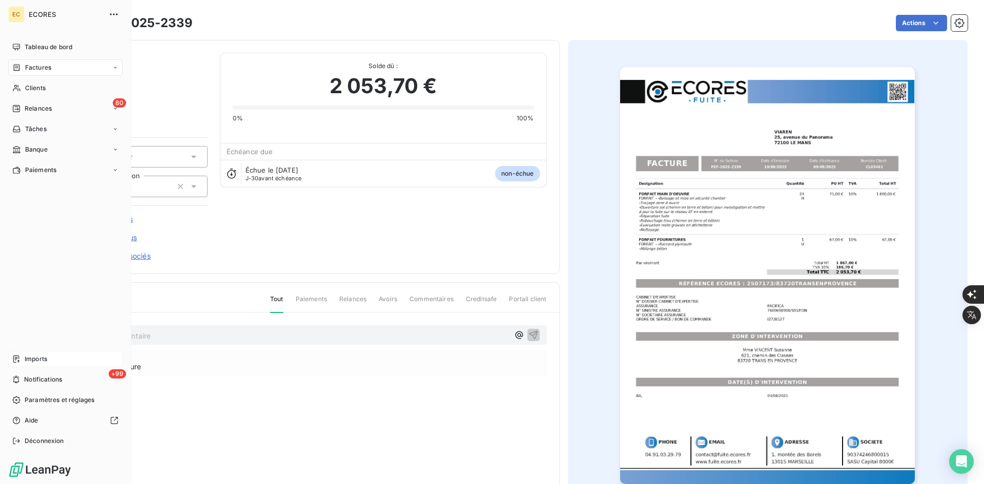
click at [29, 362] on span "Imports" at bounding box center [36, 359] width 23 height 9
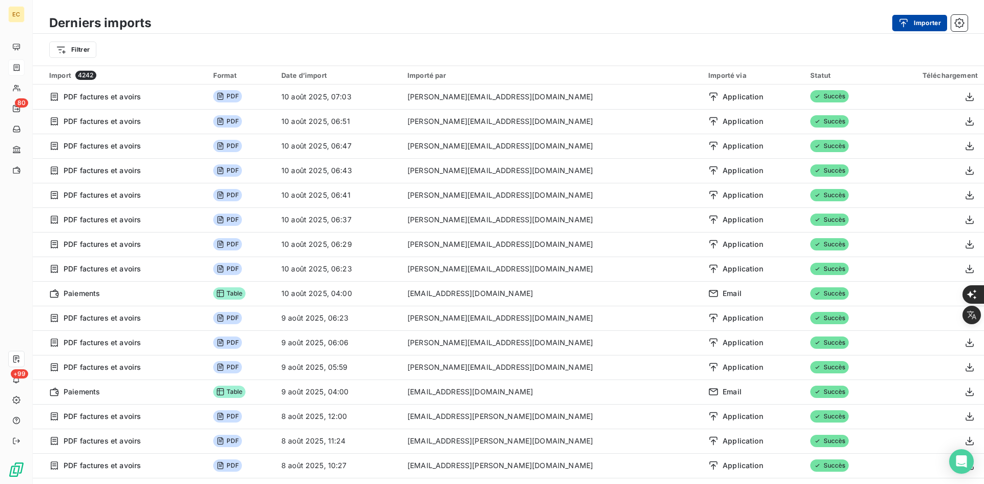
click at [929, 17] on button "Importer" at bounding box center [920, 23] width 55 height 16
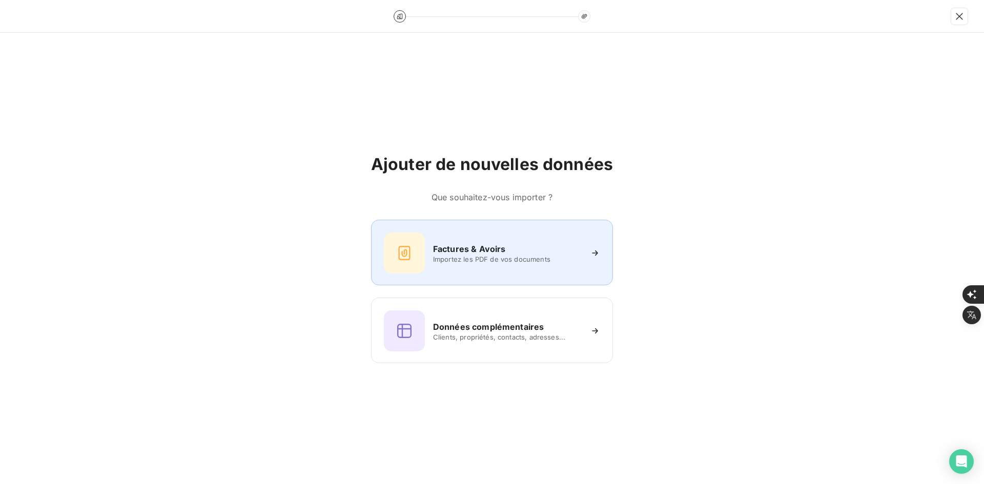
click at [469, 229] on div "Factures & Avoirs Importez les PDF de vos documents" at bounding box center [492, 253] width 242 height 66
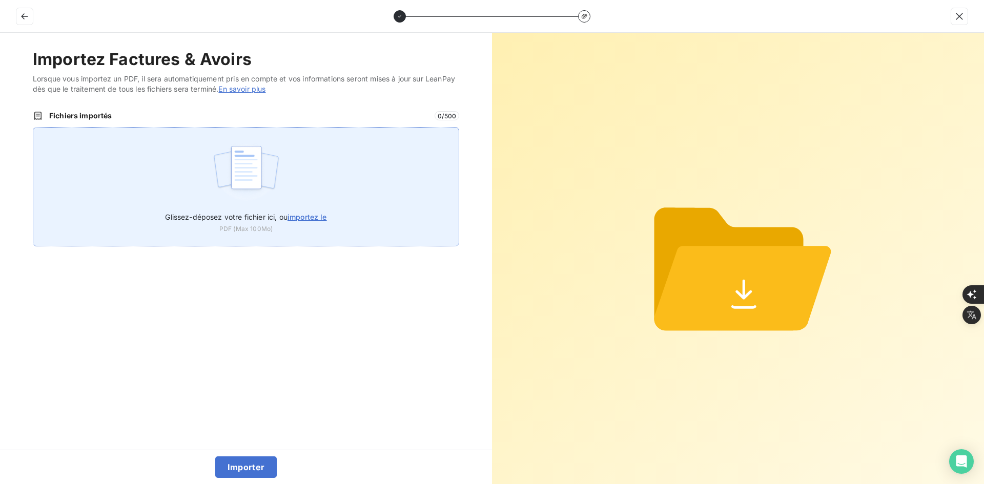
click at [340, 174] on div "Glissez-déposez votre fichier ici, ou importez le PDF (Max 100Mo)" at bounding box center [246, 186] width 427 height 119
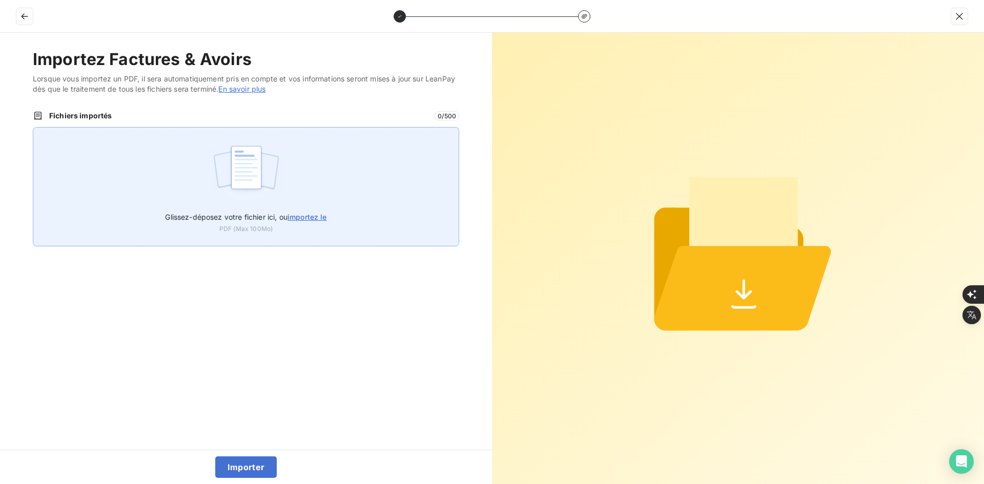
type input "C:\fakepath\FE-2025-0080.pdf"
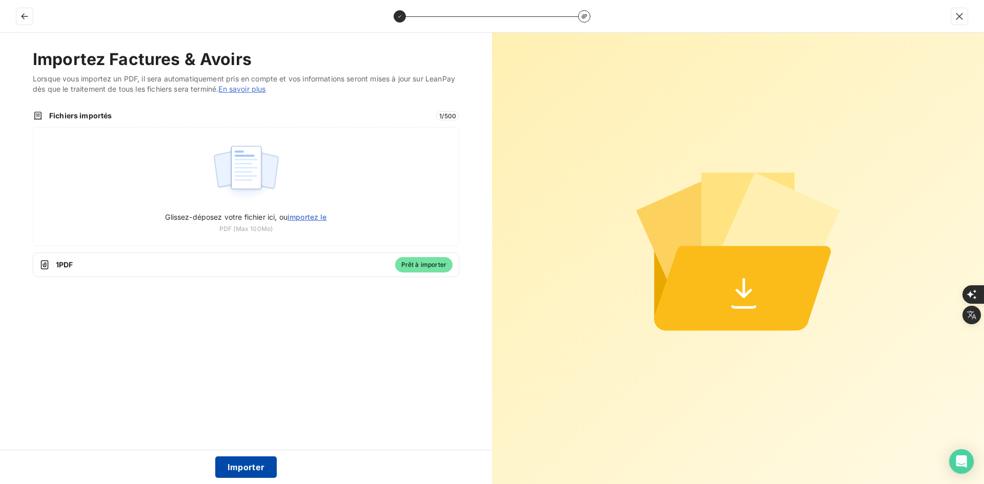
click at [249, 469] on button "Importer" at bounding box center [246, 468] width 62 height 22
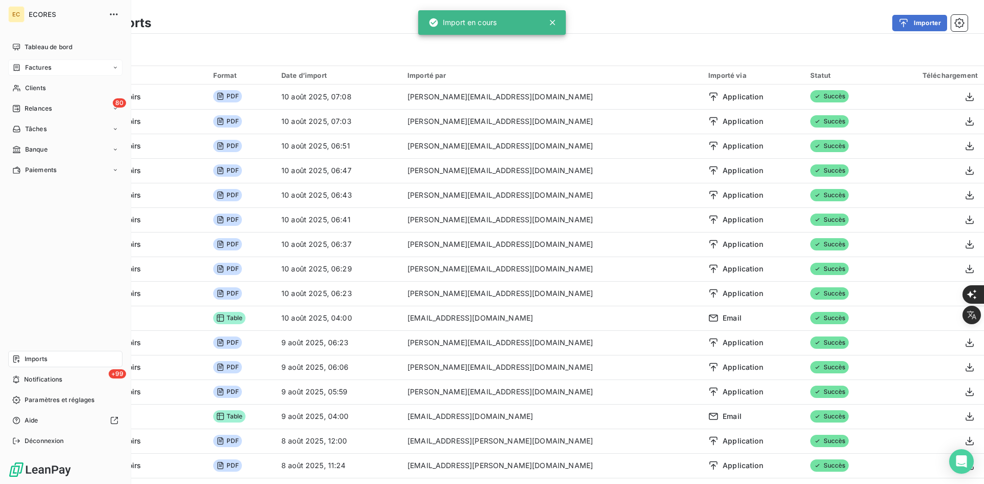
click at [19, 66] on icon at bounding box center [17, 67] width 6 height 7
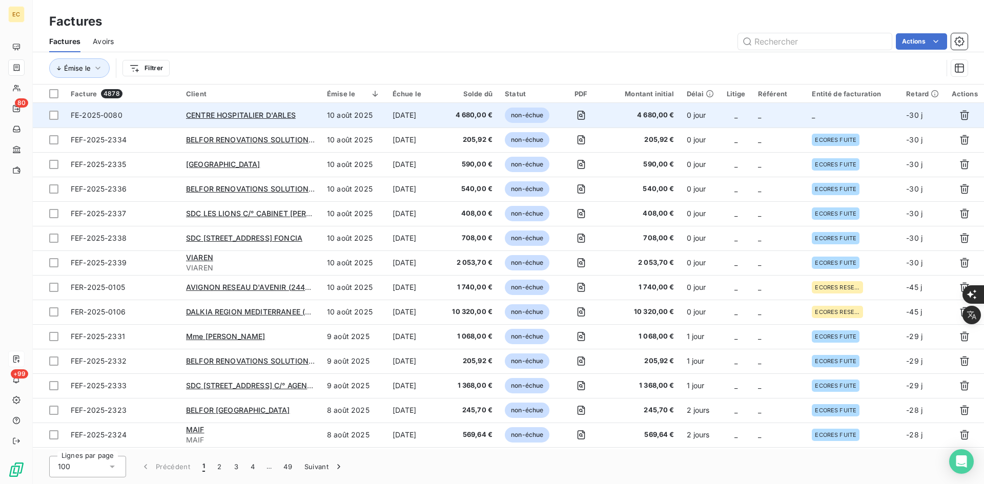
click at [797, 116] on td "_" at bounding box center [779, 115] width 54 height 25
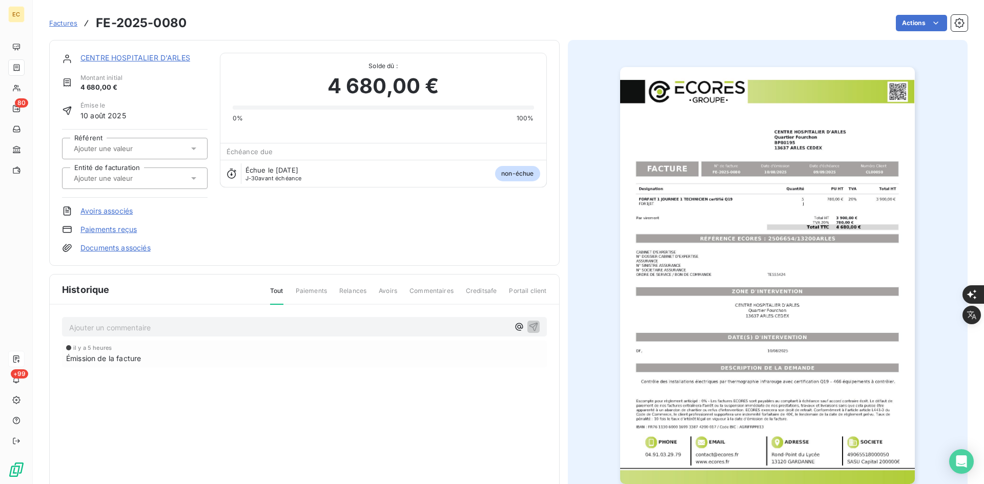
click at [128, 175] on input "text" at bounding box center [124, 178] width 103 height 9
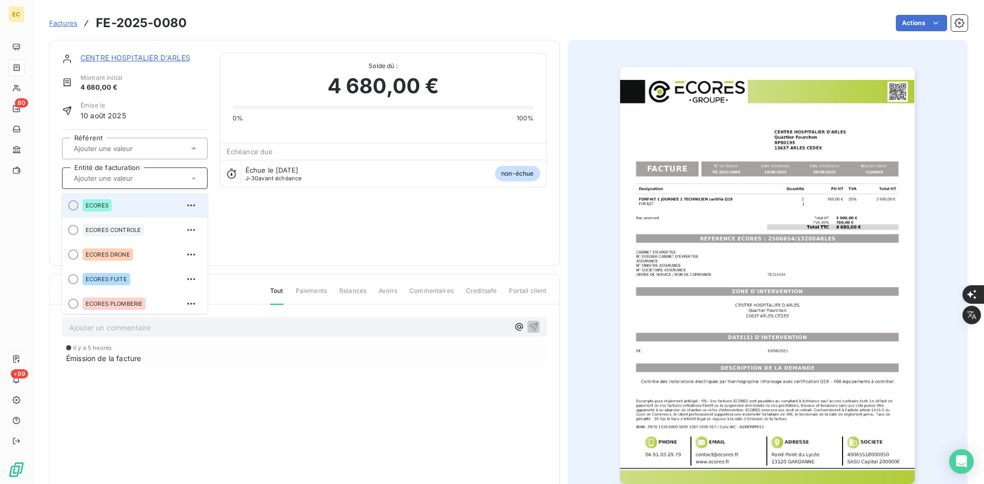
click at [107, 203] on span "ECORES" at bounding box center [97, 206] width 23 height 6
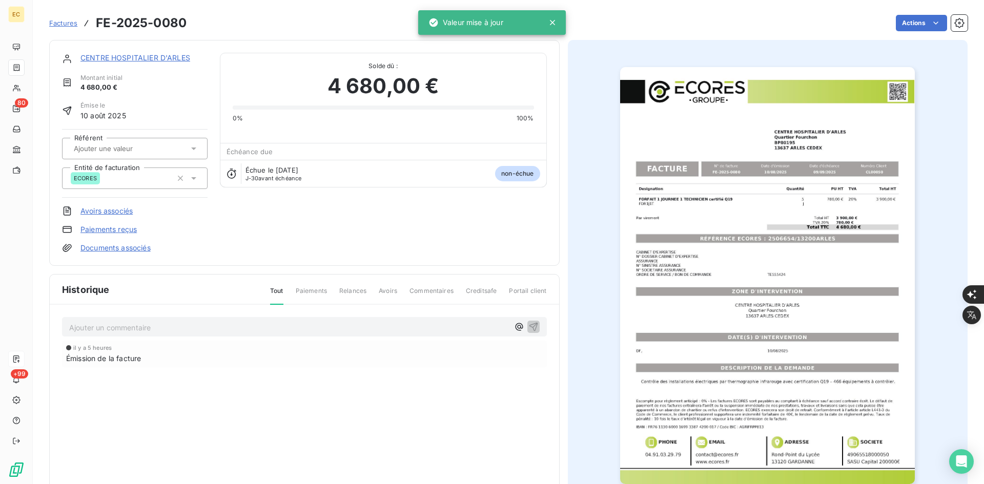
click at [125, 254] on div "CENTRE HOSPITALIER D'ARLES Montant initial 4 680,00 € Émise le 10 août 2025 Réf…" at bounding box center [304, 153] width 511 height 226
click at [126, 250] on link "Documents associés" at bounding box center [115, 248] width 70 height 10
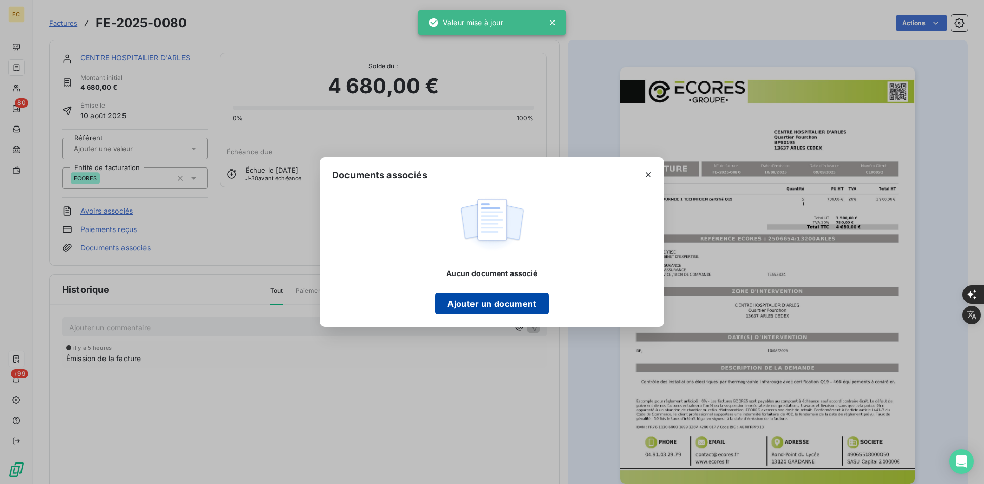
click at [477, 309] on button "Ajouter un document" at bounding box center [491, 304] width 113 height 22
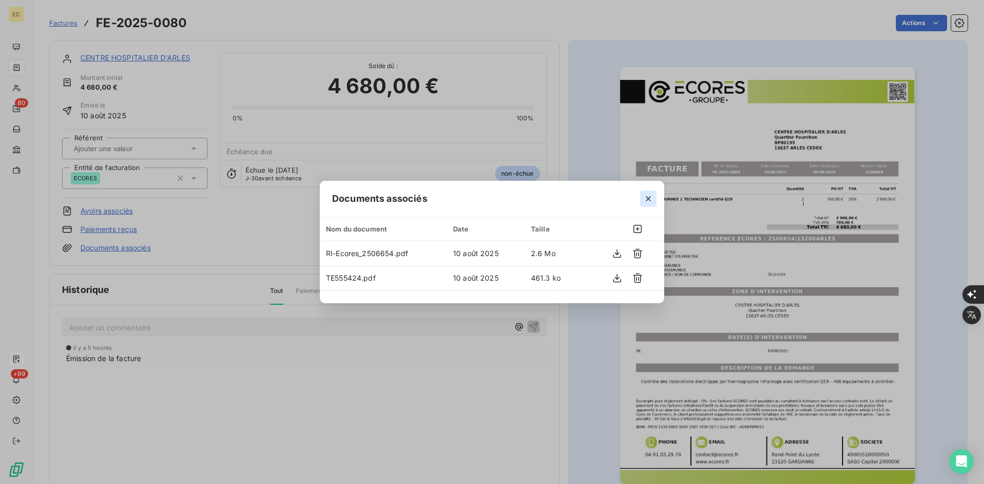
click at [646, 197] on icon "button" at bounding box center [648, 198] width 5 height 5
